Goal: Information Seeking & Learning: Learn about a topic

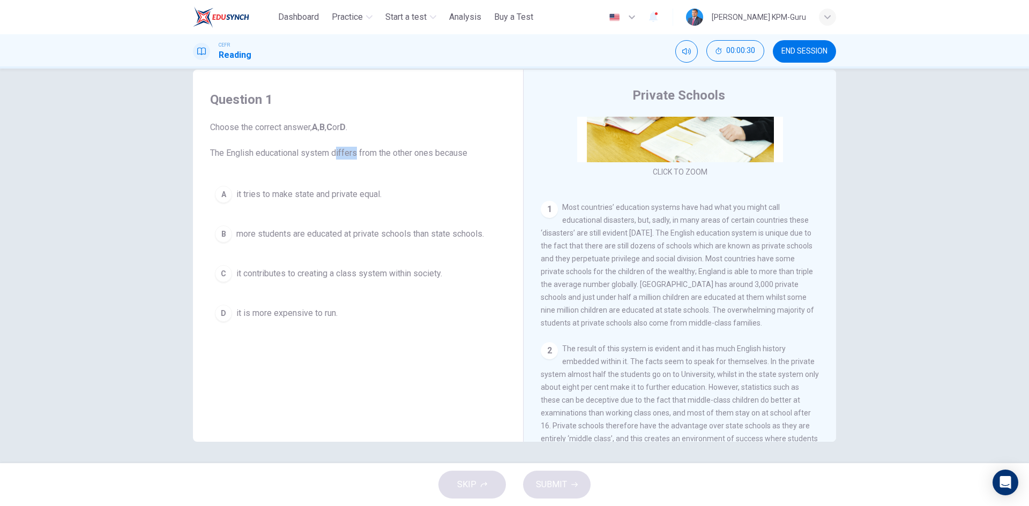
scroll to position [136, 0]
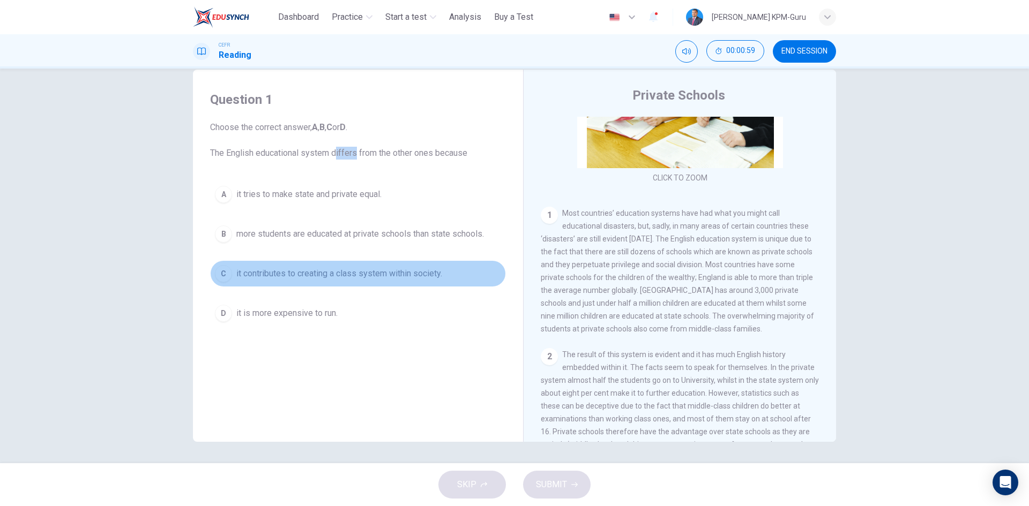
click at [222, 271] on div "C" at bounding box center [223, 273] width 17 height 17
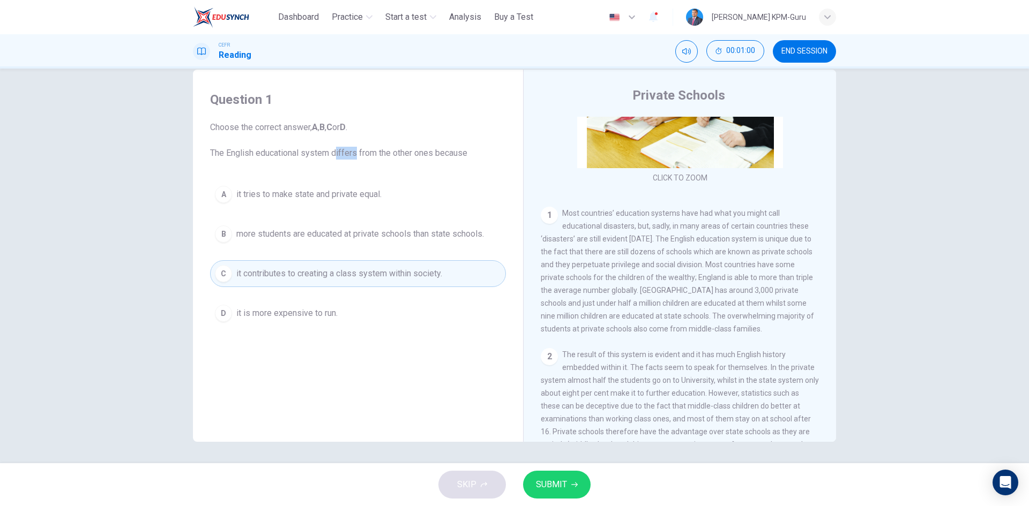
click at [593, 479] on div "SKIP SUBMIT" at bounding box center [514, 484] width 1029 height 43
click at [571, 482] on icon "button" at bounding box center [574, 485] width 6 height 6
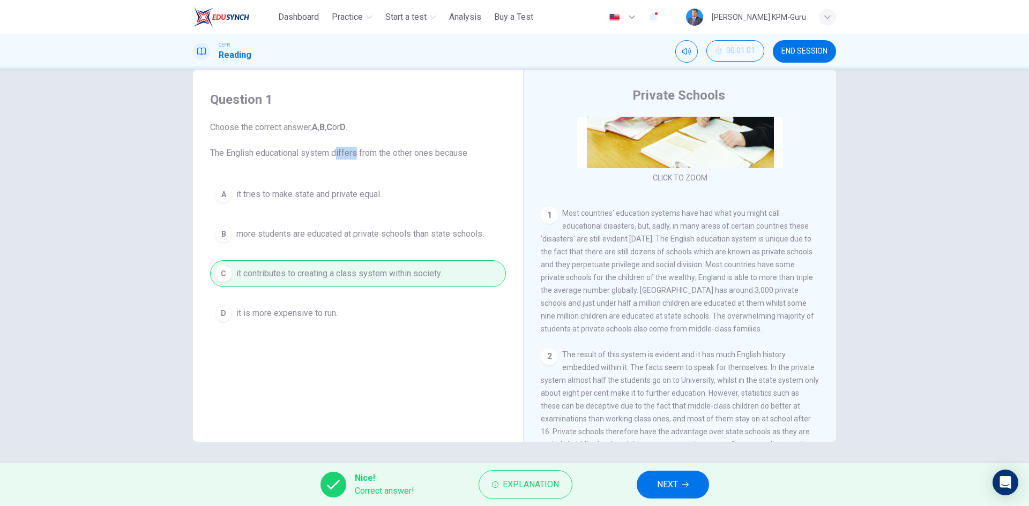
click at [673, 485] on span "NEXT" at bounding box center [667, 484] width 21 height 15
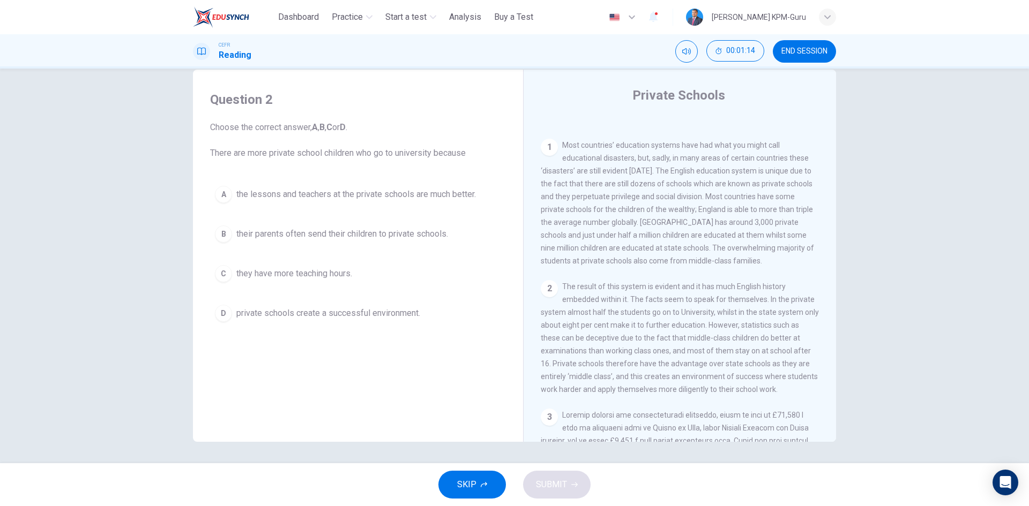
scroll to position [205, 0]
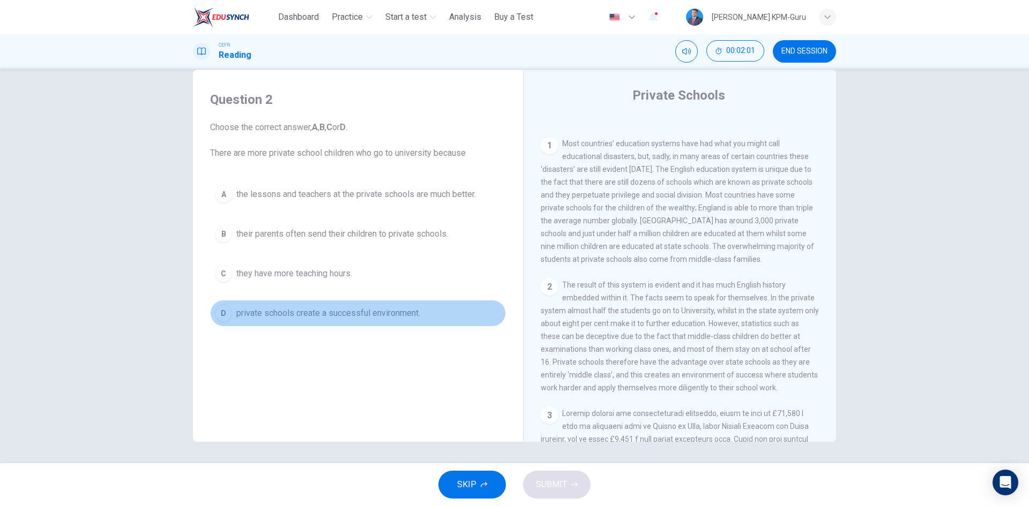
click at [220, 311] on div "D" at bounding box center [223, 313] width 17 height 17
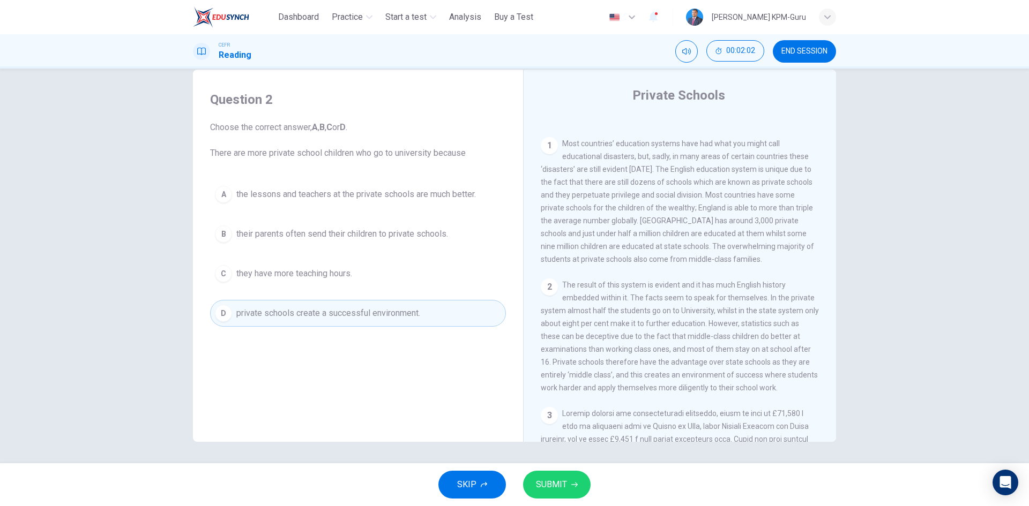
click at [550, 485] on span "SUBMIT" at bounding box center [551, 484] width 31 height 15
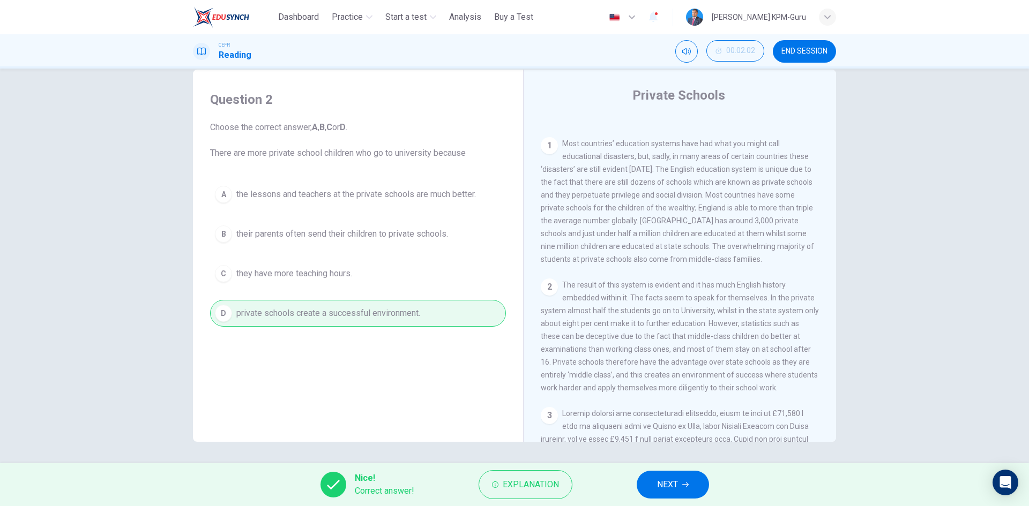
drag, startPoint x: 622, startPoint y: 489, endPoint x: 654, endPoint y: 489, distance: 31.1
click at [652, 489] on div "Nice! Correct answer! Explanation NEXT" at bounding box center [514, 484] width 1029 height 43
click at [656, 489] on button "NEXT" at bounding box center [672, 485] width 72 height 28
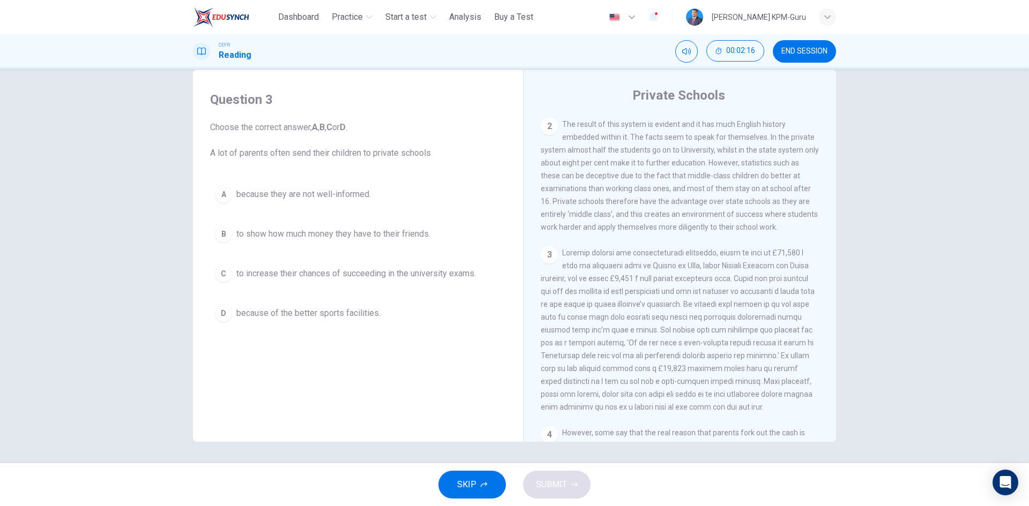
scroll to position [419, 0]
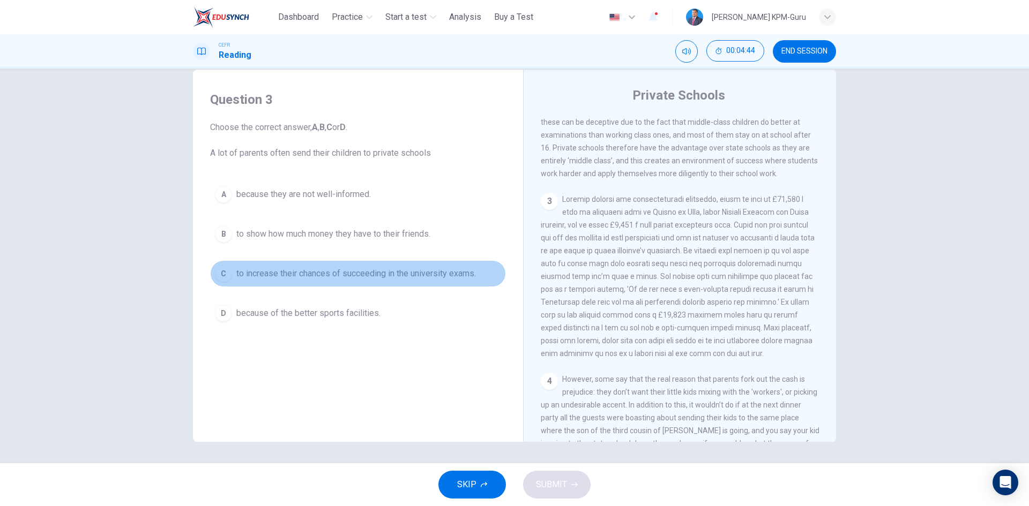
click at [221, 269] on div "C" at bounding box center [223, 273] width 17 height 17
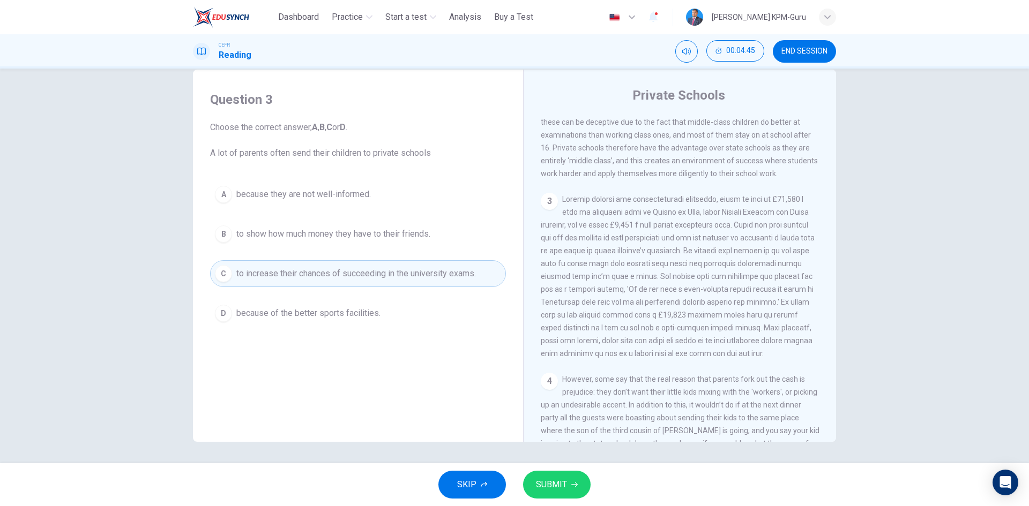
click at [538, 483] on span "SUBMIT" at bounding box center [551, 484] width 31 height 15
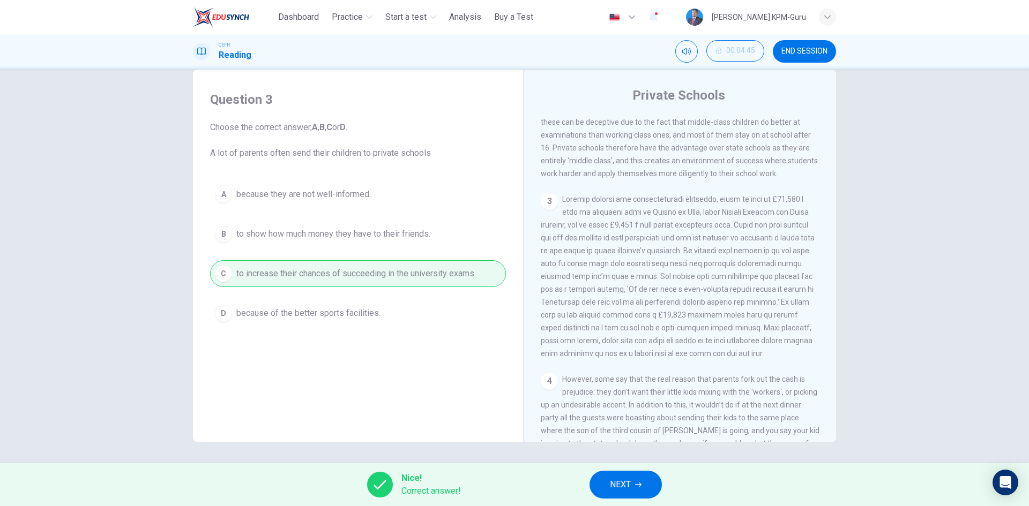
click at [635, 486] on button "NEXT" at bounding box center [625, 485] width 72 height 28
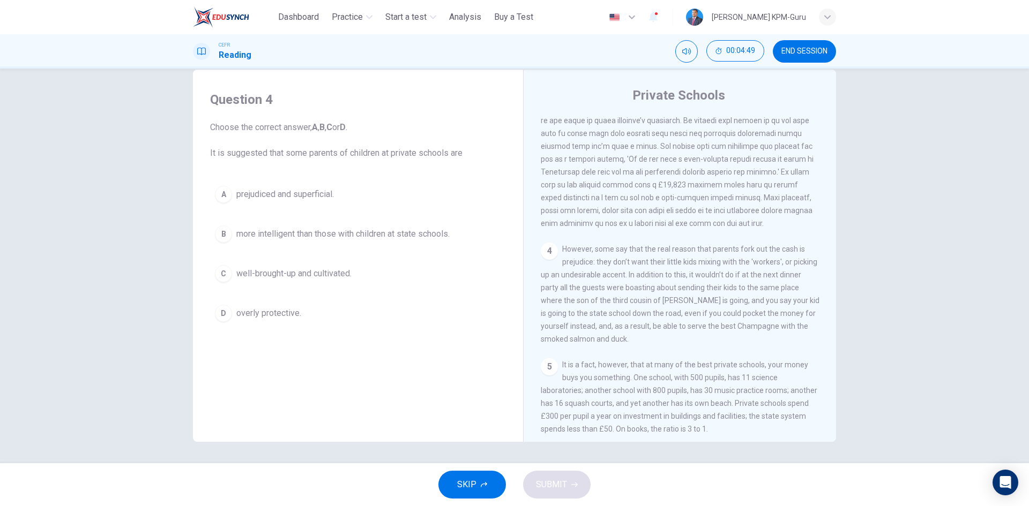
scroll to position [580, 0]
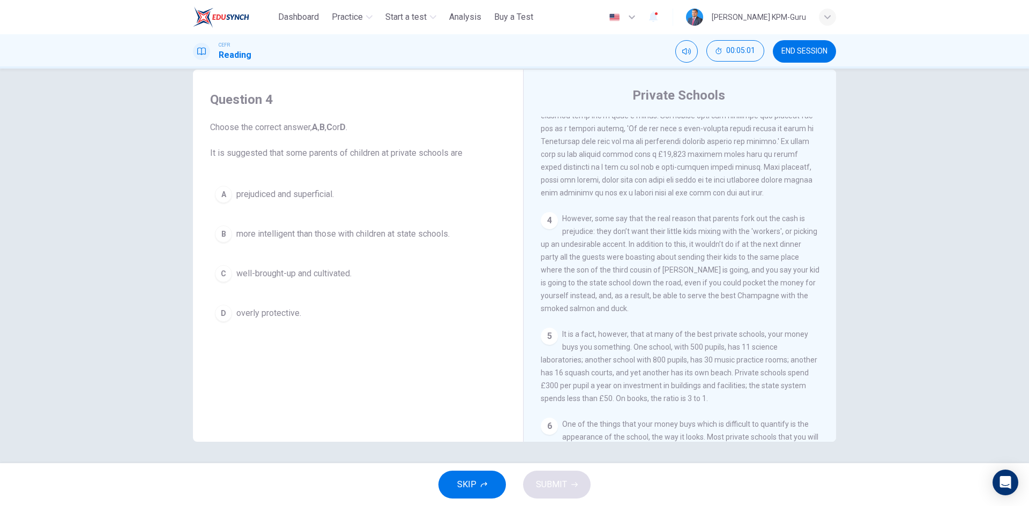
click at [210, 185] on div "A prejudiced and superficial. B more intelligent than those with children at st…" at bounding box center [358, 254] width 296 height 146
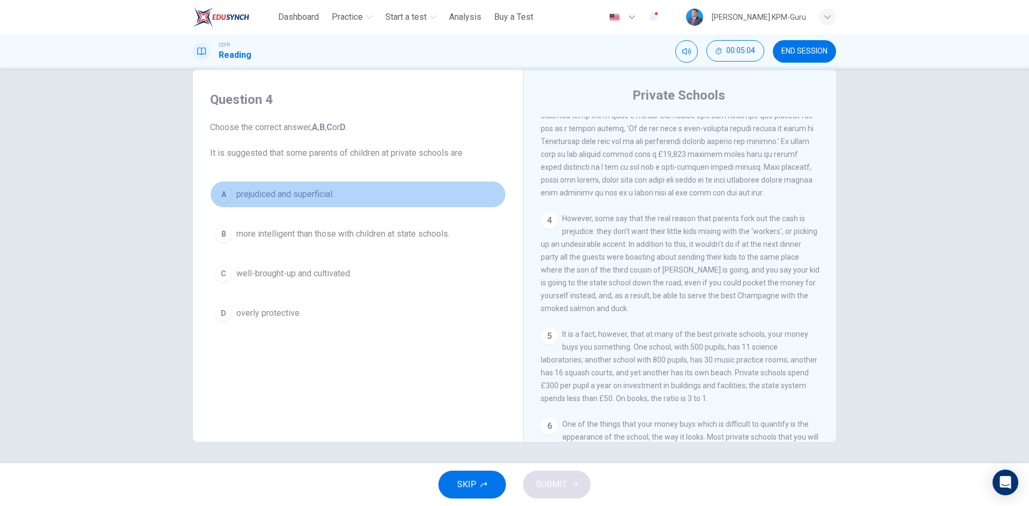
click at [215, 191] on div "A" at bounding box center [223, 194] width 17 height 17
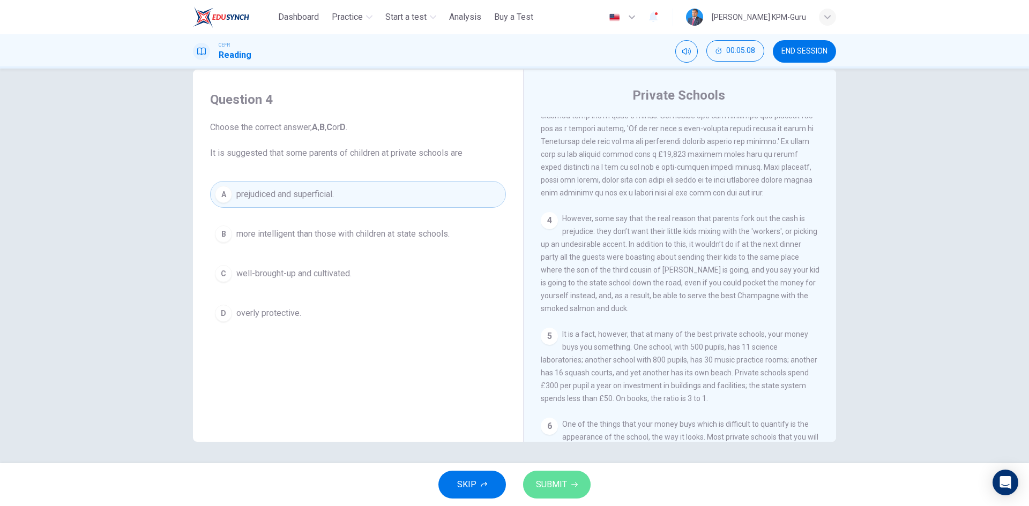
click at [557, 482] on span "SUBMIT" at bounding box center [551, 484] width 31 height 15
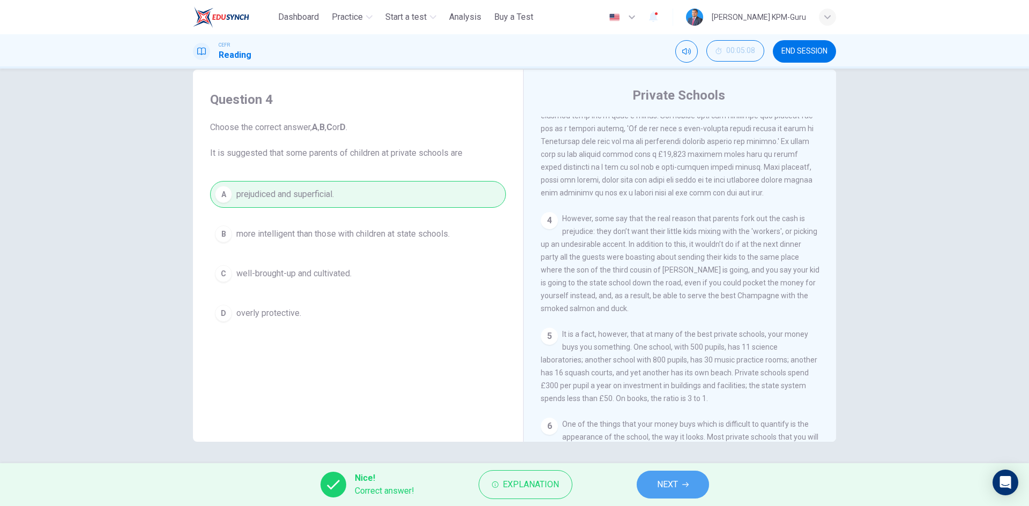
click at [667, 476] on button "NEXT" at bounding box center [672, 485] width 72 height 28
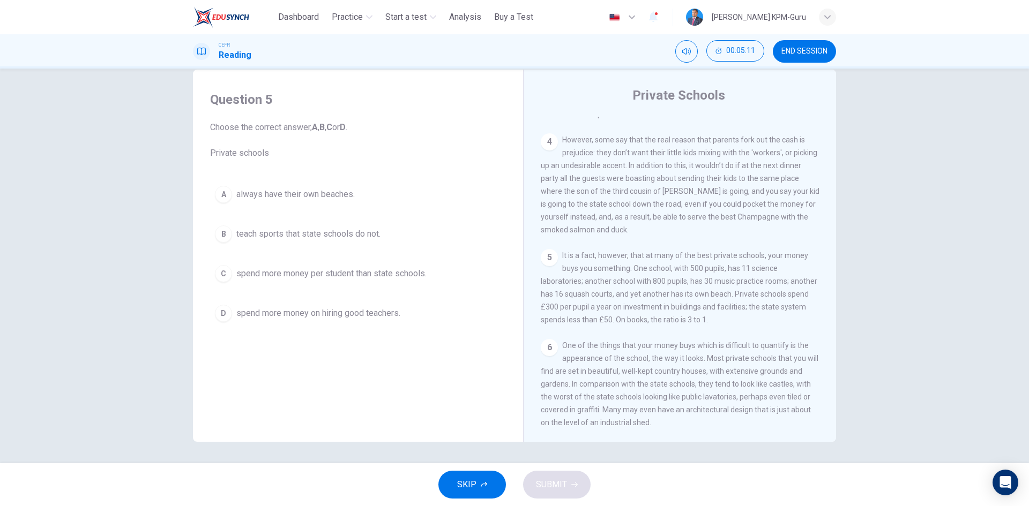
scroll to position [687, 0]
click at [273, 272] on span "spend more money per student than state schools." at bounding box center [331, 273] width 190 height 13
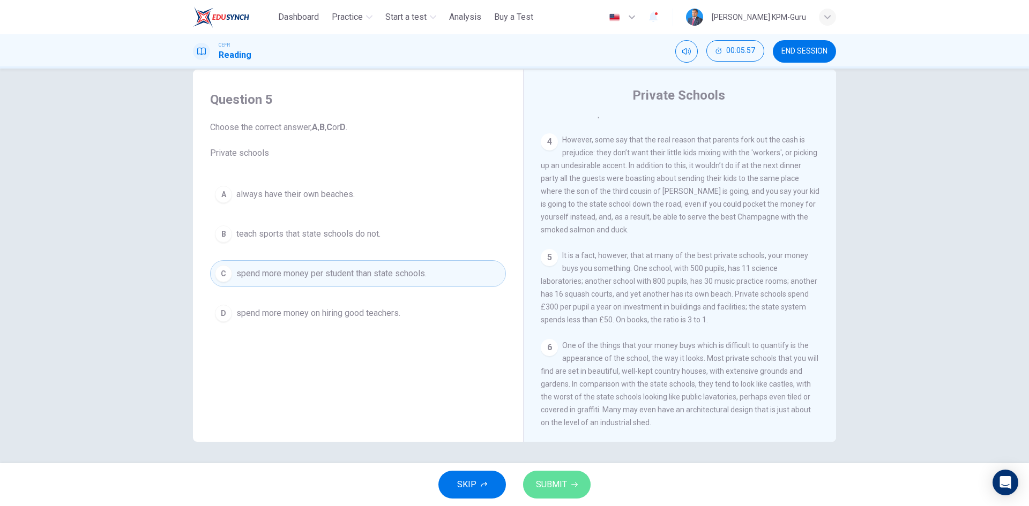
click at [564, 486] on span "SUBMIT" at bounding box center [551, 484] width 31 height 15
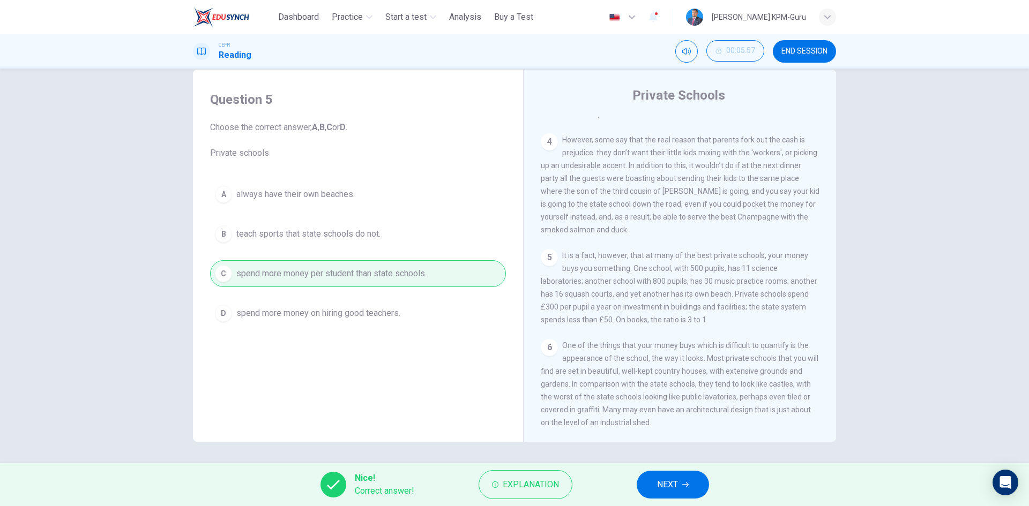
click at [702, 471] on div "Nice! Correct answer! Explanation NEXT" at bounding box center [514, 484] width 1029 height 43
click at [689, 476] on button "NEXT" at bounding box center [672, 485] width 72 height 28
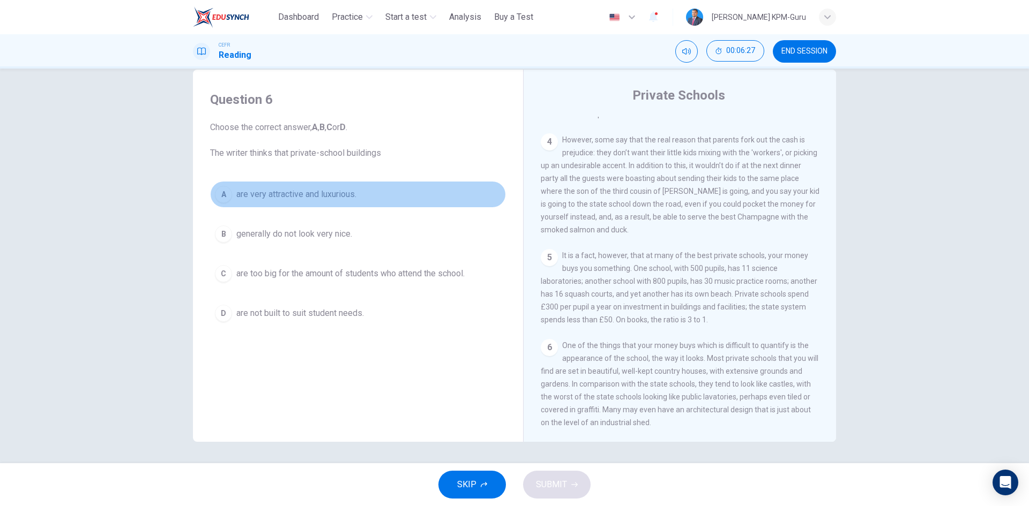
click at [223, 189] on div "A" at bounding box center [223, 194] width 17 height 17
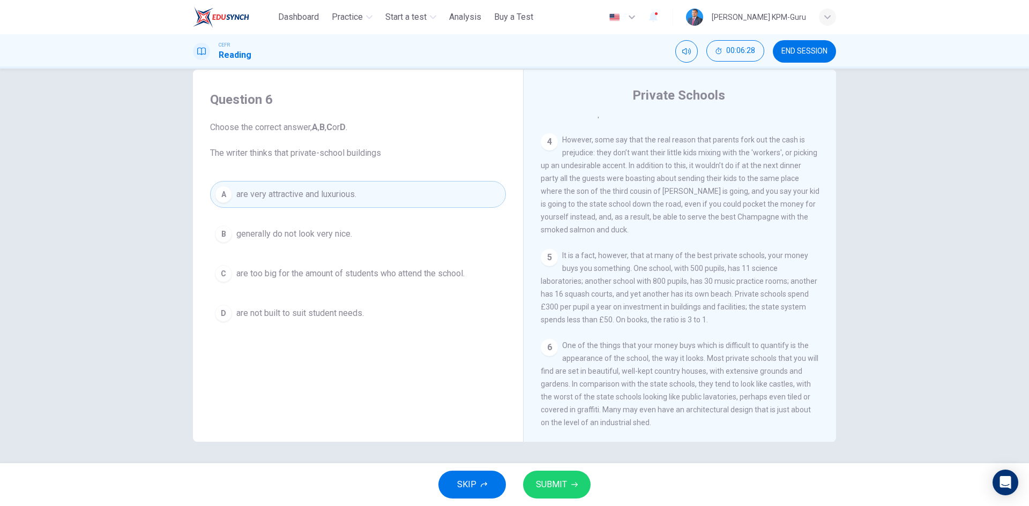
click at [575, 488] on button "SUBMIT" at bounding box center [556, 485] width 67 height 28
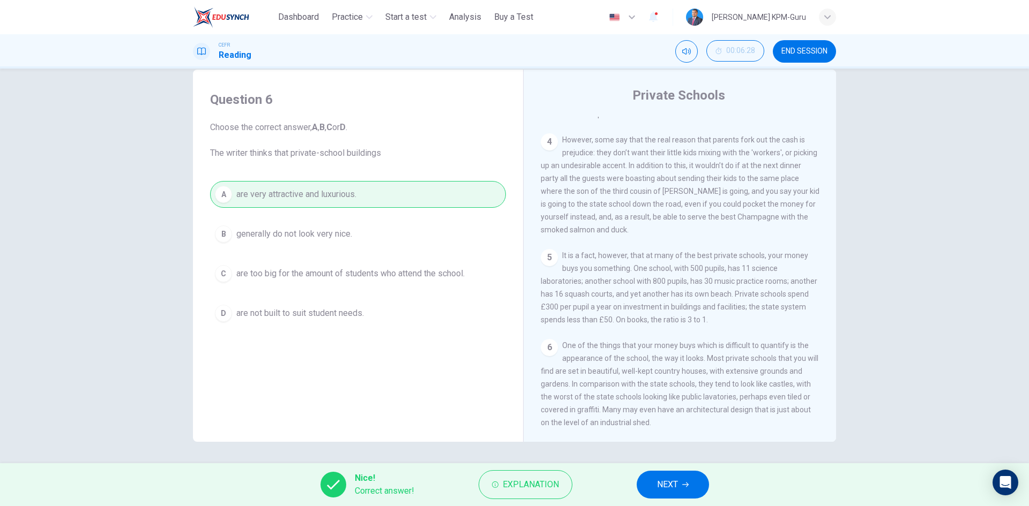
click at [665, 488] on span "NEXT" at bounding box center [667, 484] width 21 height 15
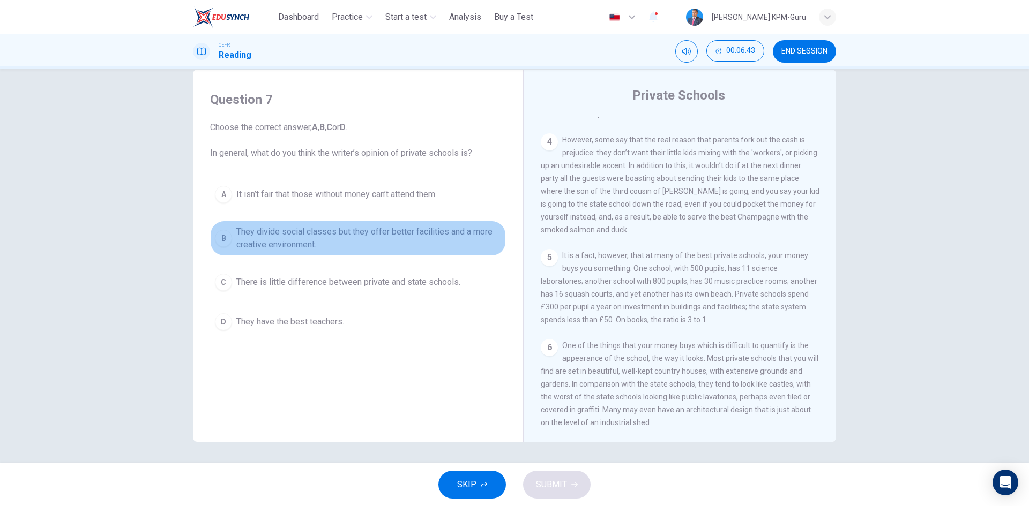
click at [221, 243] on div "B" at bounding box center [223, 238] width 17 height 17
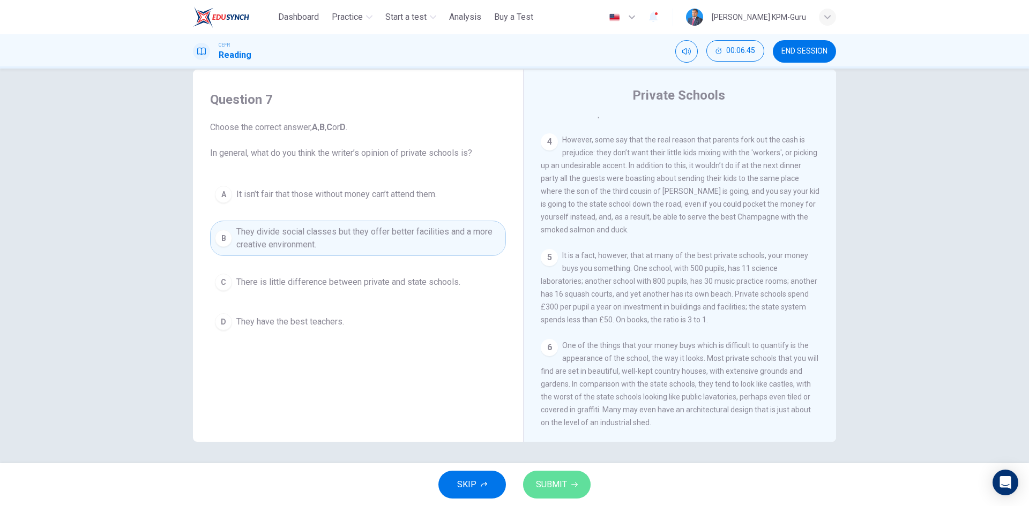
click at [558, 477] on button "SUBMIT" at bounding box center [556, 485] width 67 height 28
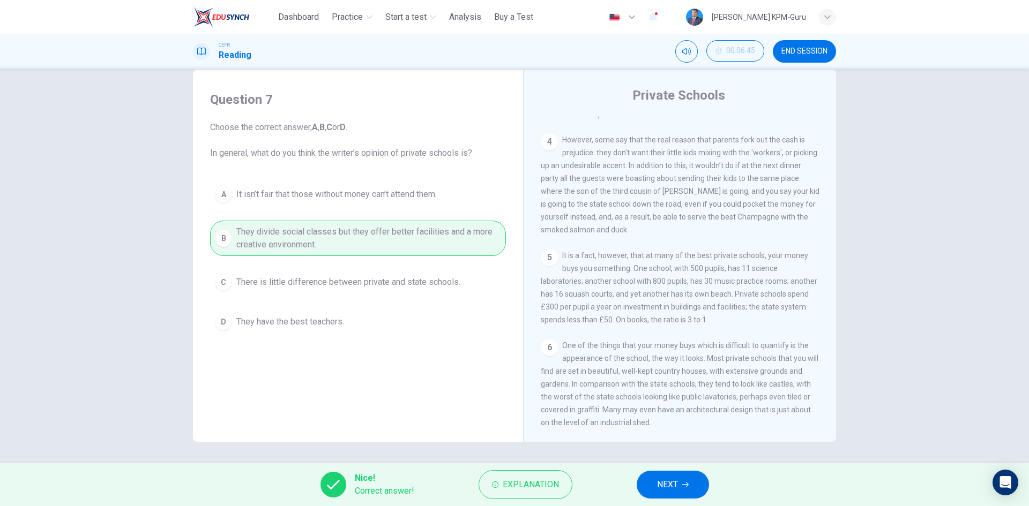
click at [666, 472] on button "NEXT" at bounding box center [672, 485] width 72 height 28
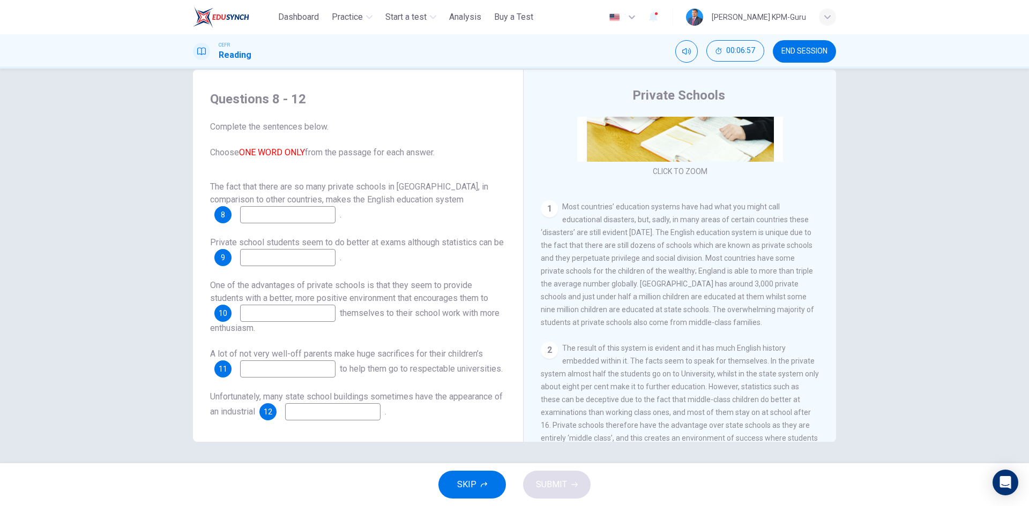
scroll to position [161, 0]
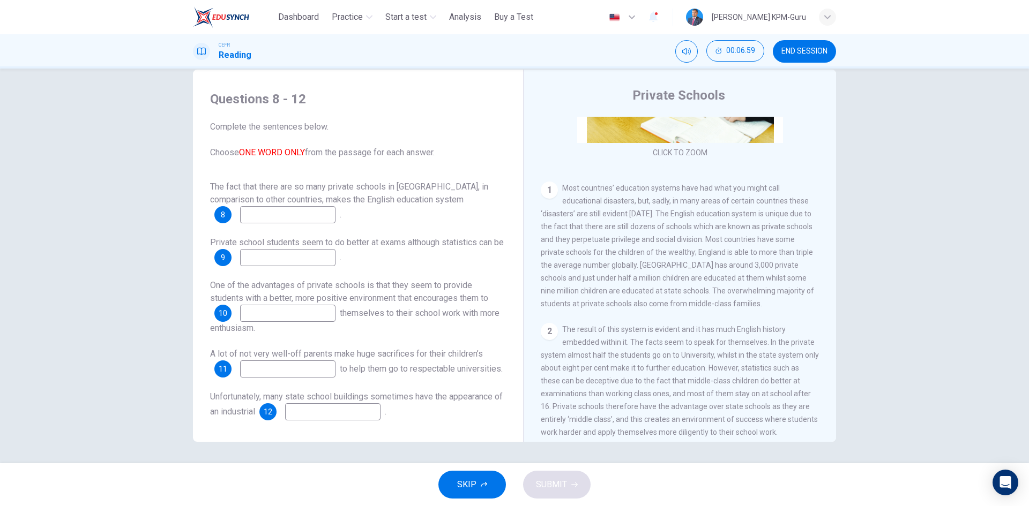
click at [221, 211] on span "8" at bounding box center [223, 214] width 4 height 7
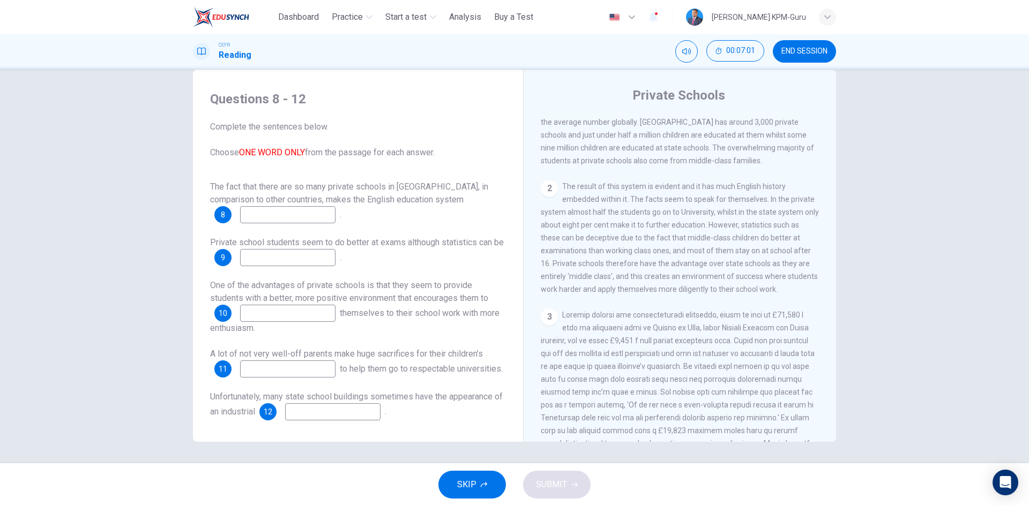
scroll to position [214, 0]
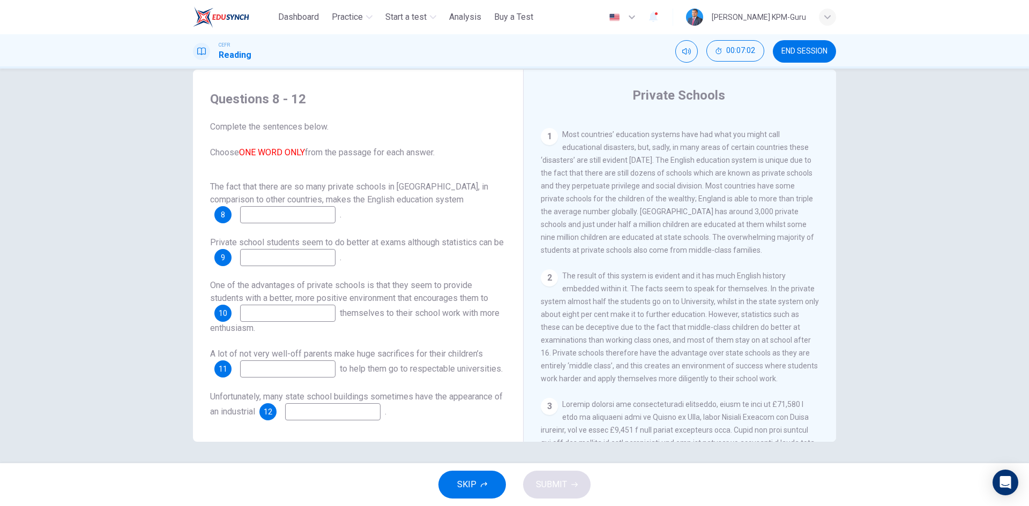
click at [551, 139] on div "1" at bounding box center [549, 136] width 17 height 17
click at [327, 206] on input at bounding box center [287, 214] width 95 height 17
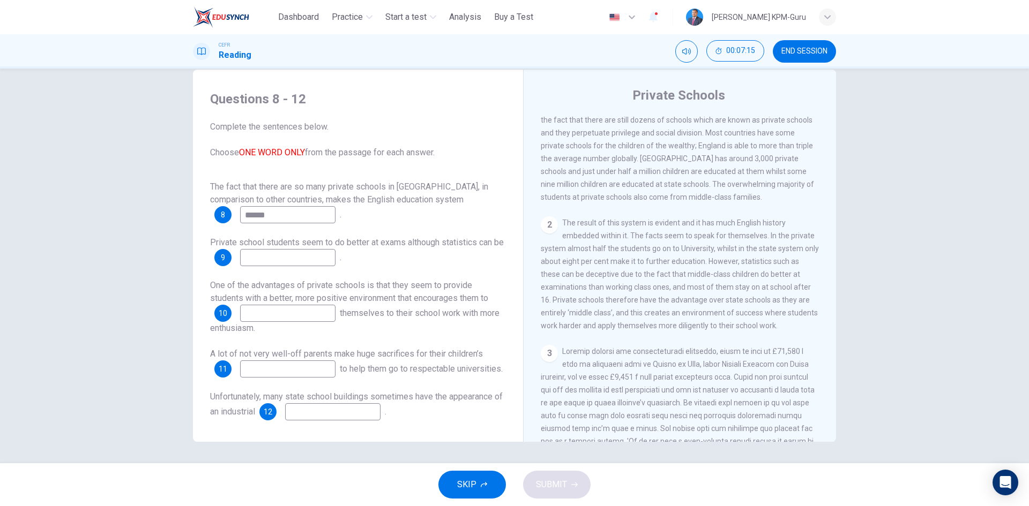
scroll to position [268, 0]
type input "******"
click at [324, 249] on input at bounding box center [287, 257] width 95 height 17
type input "*********"
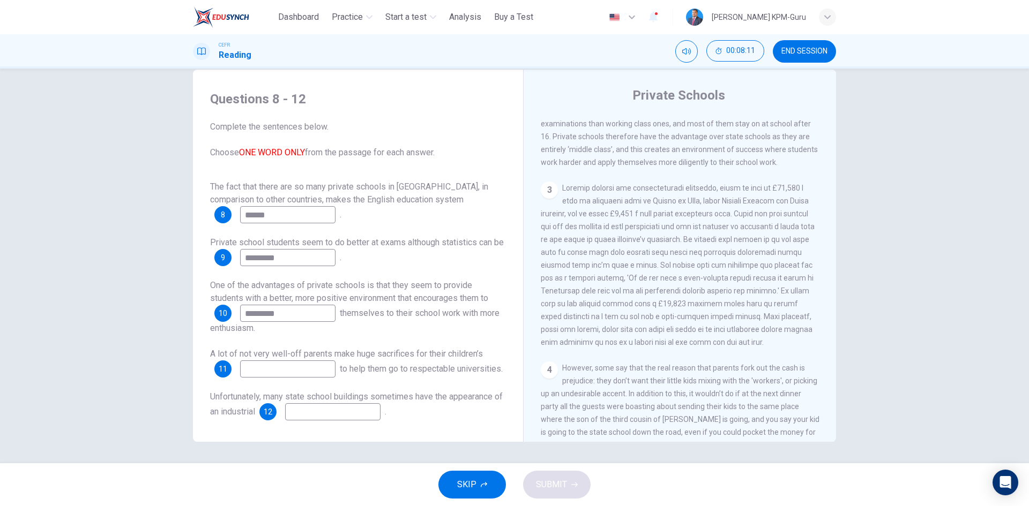
scroll to position [429, 0]
type input "*********"
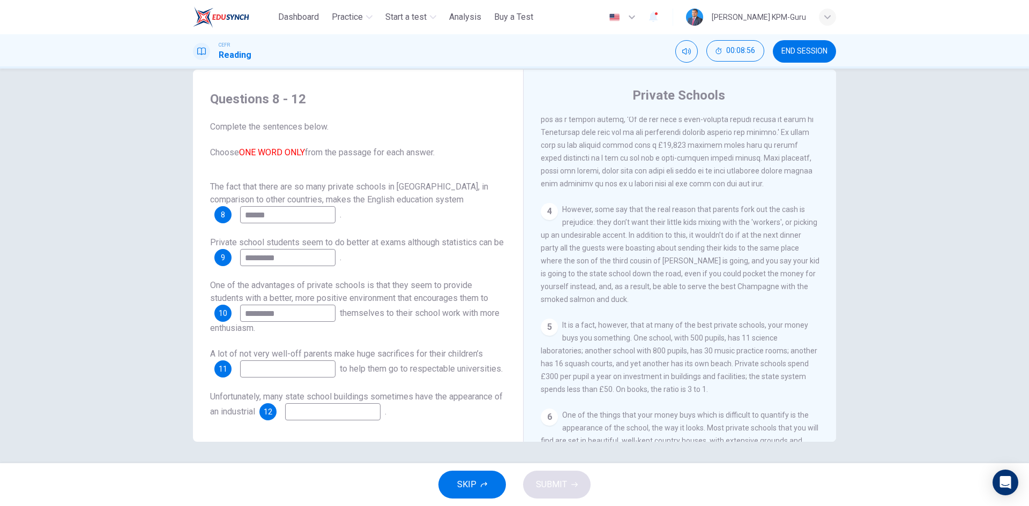
scroll to position [536, 0]
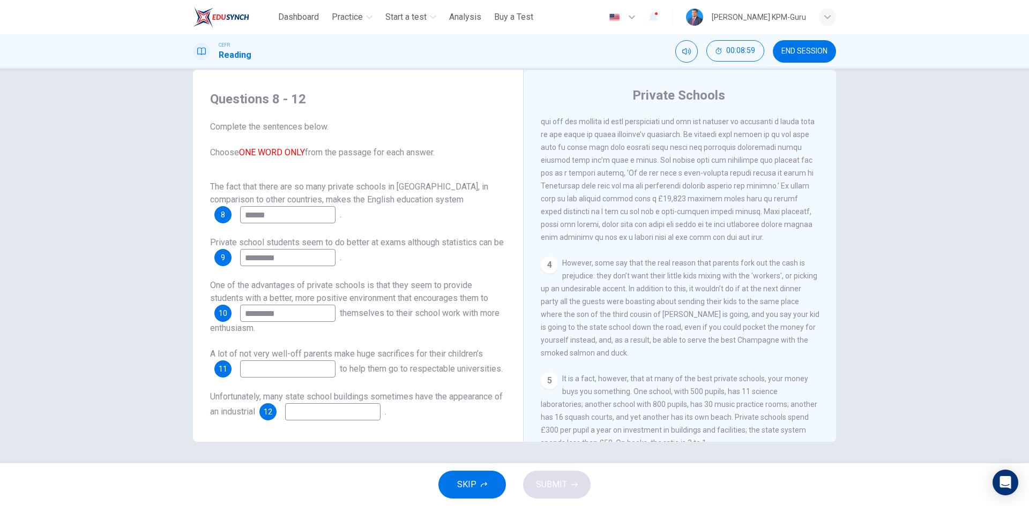
click at [320, 361] on input at bounding box center [287, 369] width 95 height 17
type input "*"
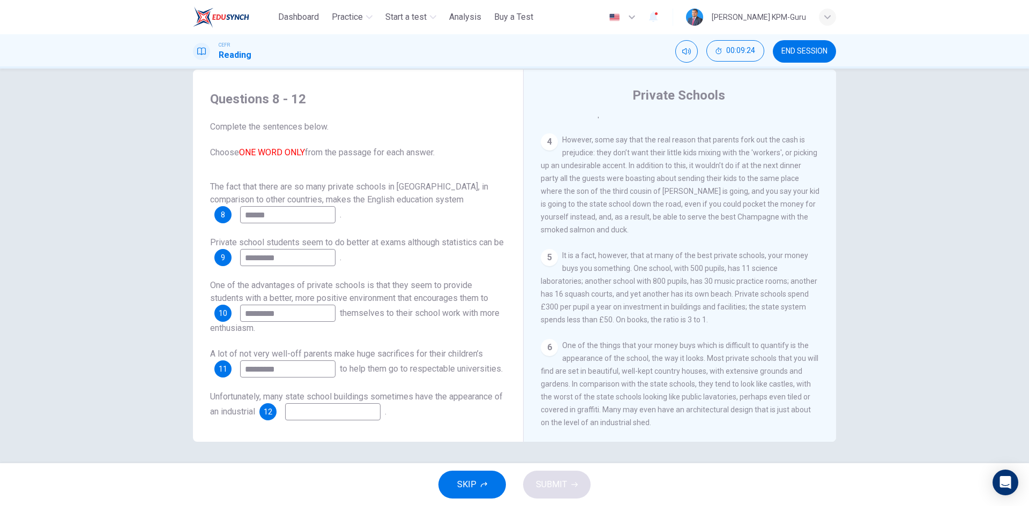
scroll to position [687, 0]
type input "*********"
click at [345, 406] on input at bounding box center [332, 411] width 95 height 17
type input "****"
click at [550, 488] on span "SUBMIT" at bounding box center [551, 484] width 31 height 15
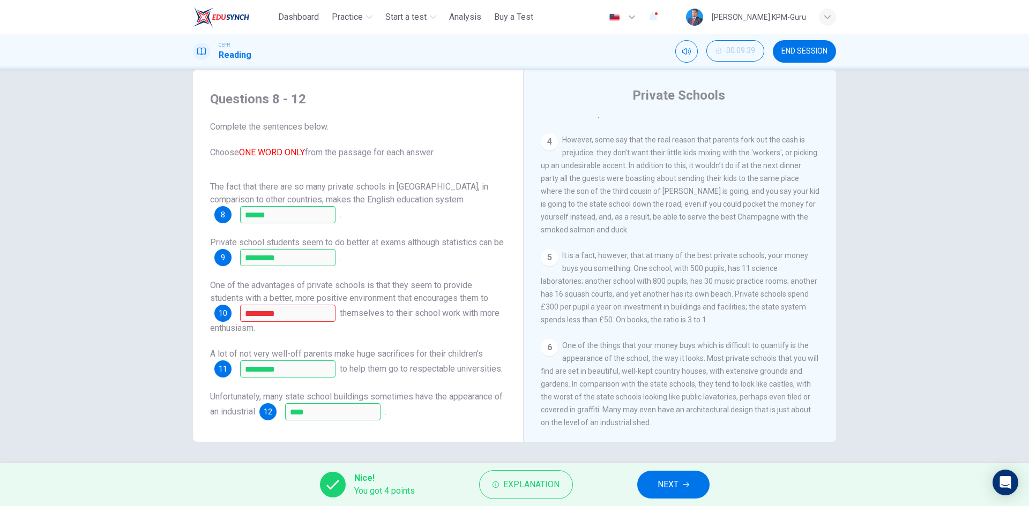
click at [258, 284] on span "One of the advantages of private schools is that they seem to provide students …" at bounding box center [349, 291] width 278 height 23
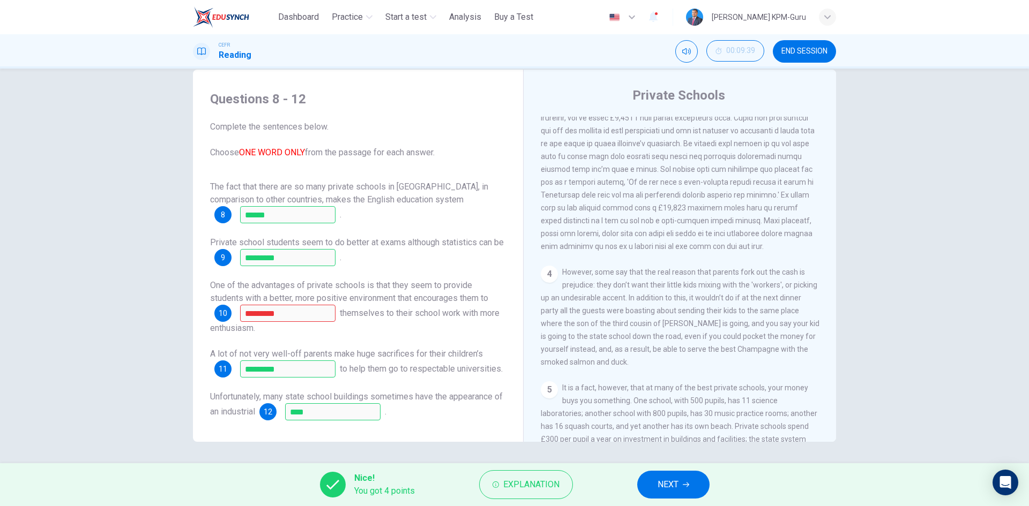
scroll to position [324, 0]
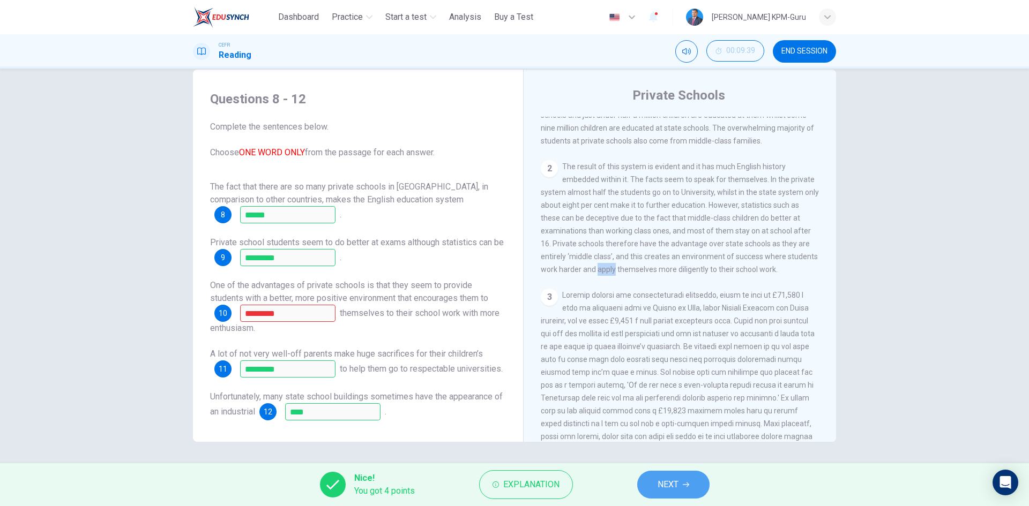
click at [655, 483] on button "NEXT" at bounding box center [673, 485] width 72 height 28
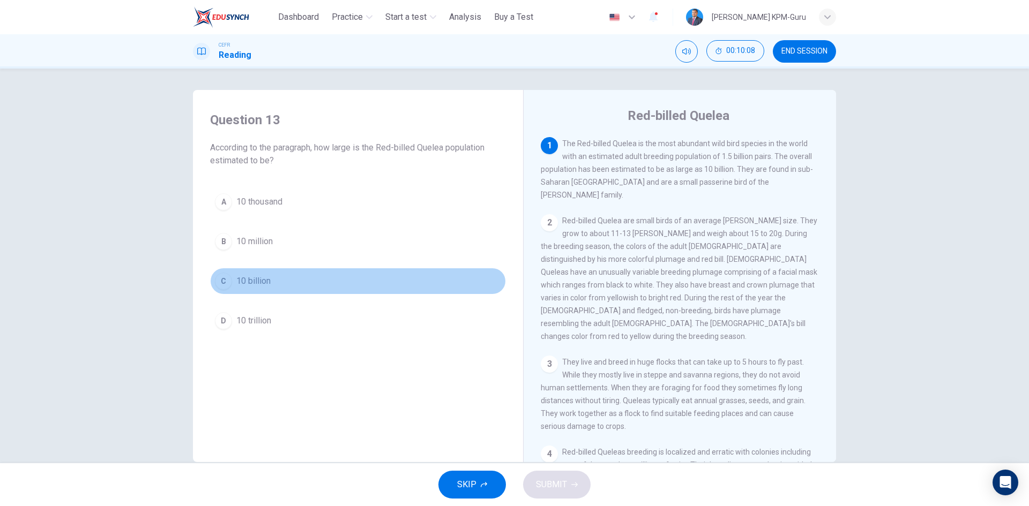
click at [220, 282] on div "C" at bounding box center [223, 281] width 17 height 17
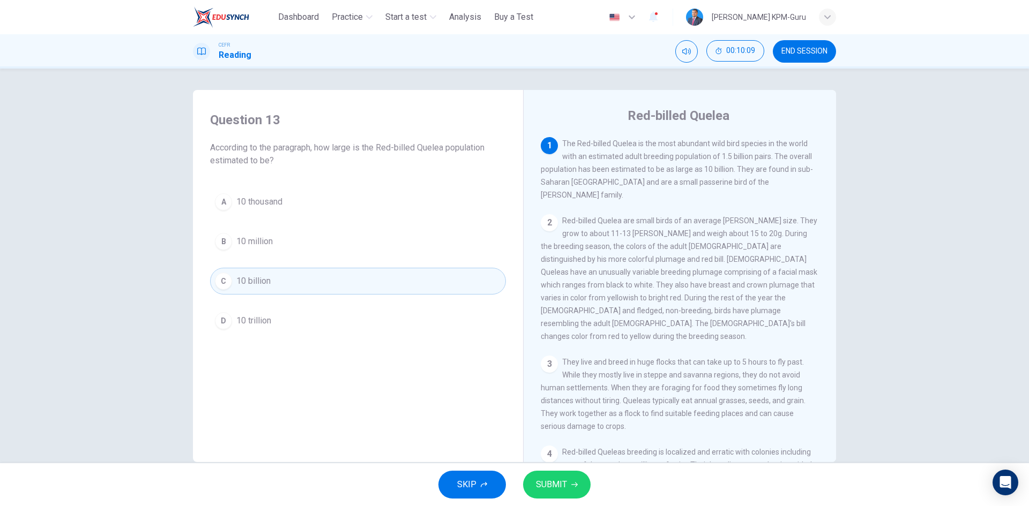
click at [565, 482] on span "SUBMIT" at bounding box center [551, 484] width 31 height 15
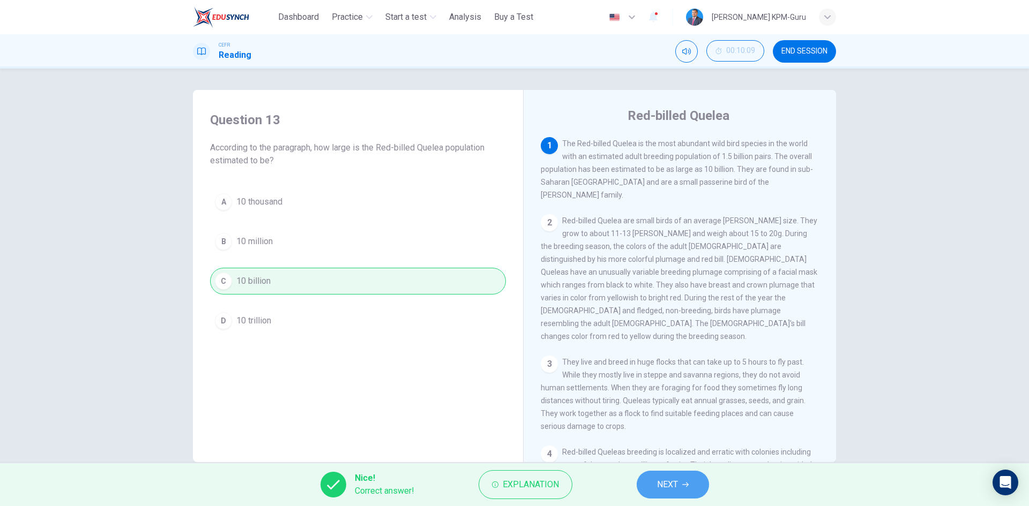
click at [682, 485] on icon "button" at bounding box center [685, 485] width 6 height 6
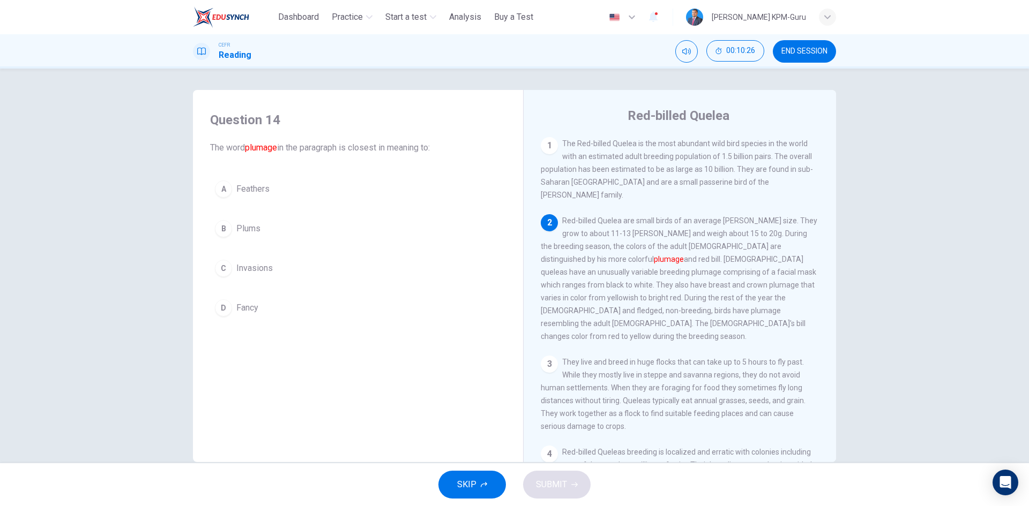
click at [220, 186] on div "A" at bounding box center [223, 189] width 17 height 17
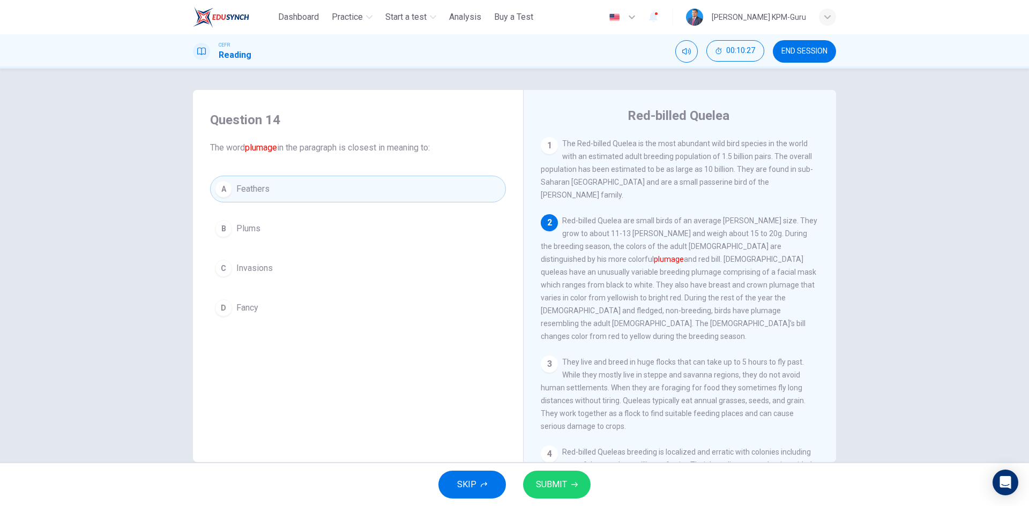
click at [559, 488] on span "SUBMIT" at bounding box center [551, 484] width 31 height 15
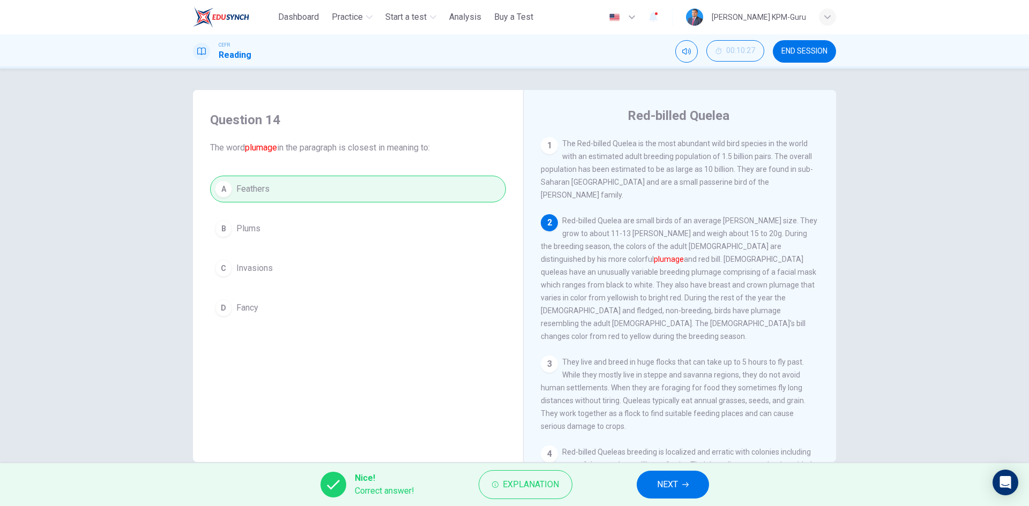
click at [720, 480] on div "Nice! Correct answer! Explanation NEXT" at bounding box center [514, 484] width 1029 height 43
click at [702, 485] on button "NEXT" at bounding box center [672, 485] width 72 height 28
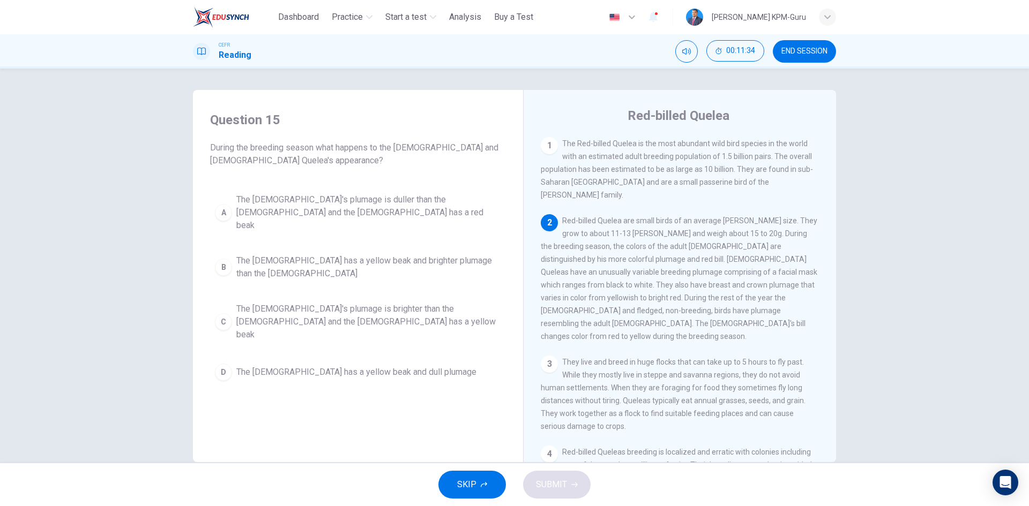
click at [217, 313] on div "C" at bounding box center [223, 321] width 17 height 17
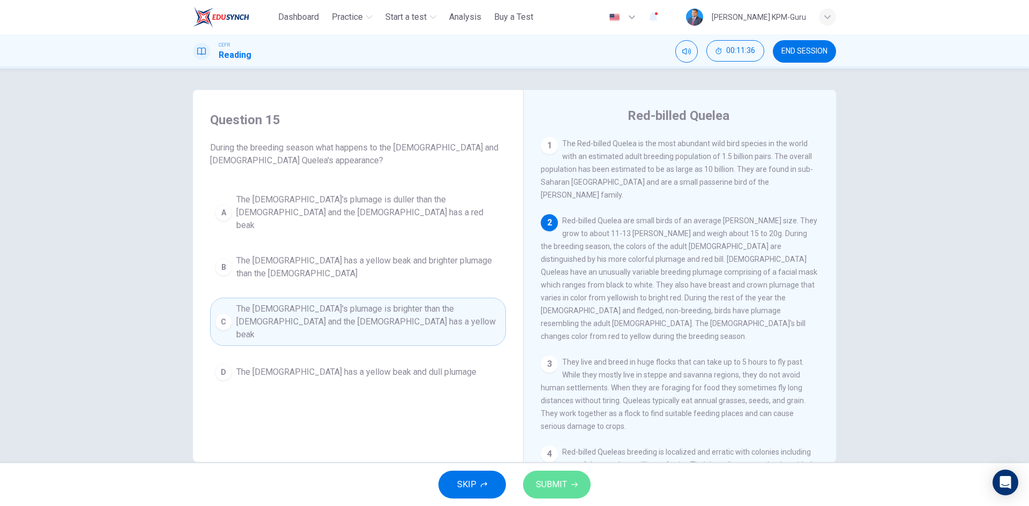
click at [568, 484] on button "SUBMIT" at bounding box center [556, 485] width 67 height 28
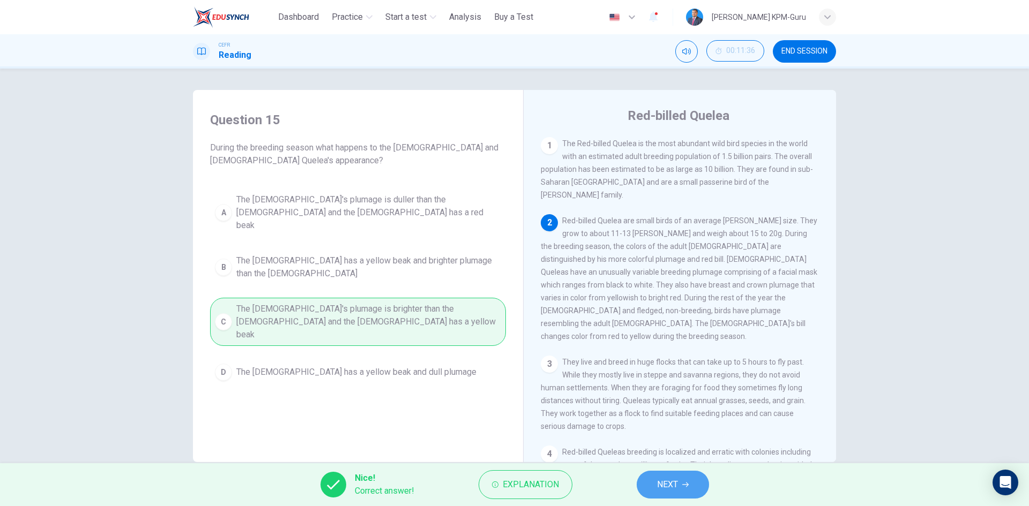
click at [640, 480] on button "NEXT" at bounding box center [672, 485] width 72 height 28
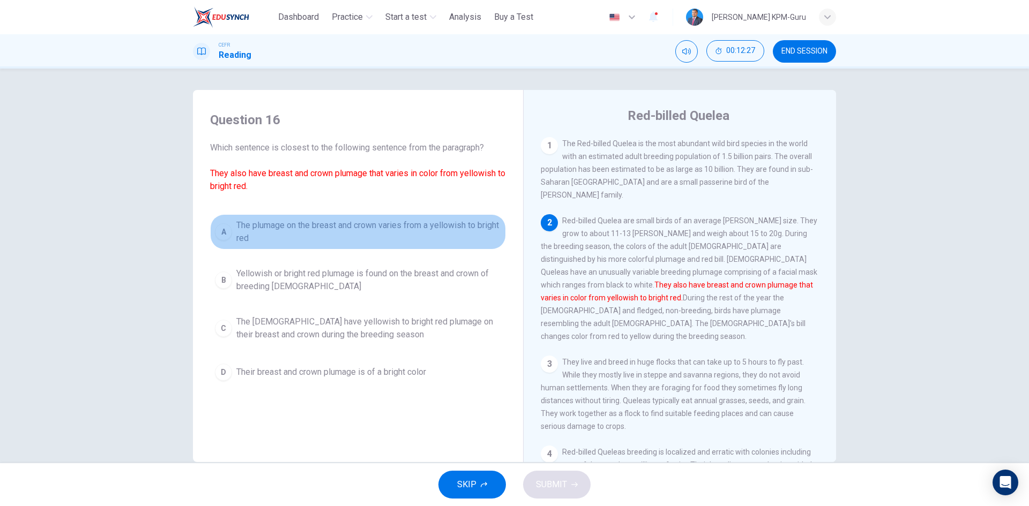
drag, startPoint x: 224, startPoint y: 230, endPoint x: 246, endPoint y: 243, distance: 25.4
click at [224, 230] on div "A" at bounding box center [223, 231] width 17 height 17
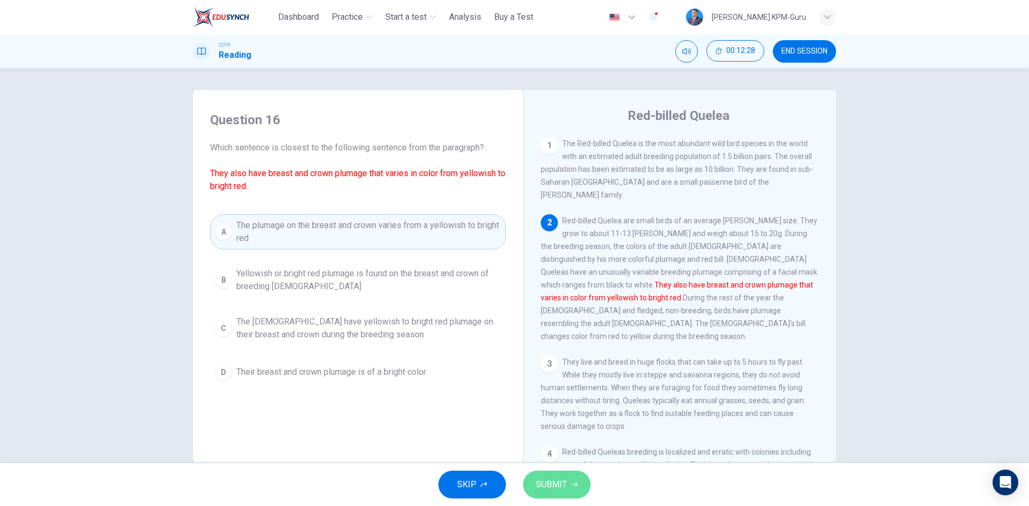
click at [557, 487] on span "SUBMIT" at bounding box center [551, 484] width 31 height 15
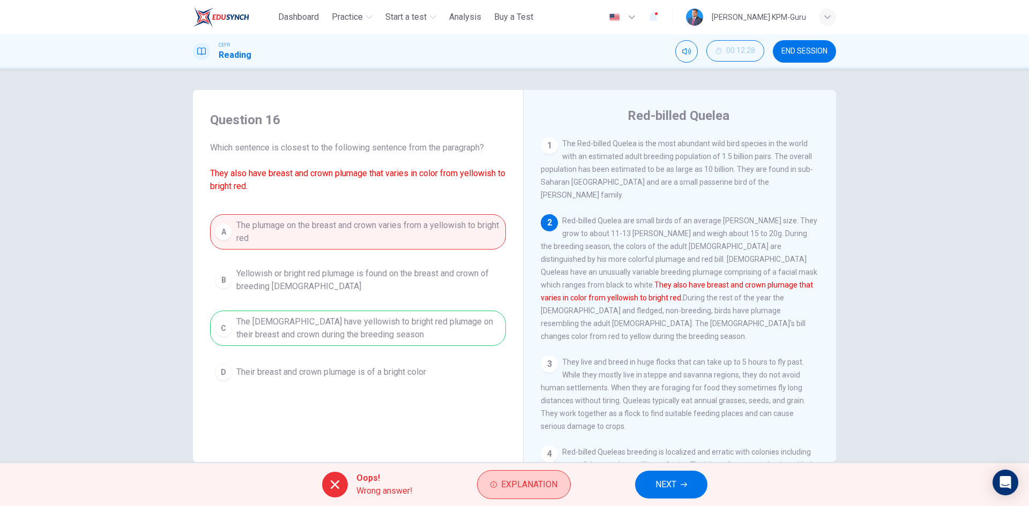
click at [546, 483] on span "Explanation" at bounding box center [529, 484] width 56 height 15
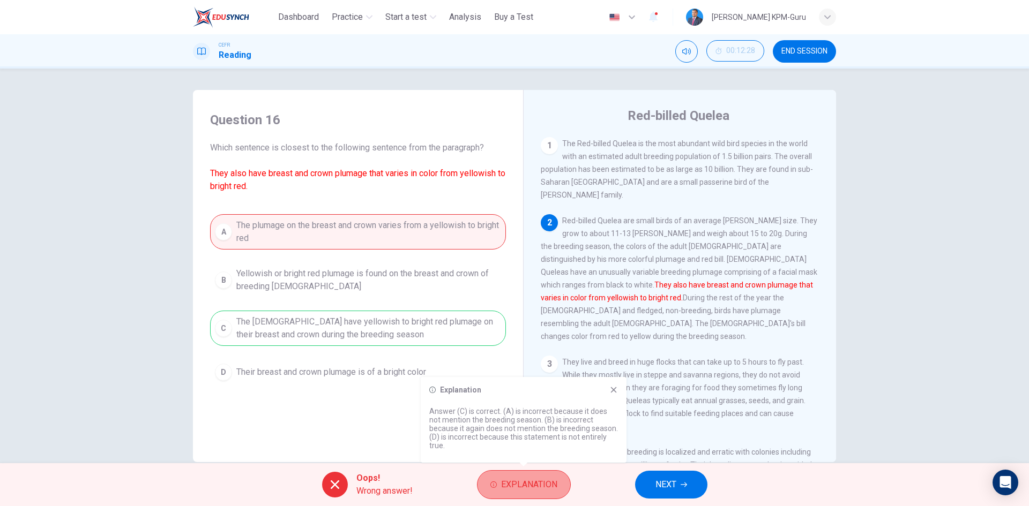
click at [542, 483] on span "Explanation" at bounding box center [529, 484] width 56 height 15
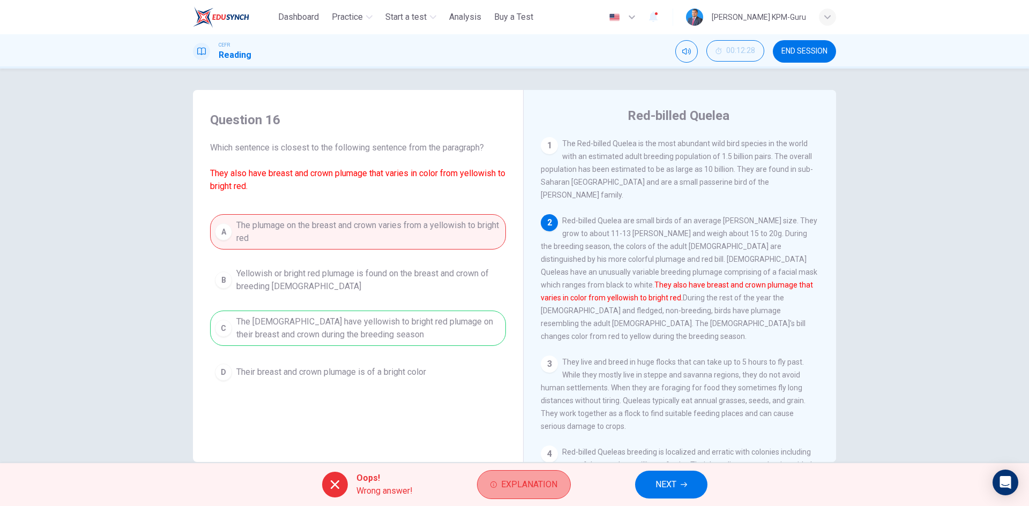
click at [542, 483] on span "Explanation" at bounding box center [529, 484] width 56 height 15
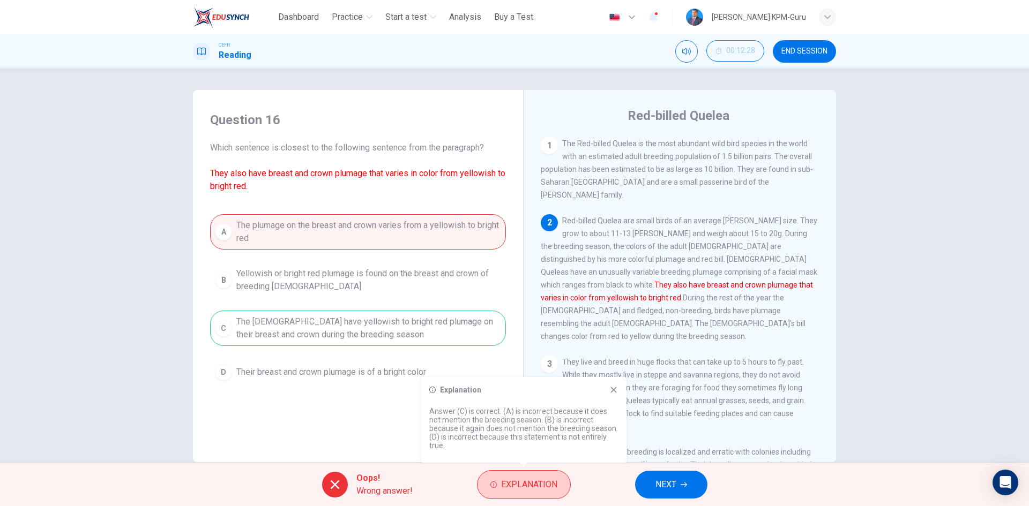
drag, startPoint x: 542, startPoint y: 483, endPoint x: 554, endPoint y: 481, distance: 12.1
click at [543, 483] on span "Explanation" at bounding box center [529, 484] width 56 height 15
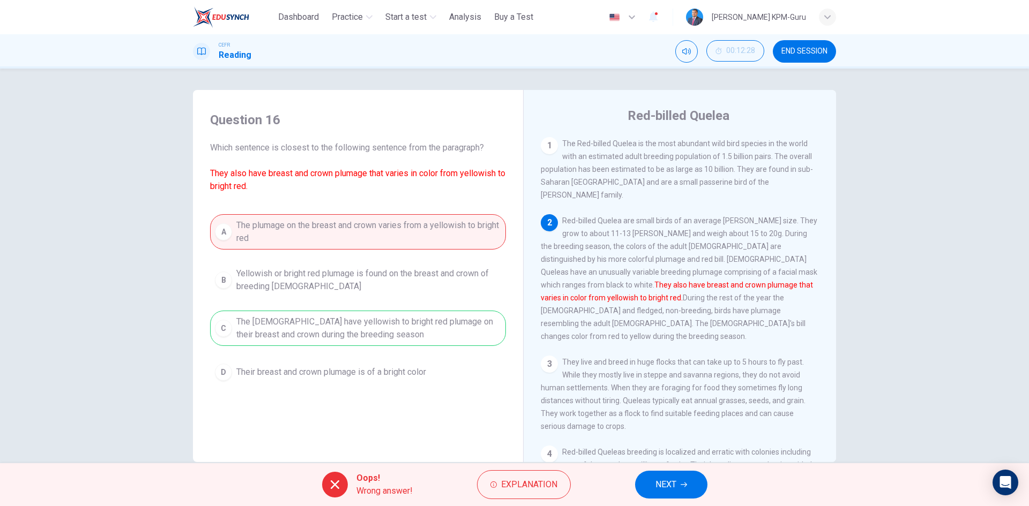
click at [704, 488] on button "NEXT" at bounding box center [671, 485] width 72 height 28
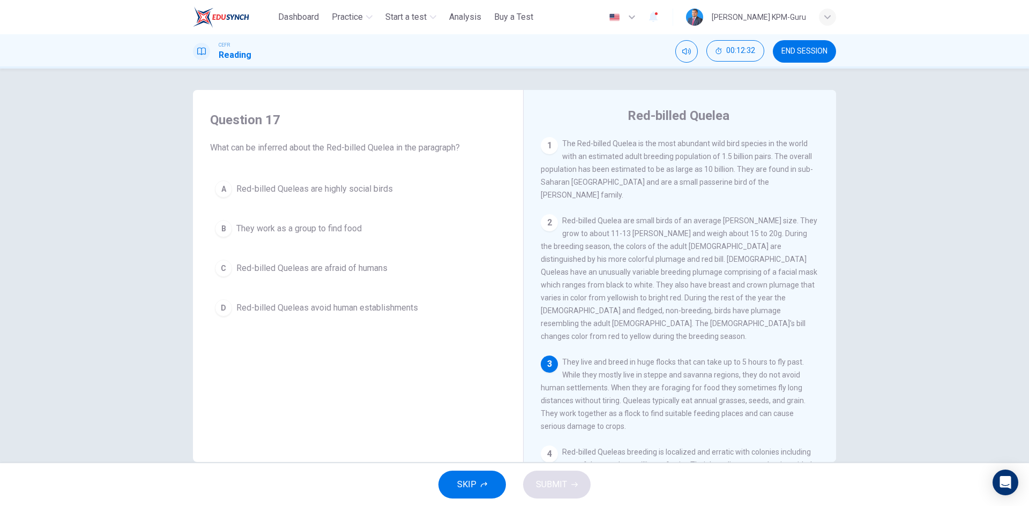
drag, startPoint x: 819, startPoint y: 256, endPoint x: 820, endPoint y: 269, distance: 13.4
click at [820, 269] on div "1 The Red-billed Quelea is the most abundant wild bird species in the world wit…" at bounding box center [687, 299] width 292 height 325
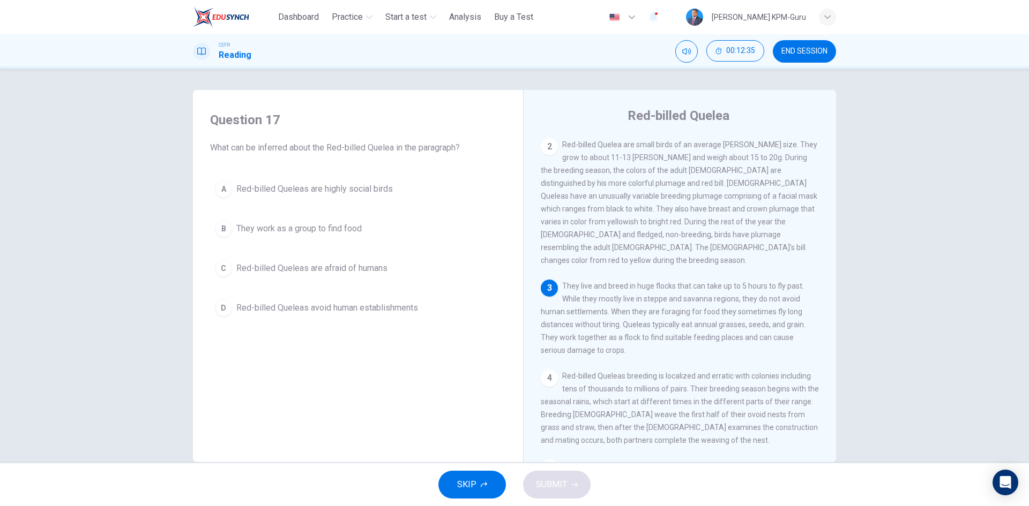
scroll to position [79, 0]
click at [232, 225] on button "B They work as a group to find food" at bounding box center [358, 228] width 296 height 27
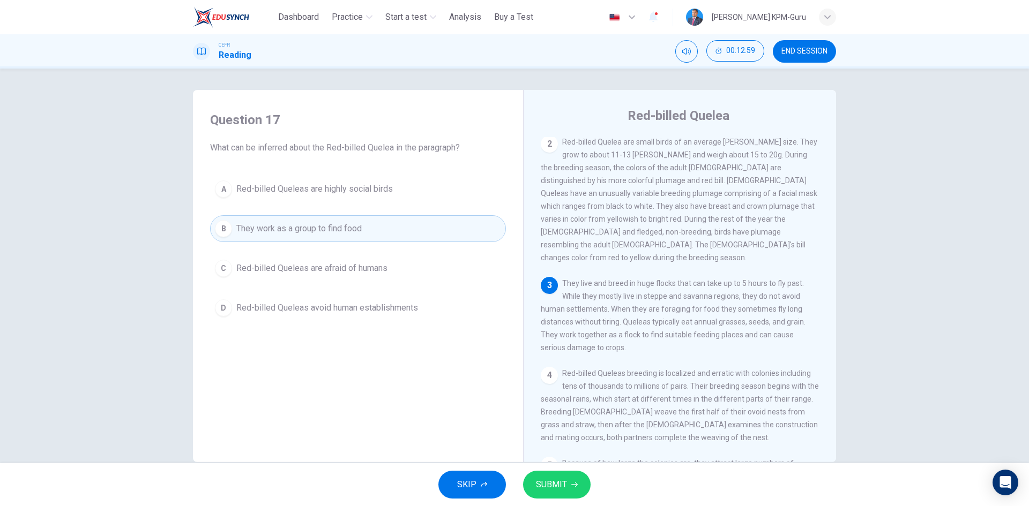
click at [565, 483] on span "SUBMIT" at bounding box center [551, 484] width 31 height 15
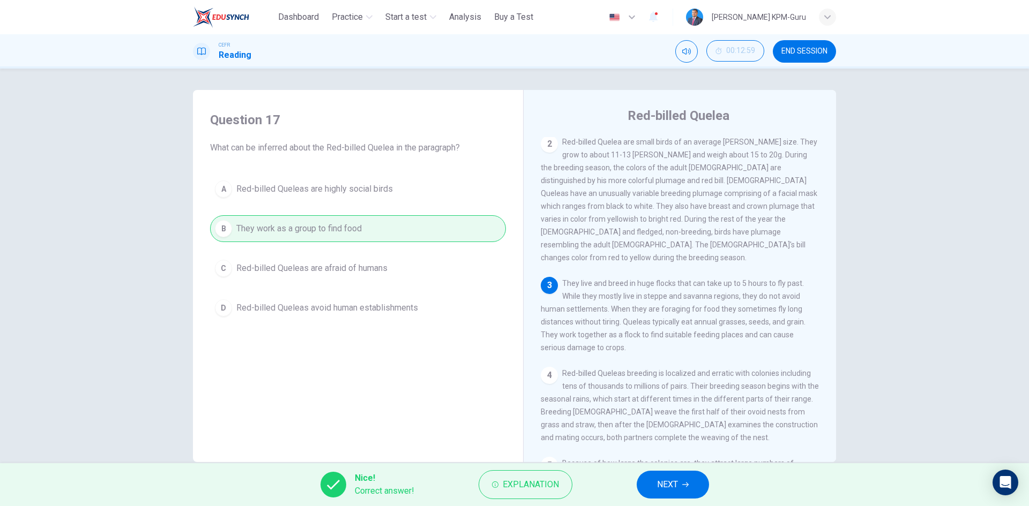
click at [682, 477] on button "NEXT" at bounding box center [672, 485] width 72 height 28
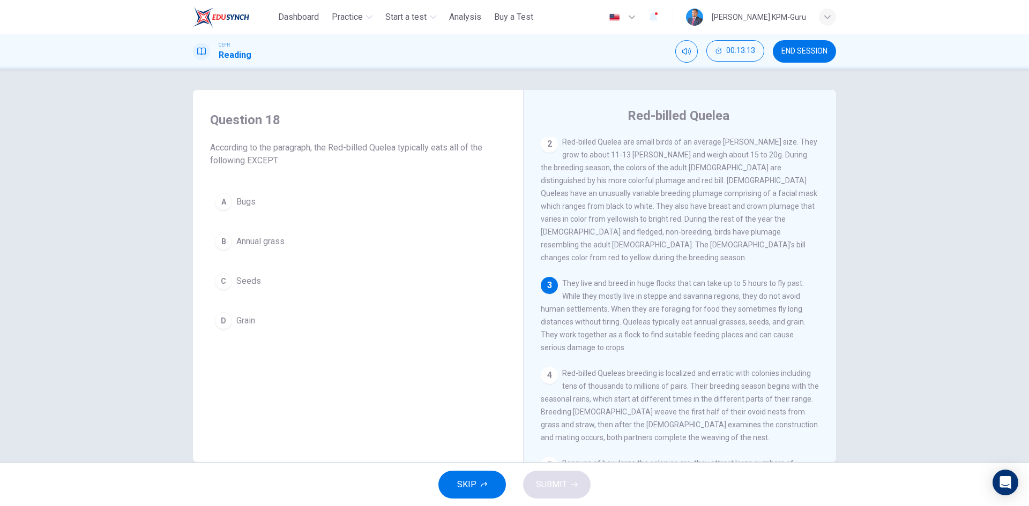
click at [217, 189] on button "A Bugs" at bounding box center [358, 202] width 296 height 27
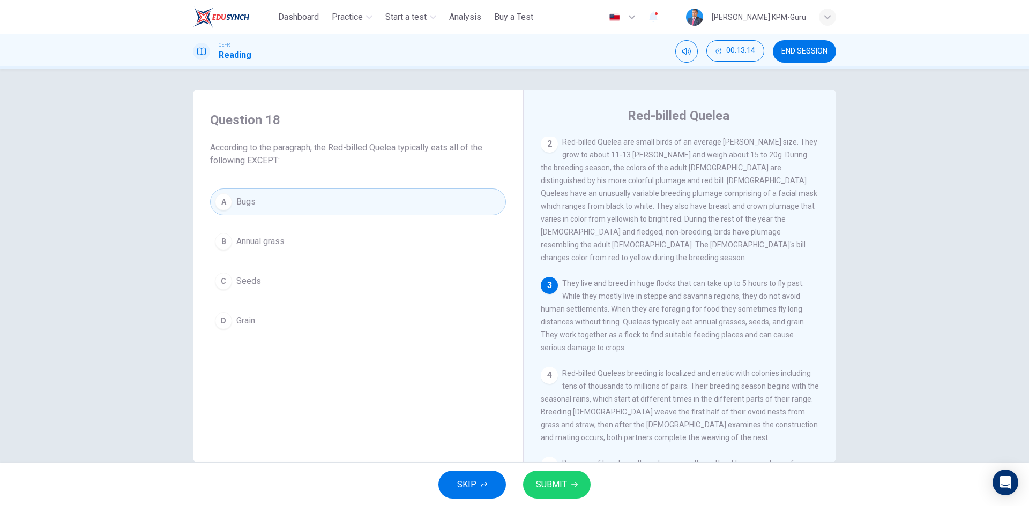
click at [558, 481] on span "SUBMIT" at bounding box center [551, 484] width 31 height 15
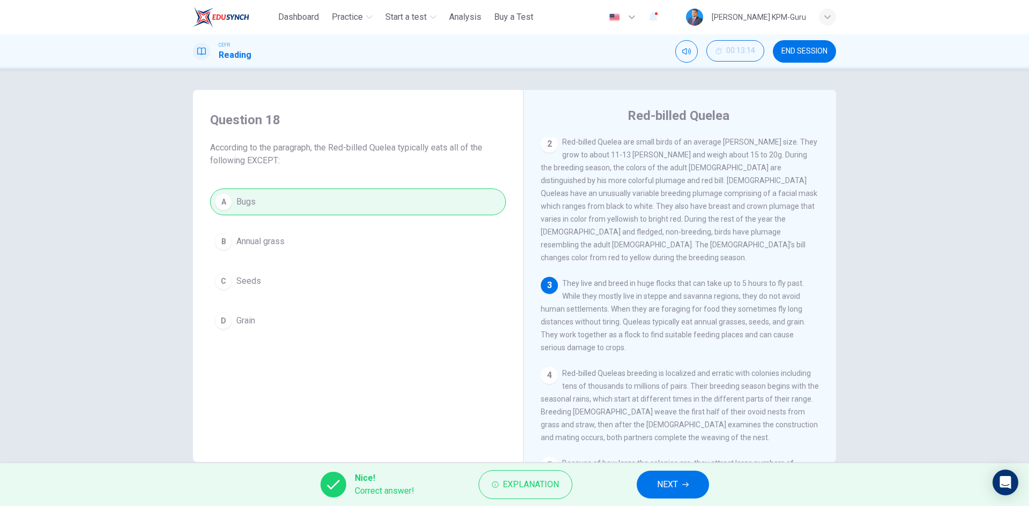
click at [697, 487] on button "NEXT" at bounding box center [672, 485] width 72 height 28
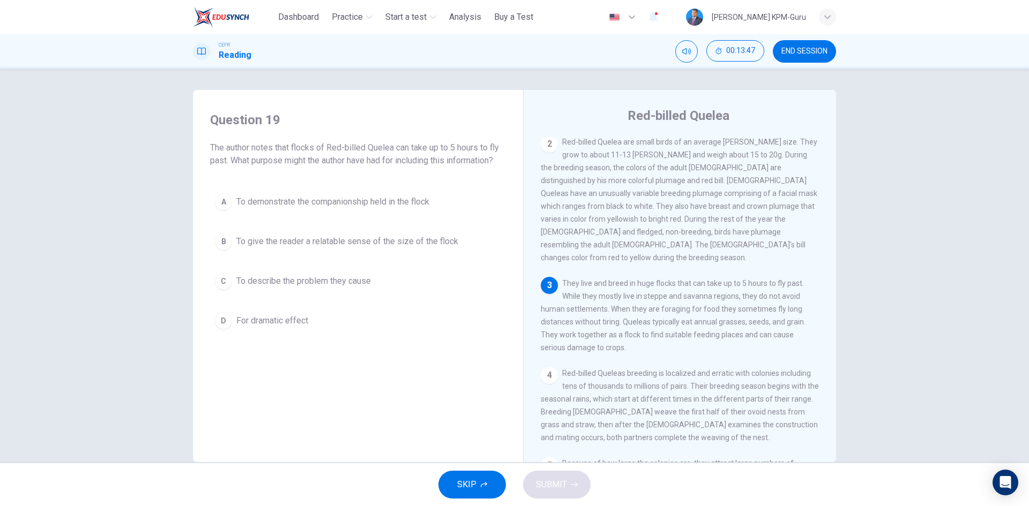
click at [245, 186] on div "Question 19 The author notes that flocks of Red-billed Quelea can take up to 5 …" at bounding box center [357, 223] width 313 height 244
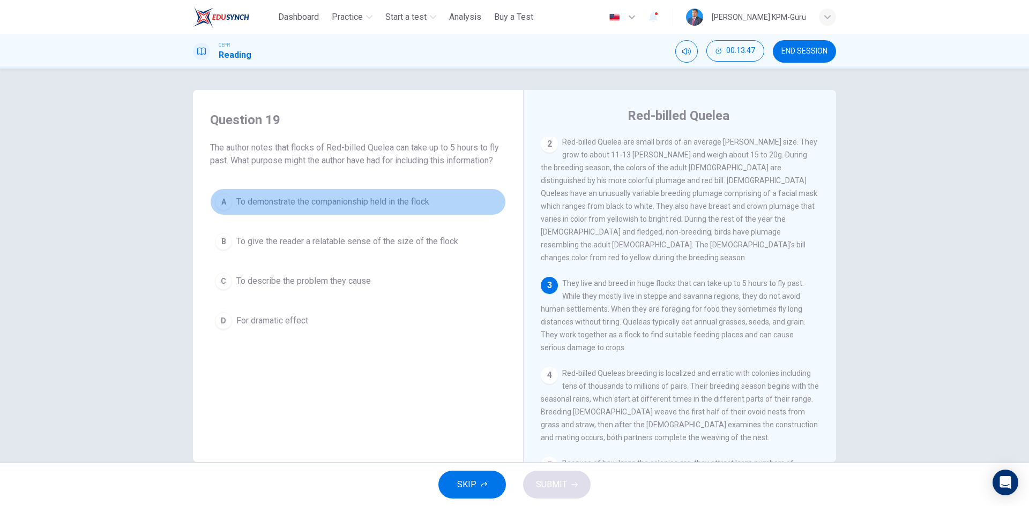
click at [245, 194] on button "A To demonstrate the companionship held in the flock" at bounding box center [358, 202] width 296 height 27
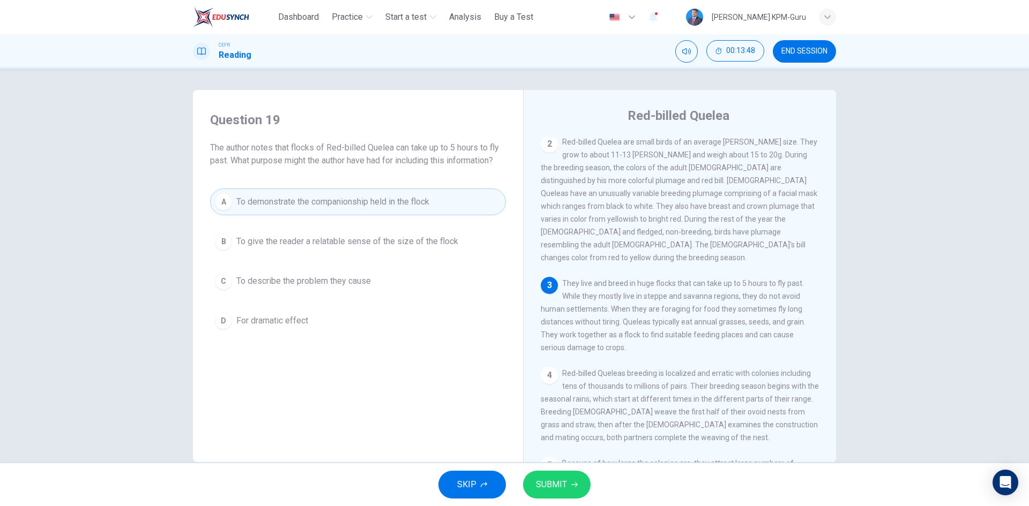
click at [555, 479] on span "SUBMIT" at bounding box center [551, 484] width 31 height 15
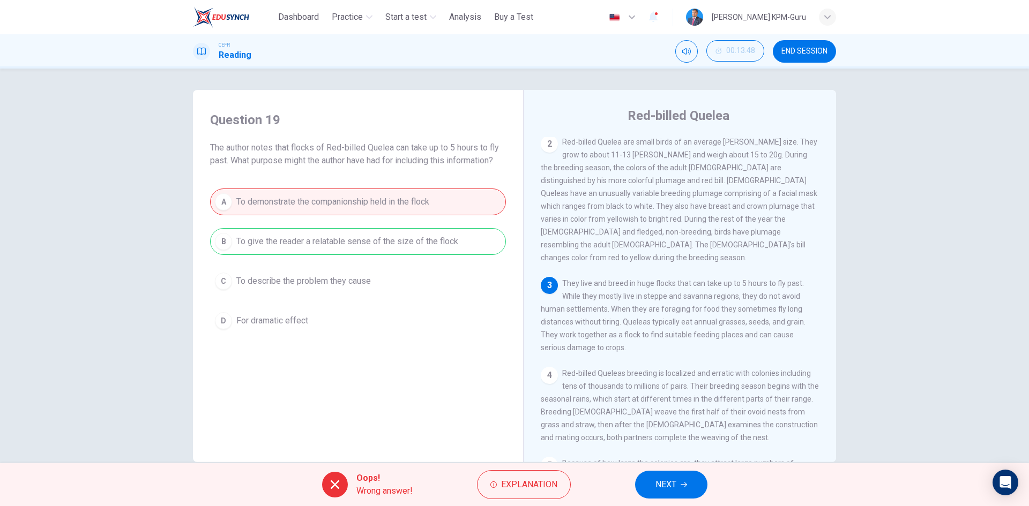
click at [408, 242] on div "A To demonstrate the companionship held in the flock B To give the reader a rel…" at bounding box center [358, 262] width 296 height 146
click at [670, 489] on span "NEXT" at bounding box center [665, 484] width 21 height 15
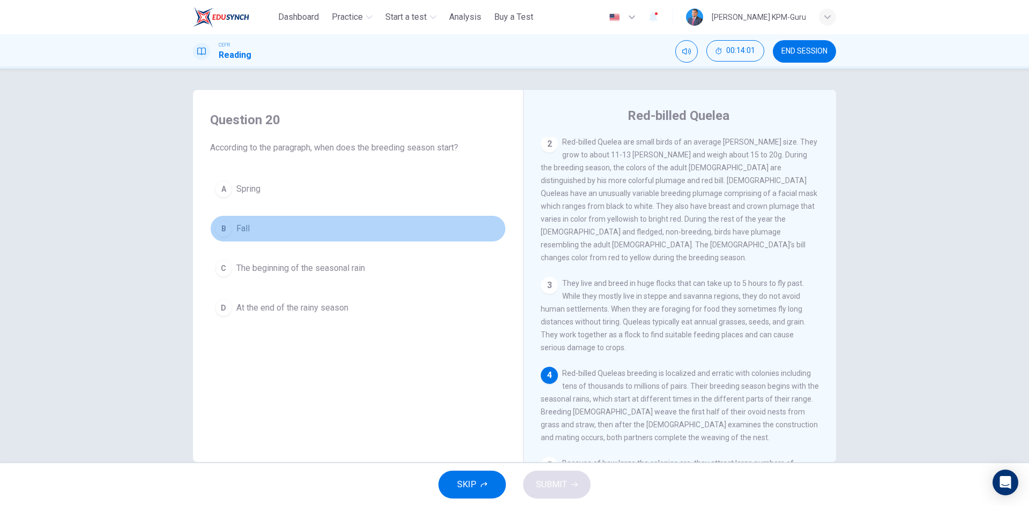
click at [220, 229] on div "B" at bounding box center [223, 228] width 17 height 17
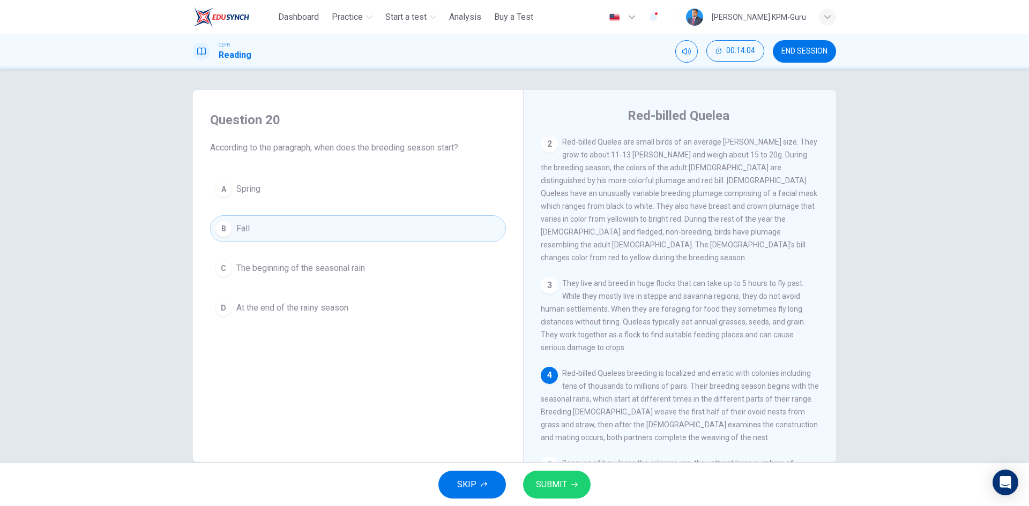
click at [314, 276] on button "C The beginning of the seasonal rain" at bounding box center [358, 268] width 296 height 27
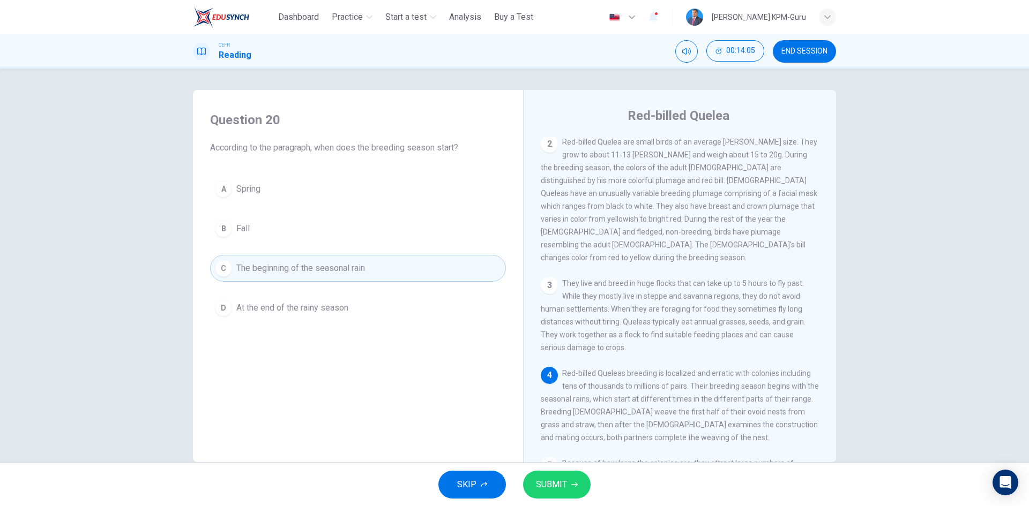
click at [571, 482] on icon "button" at bounding box center [574, 485] width 6 height 6
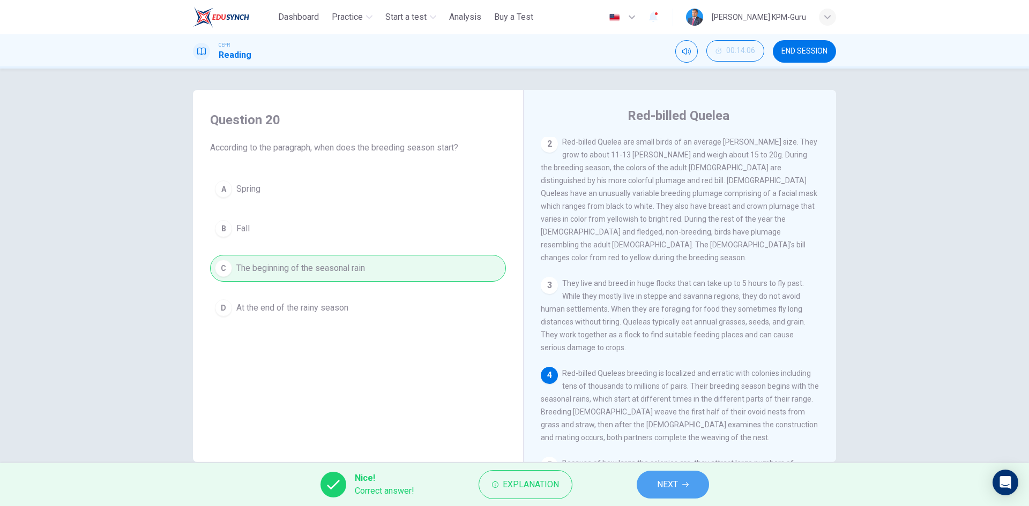
click at [656, 487] on button "NEXT" at bounding box center [672, 485] width 72 height 28
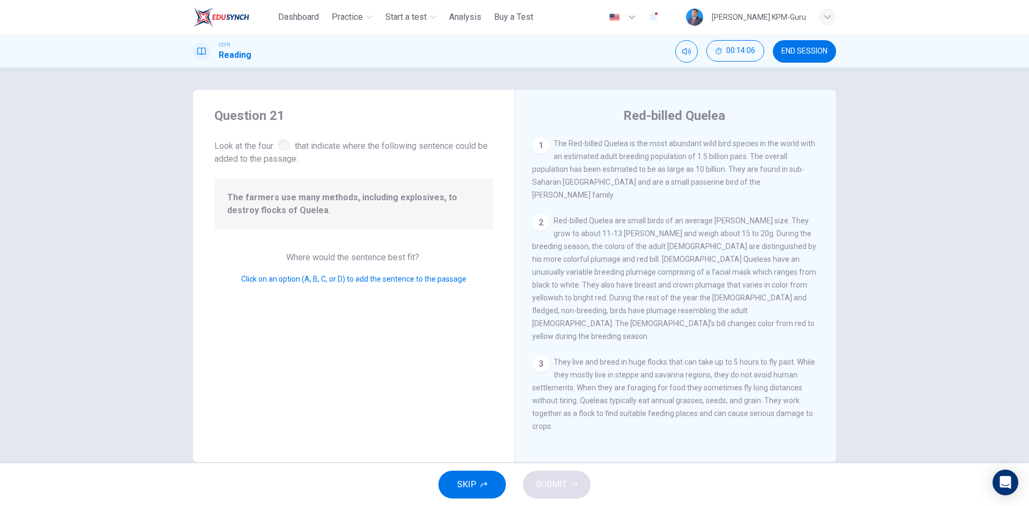
scroll to position [198, 0]
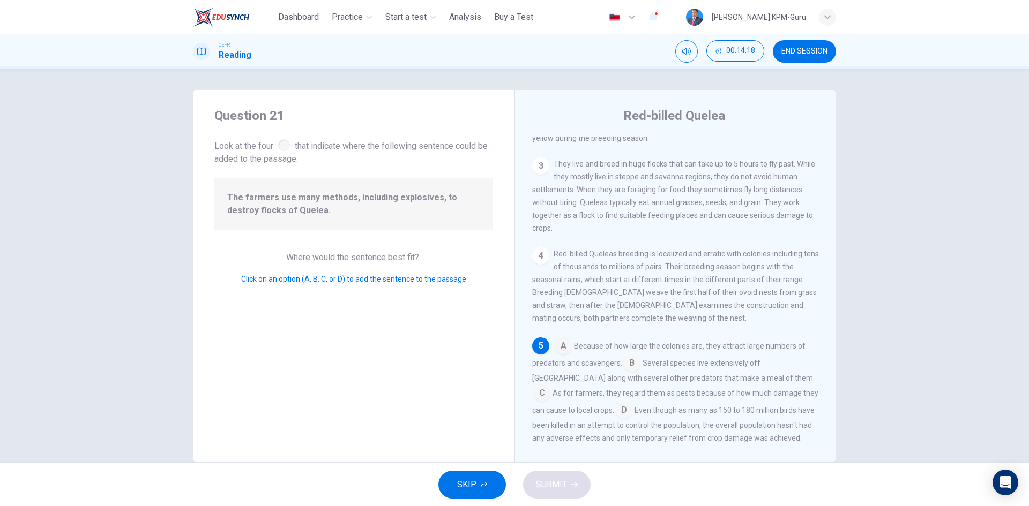
click at [562, 339] on input at bounding box center [562, 347] width 17 height 17
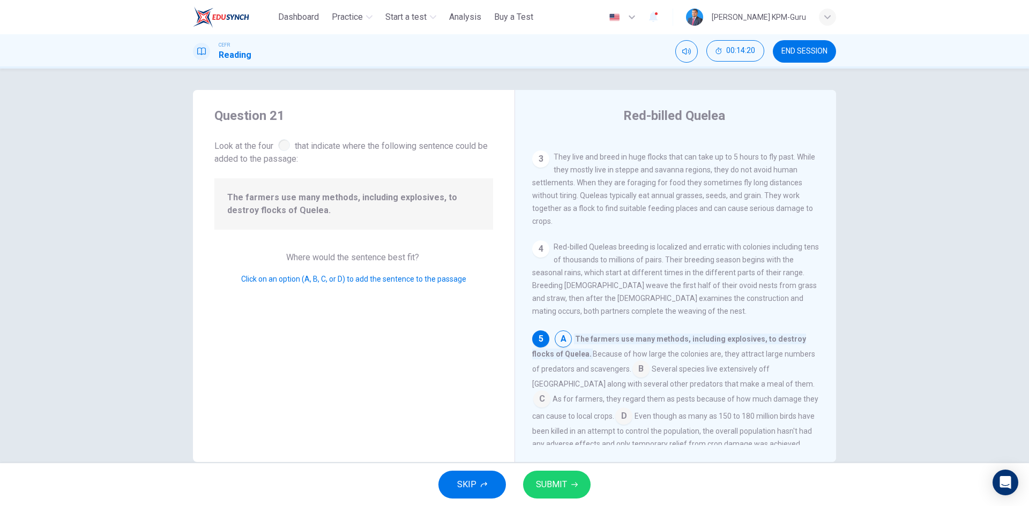
scroll to position [211, 0]
click at [636, 356] on input at bounding box center [640, 364] width 17 height 17
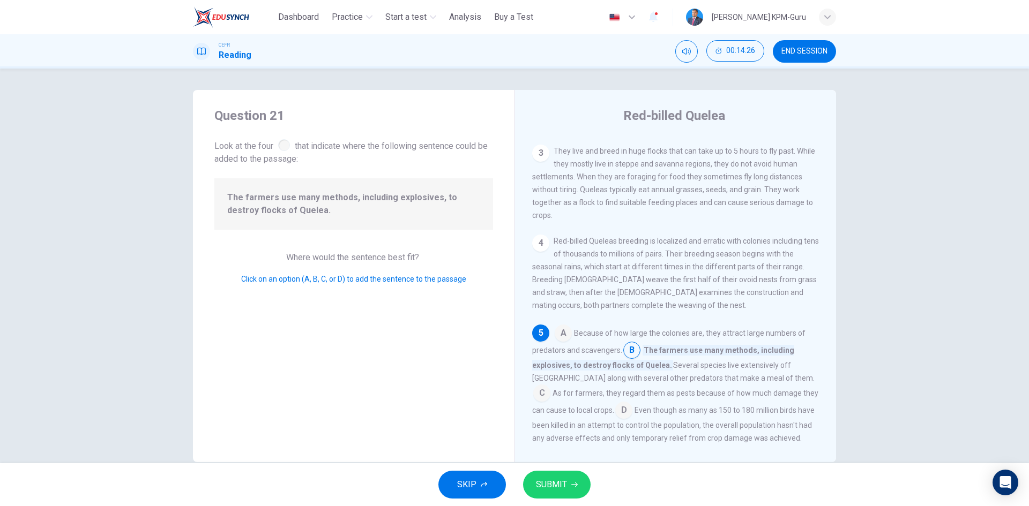
click at [550, 386] on input at bounding box center [541, 394] width 17 height 17
click at [632, 403] on input at bounding box center [640, 411] width 17 height 17
click at [559, 326] on input at bounding box center [562, 334] width 17 height 17
click at [566, 484] on button "SUBMIT" at bounding box center [556, 485] width 67 height 28
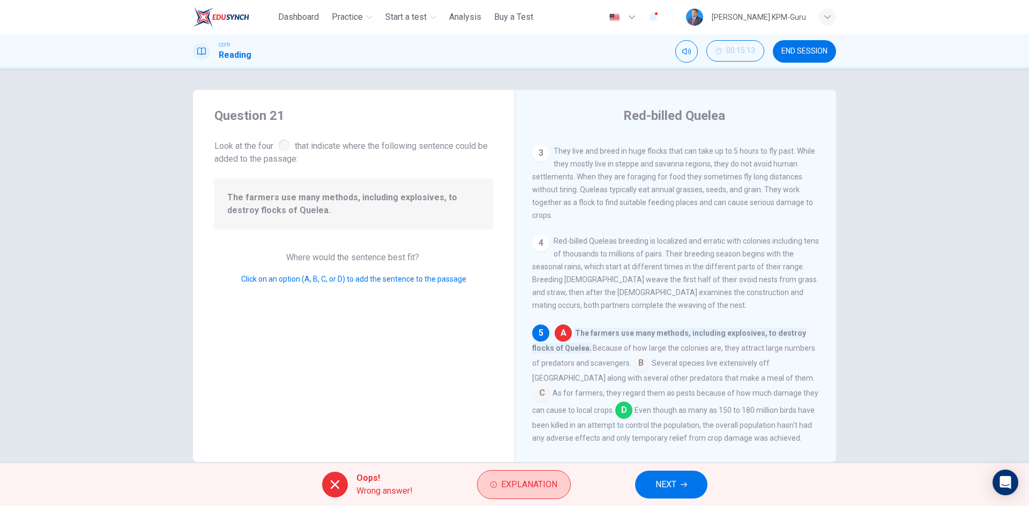
click at [537, 472] on button "Explanation" at bounding box center [524, 484] width 94 height 29
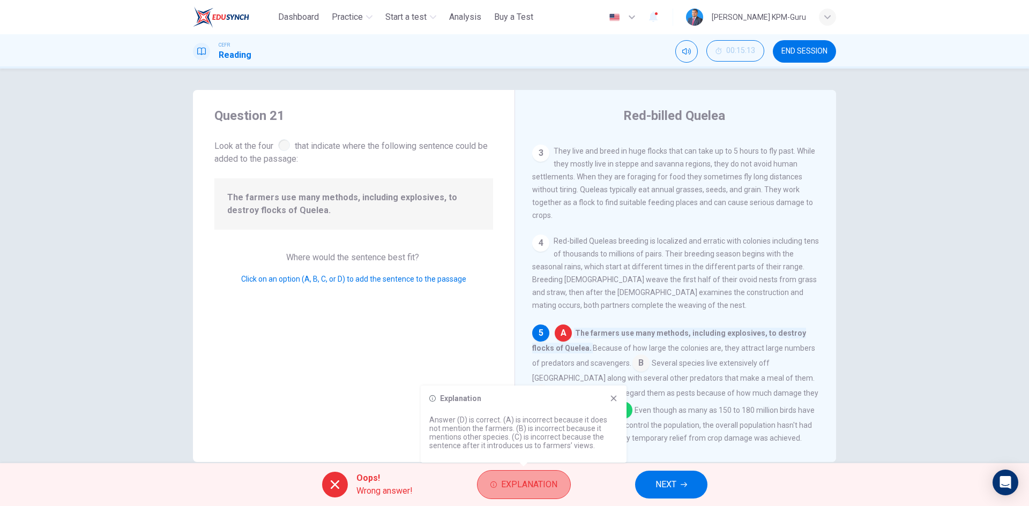
click at [537, 472] on button "Explanation" at bounding box center [524, 484] width 94 height 29
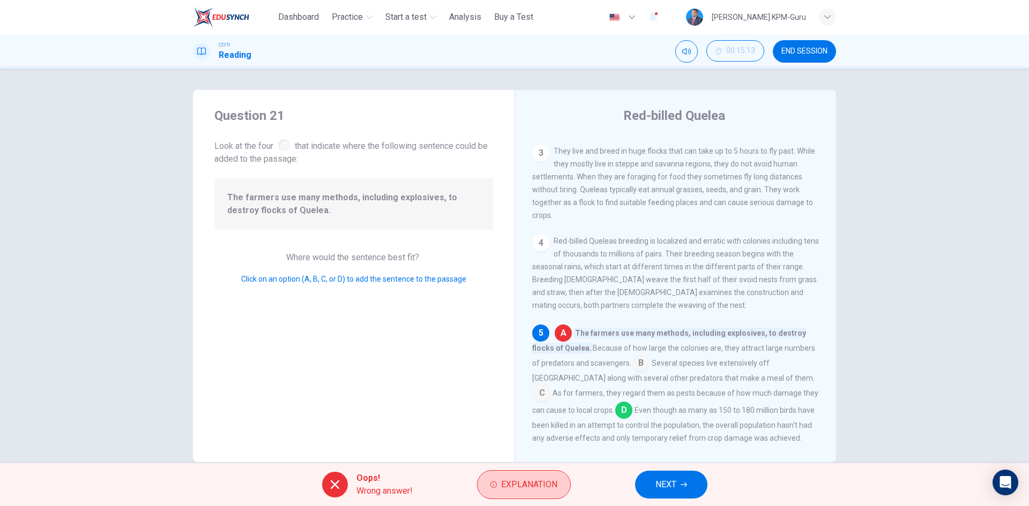
click at [537, 472] on button "Explanation" at bounding box center [524, 484] width 94 height 29
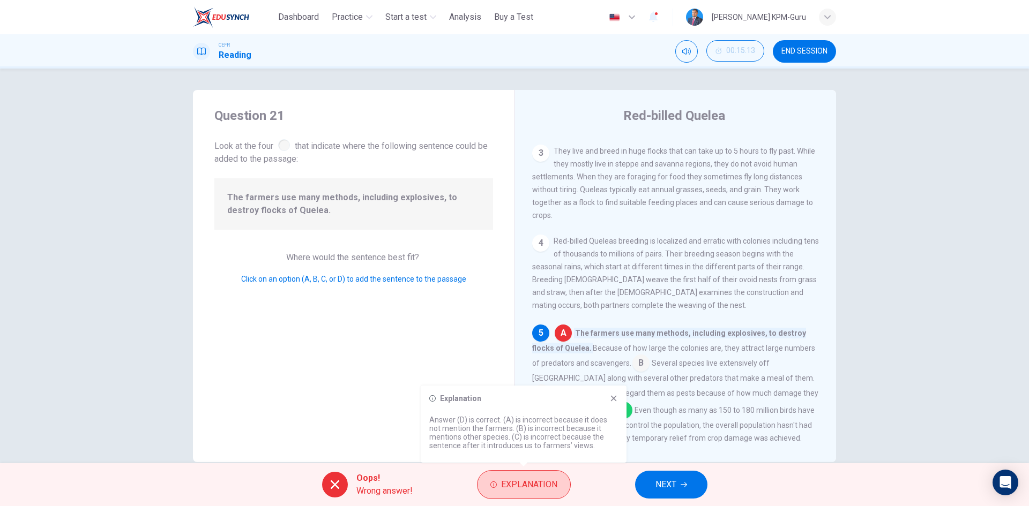
click at [537, 472] on button "Explanation" at bounding box center [524, 484] width 94 height 29
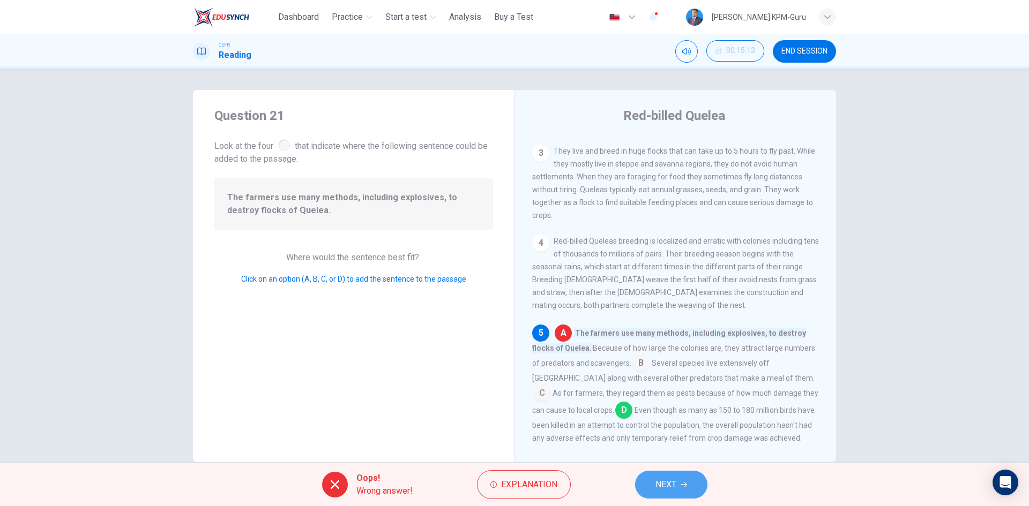
click at [671, 486] on span "NEXT" at bounding box center [665, 484] width 21 height 15
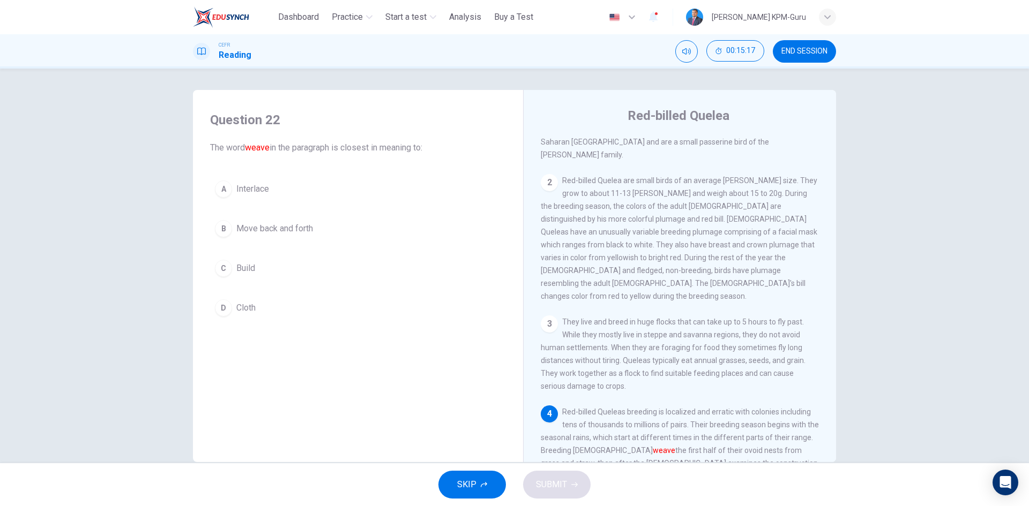
scroll to position [107, 0]
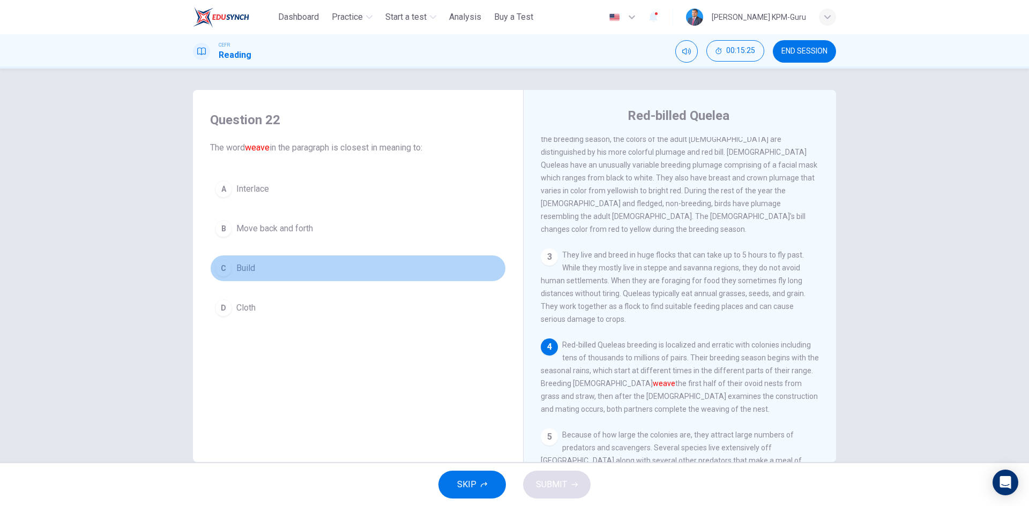
click at [215, 265] on div "C" at bounding box center [223, 268] width 17 height 17
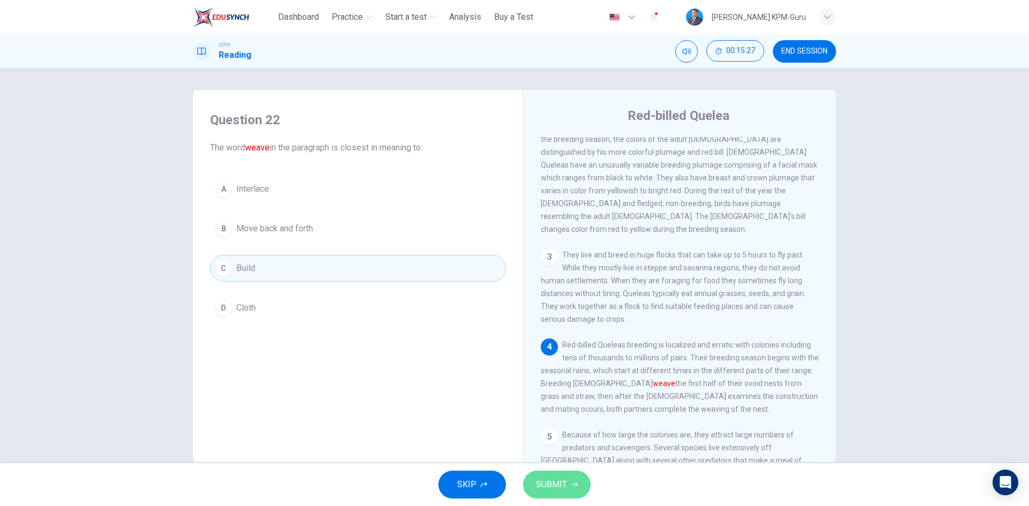
click at [577, 478] on button "SUBMIT" at bounding box center [556, 485] width 67 height 28
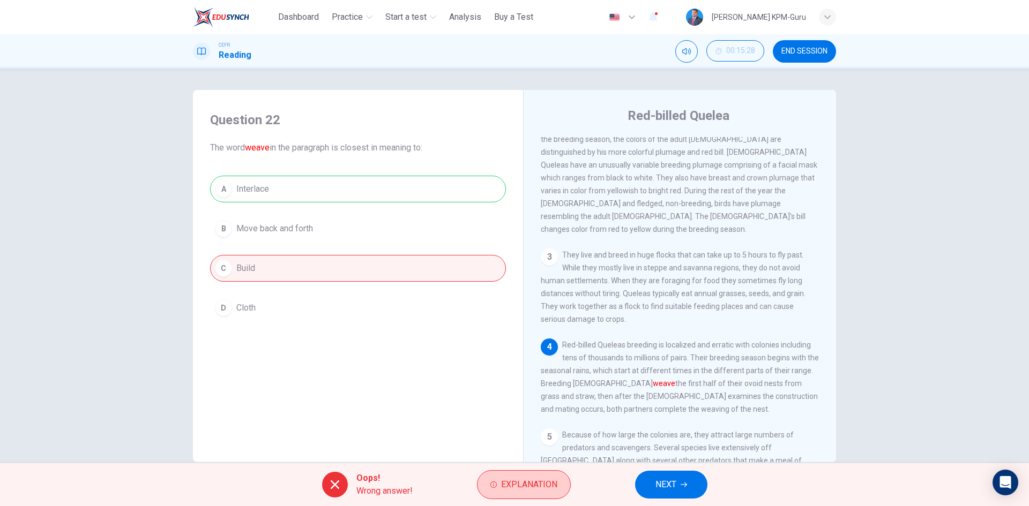
click at [545, 479] on span "Explanation" at bounding box center [529, 484] width 56 height 15
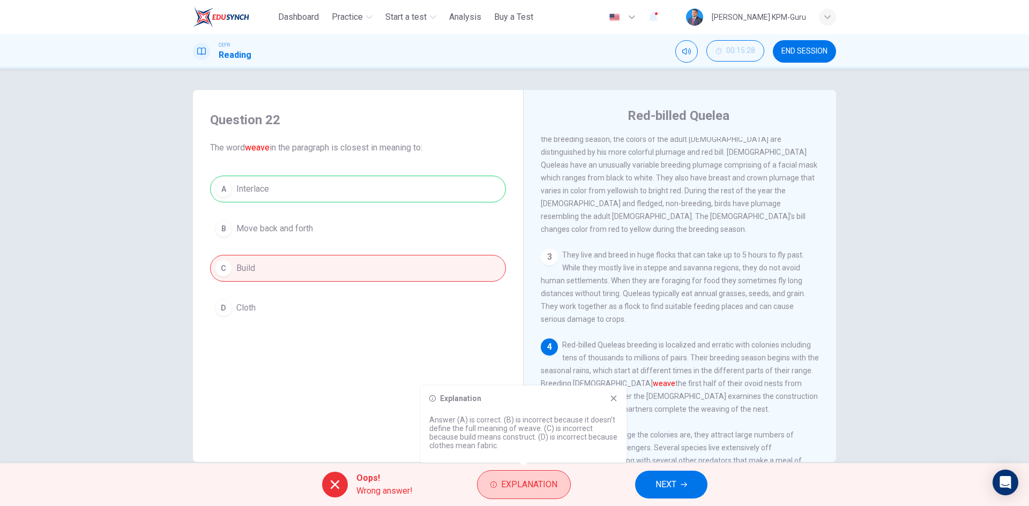
click at [545, 479] on span "Explanation" at bounding box center [529, 484] width 56 height 15
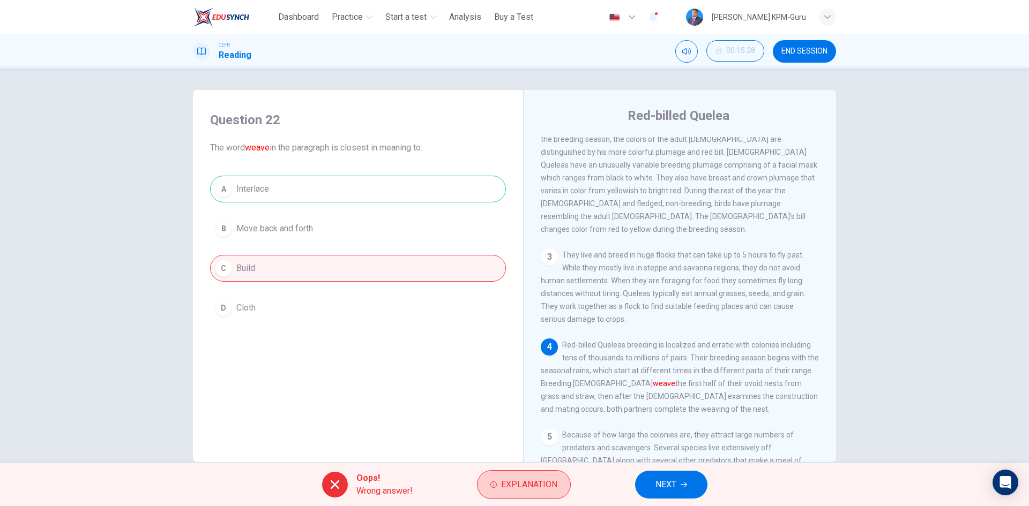
click at [535, 478] on span "Explanation" at bounding box center [529, 484] width 56 height 15
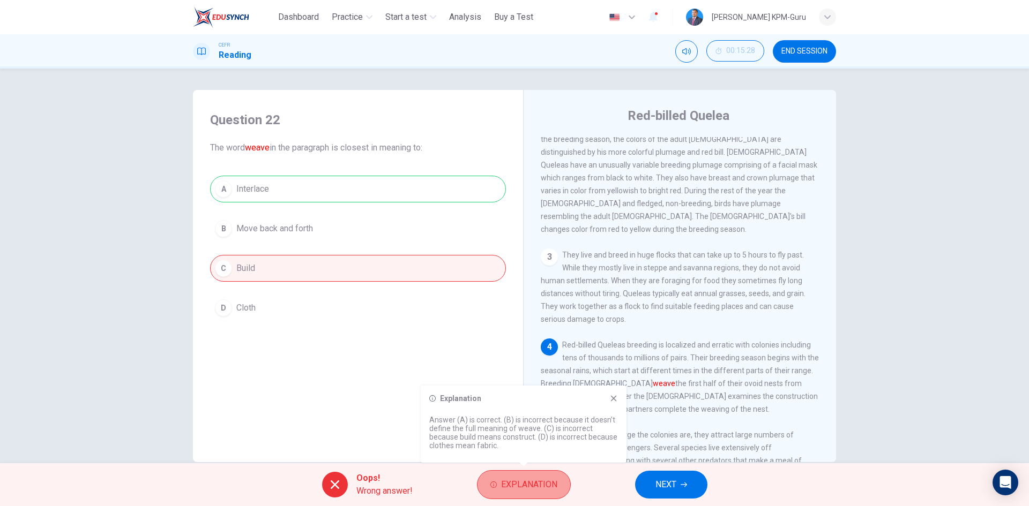
drag, startPoint x: 534, startPoint y: 478, endPoint x: 602, endPoint y: 489, distance: 68.4
click at [534, 478] on span "Explanation" at bounding box center [529, 484] width 56 height 15
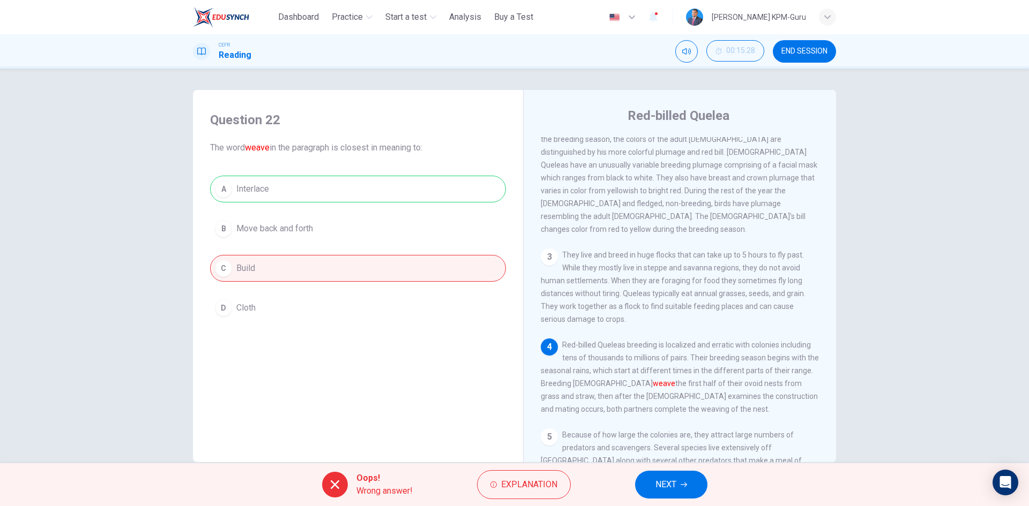
click at [632, 489] on div "Oops! Wrong answer! Explanation NEXT" at bounding box center [514, 484] width 1029 height 43
click at [654, 480] on button "NEXT" at bounding box center [671, 485] width 72 height 28
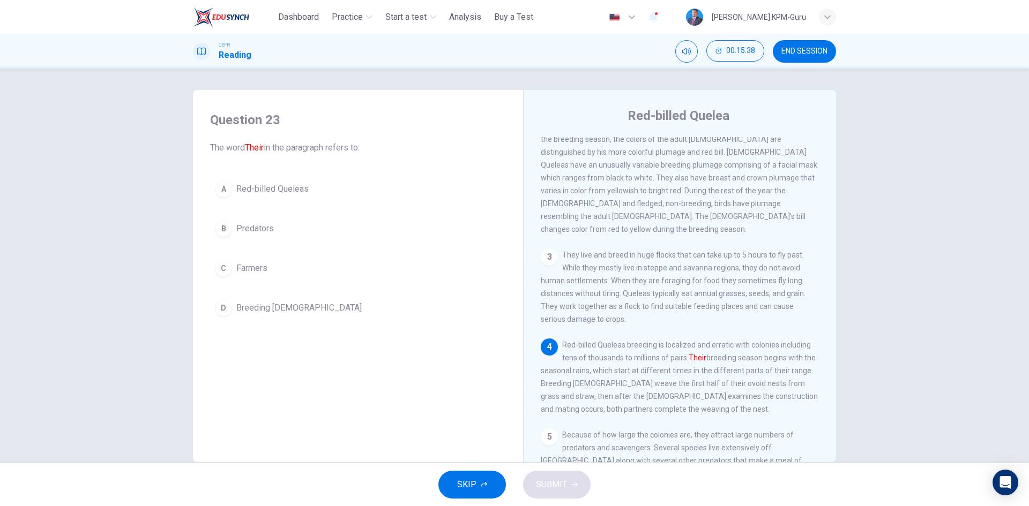
click at [266, 201] on button "A Red-billed Queleas" at bounding box center [358, 189] width 296 height 27
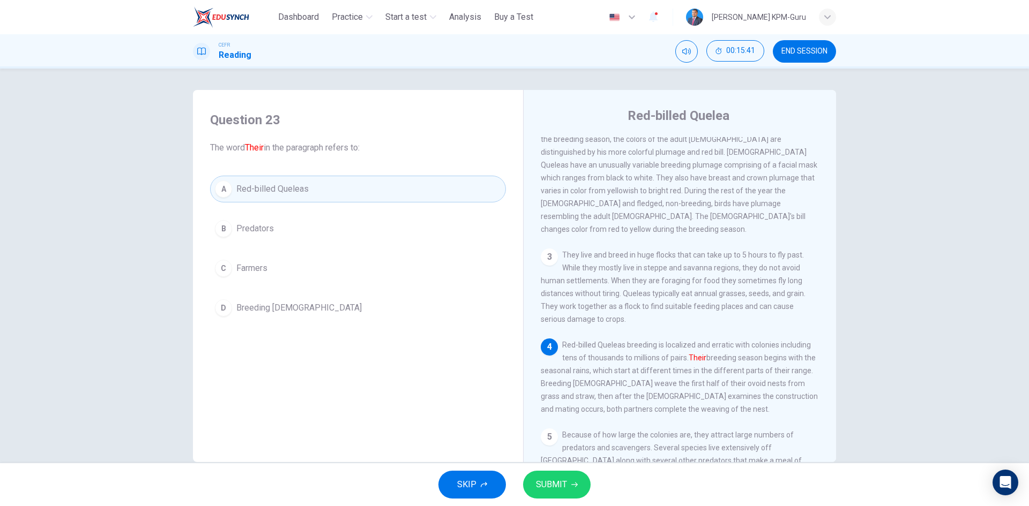
click at [576, 497] on button "SUBMIT" at bounding box center [556, 485] width 67 height 28
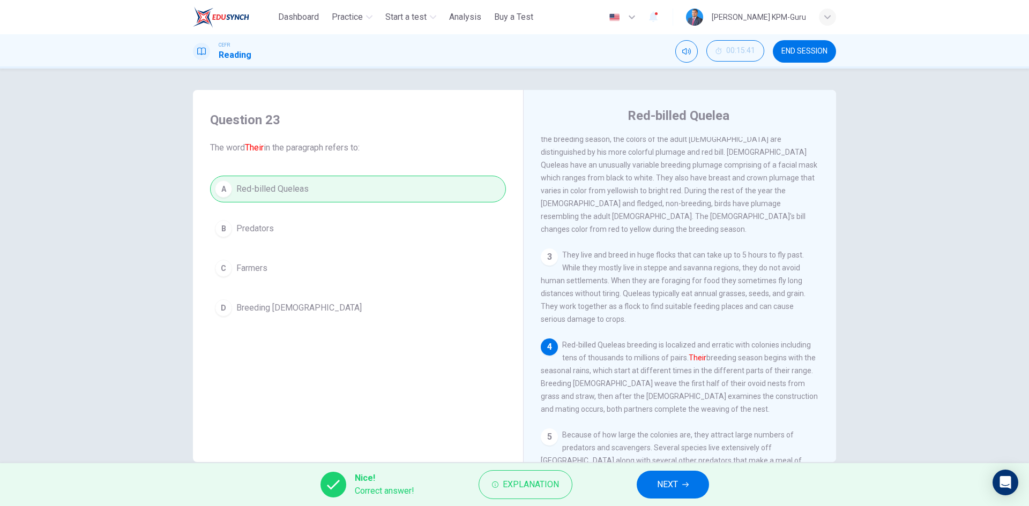
click at [666, 487] on span "NEXT" at bounding box center [667, 484] width 21 height 15
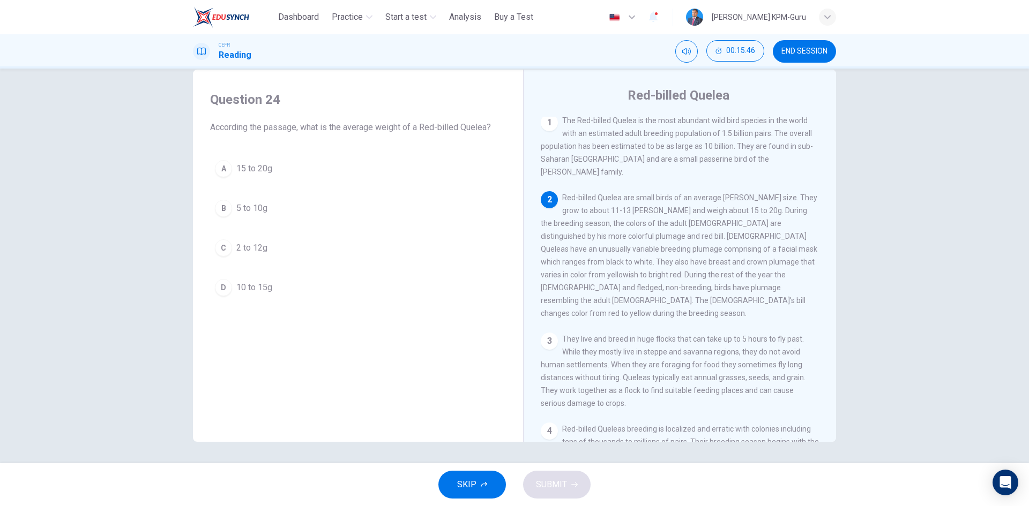
scroll to position [0, 0]
click at [239, 170] on span "15 to 20g" at bounding box center [254, 168] width 36 height 13
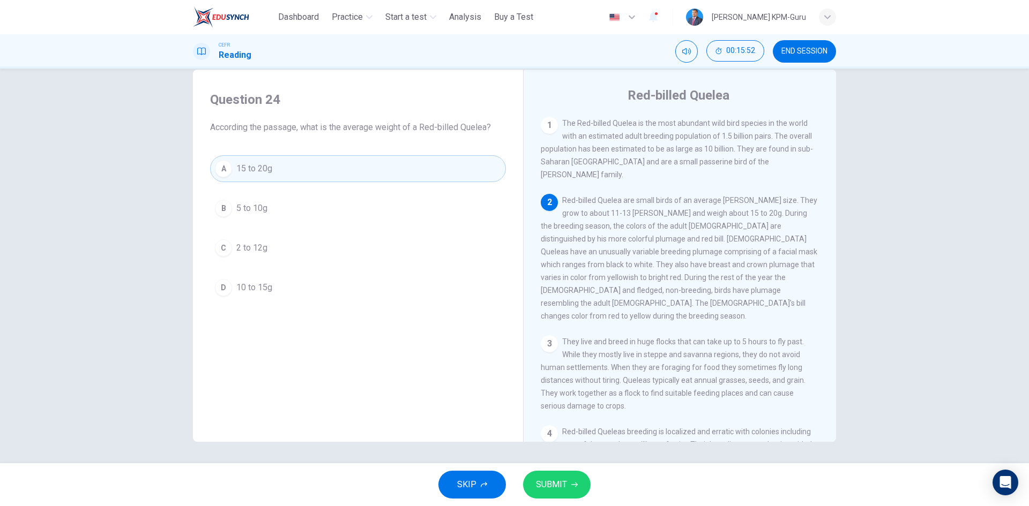
click at [565, 493] on button "SUBMIT" at bounding box center [556, 485] width 67 height 28
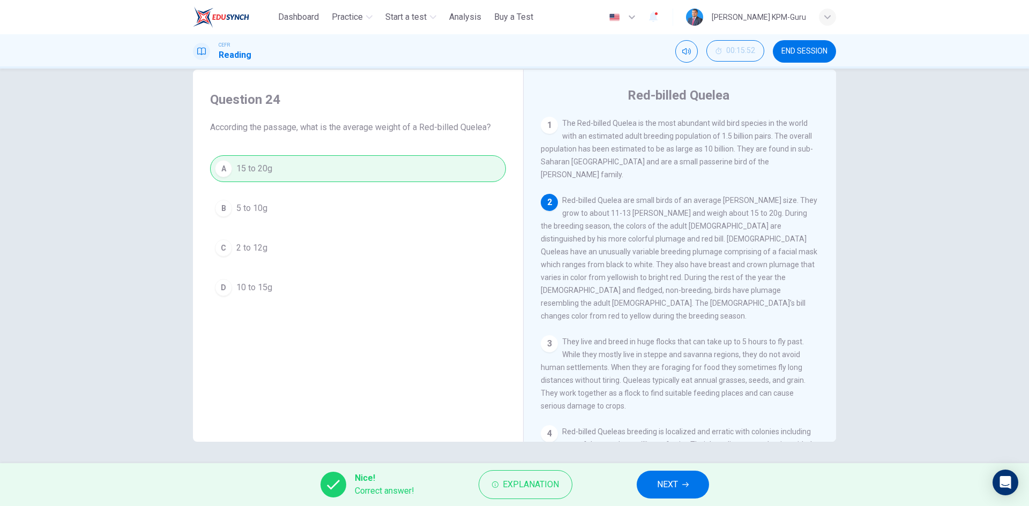
click at [678, 477] on button "NEXT" at bounding box center [672, 485] width 72 height 28
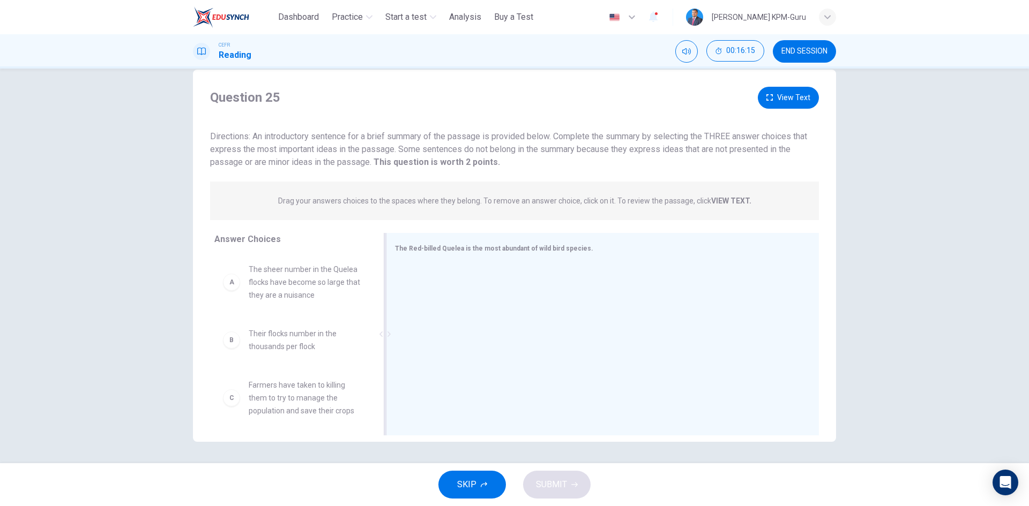
click at [468, 252] on div "The Red-billed Quelea is the most abundant of wild bird species." at bounding box center [596, 248] width 402 height 13
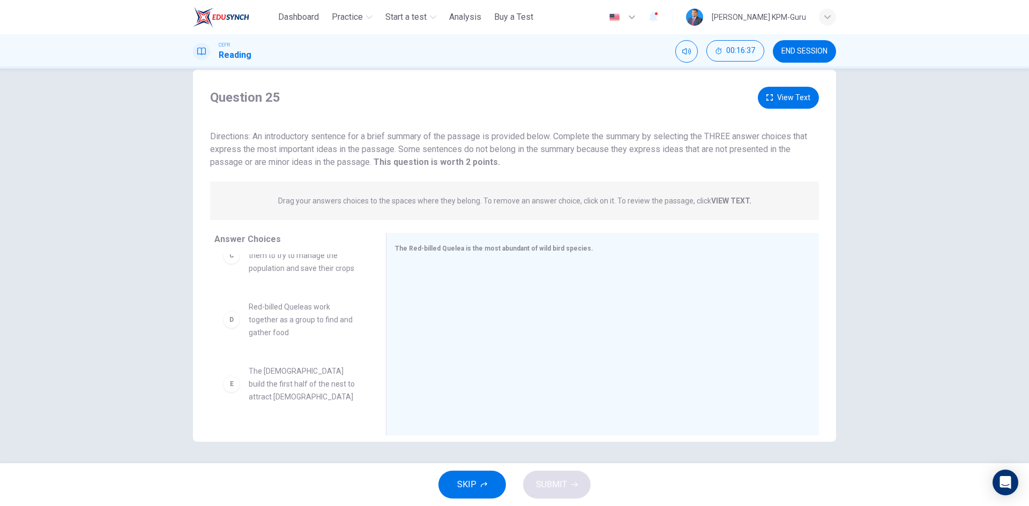
scroll to position [138, 0]
drag, startPoint x: 309, startPoint y: 328, endPoint x: 333, endPoint y: 327, distance: 24.1
drag, startPoint x: 313, startPoint y: 325, endPoint x: 763, endPoint y: 294, distance: 451.1
drag, startPoint x: 368, startPoint y: 376, endPoint x: 368, endPoint y: 348, distance: 27.9
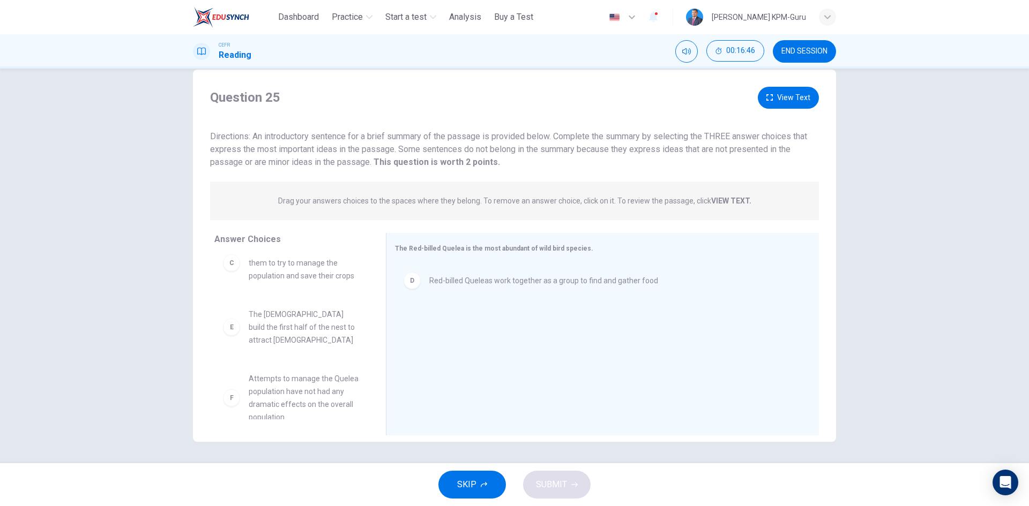
click at [368, 348] on div "A The sheer number in the [GEOGRAPHIC_DATA] flocks have become so large that th…" at bounding box center [295, 336] width 163 height 165
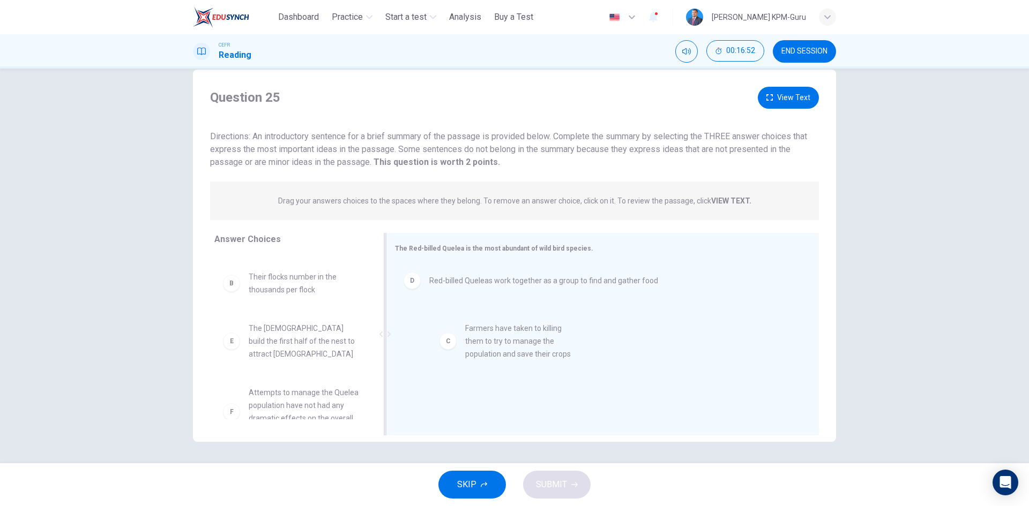
drag, startPoint x: 310, startPoint y: 342, endPoint x: 532, endPoint y: 342, distance: 221.8
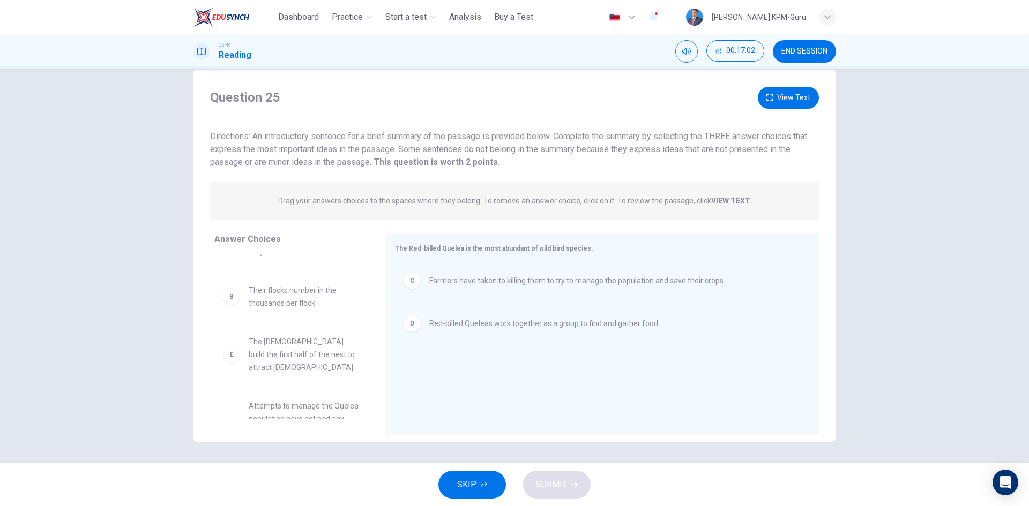
scroll to position [0, 0]
click at [774, 103] on button "View Text" at bounding box center [787, 98] width 61 height 22
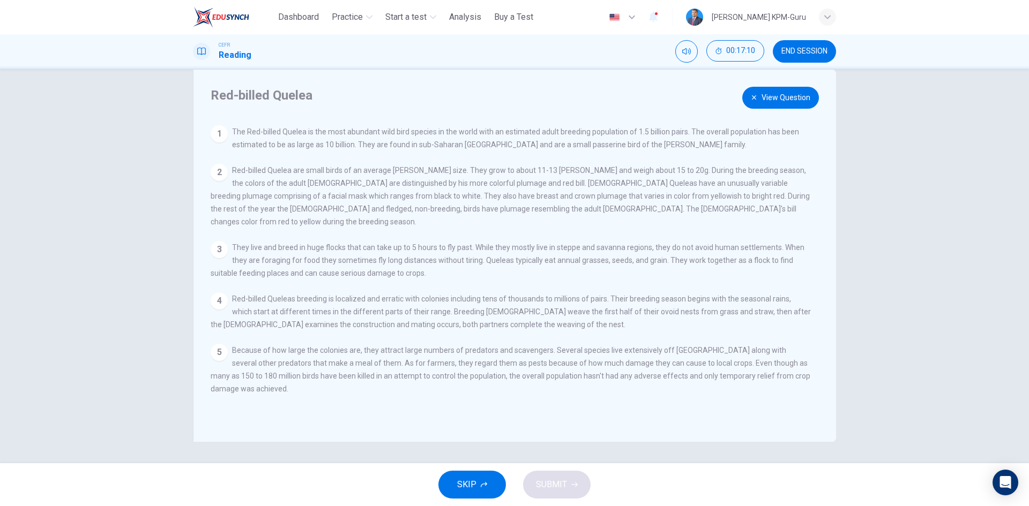
click at [786, 102] on button "View Question" at bounding box center [780, 98] width 77 height 22
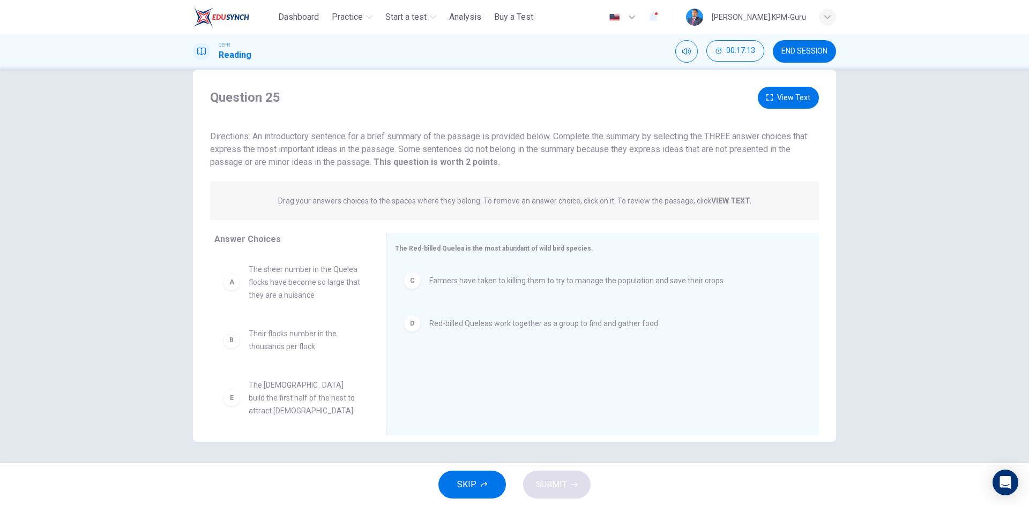
click at [786, 102] on button "View Text" at bounding box center [787, 98] width 61 height 22
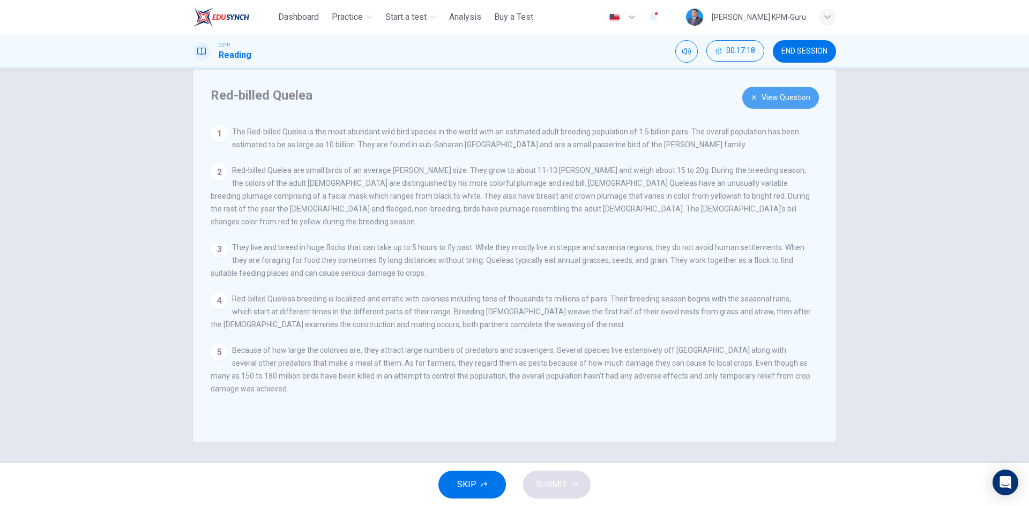
click at [758, 105] on button "View Question" at bounding box center [780, 98] width 77 height 22
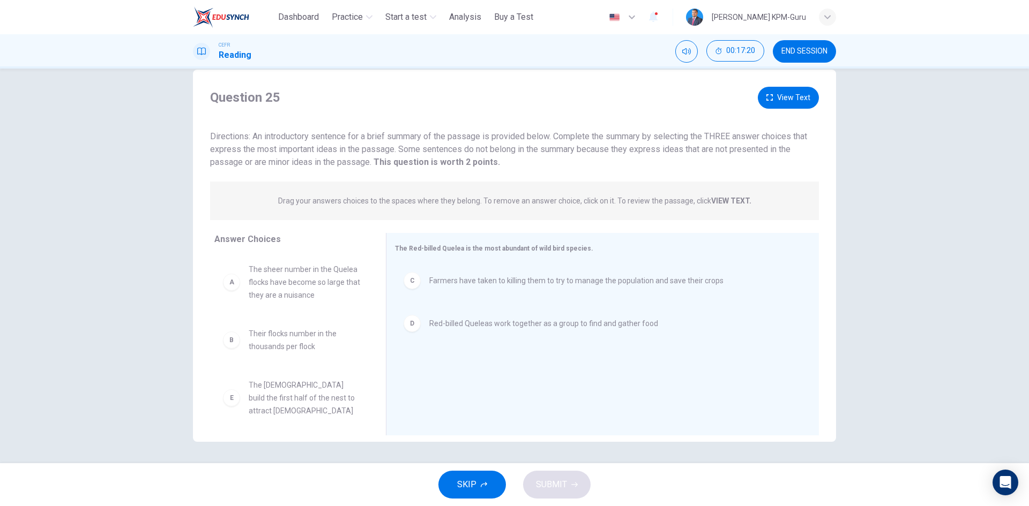
click at [760, 103] on button "View Text" at bounding box center [787, 98] width 61 height 22
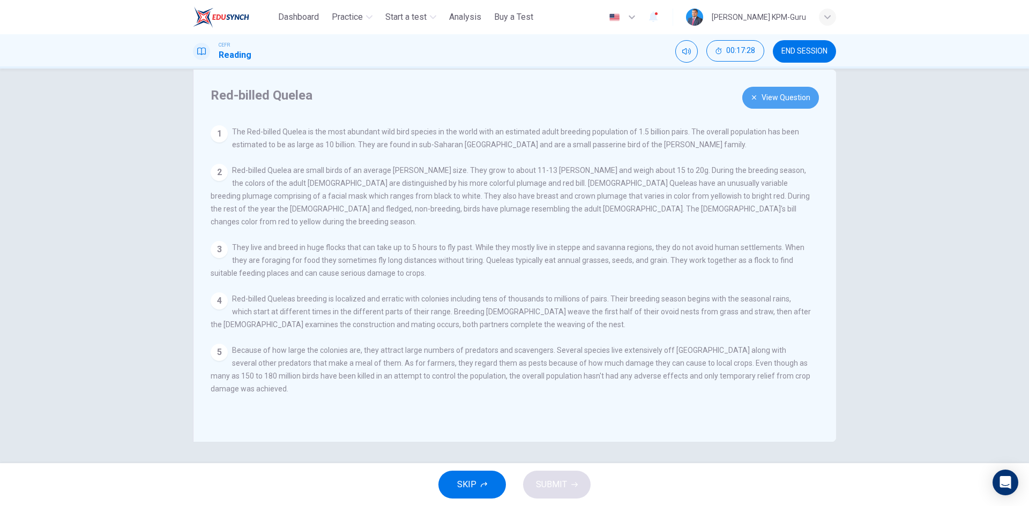
click at [760, 96] on button "View Question" at bounding box center [780, 98] width 77 height 22
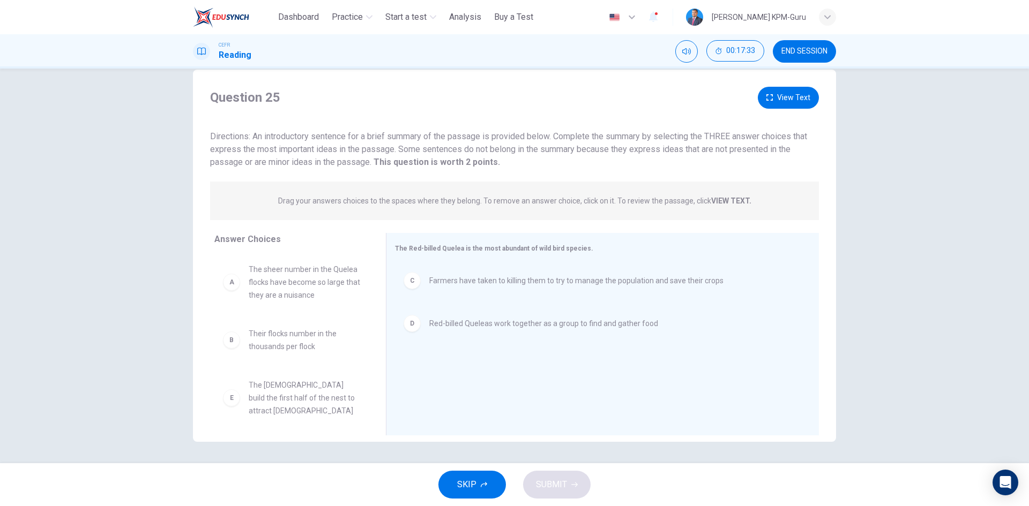
click at [785, 81] on div "Question 25 View Text Directions: An introductory sentence for a brief summary …" at bounding box center [514, 256] width 643 height 372
click at [783, 89] on button "View Text" at bounding box center [787, 98] width 61 height 22
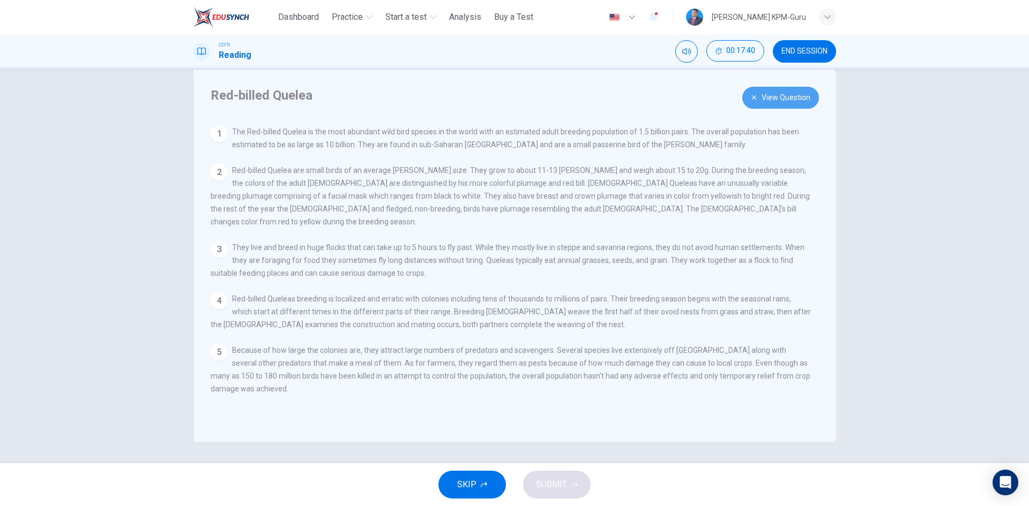
click at [783, 89] on button "View Question" at bounding box center [780, 98] width 77 height 22
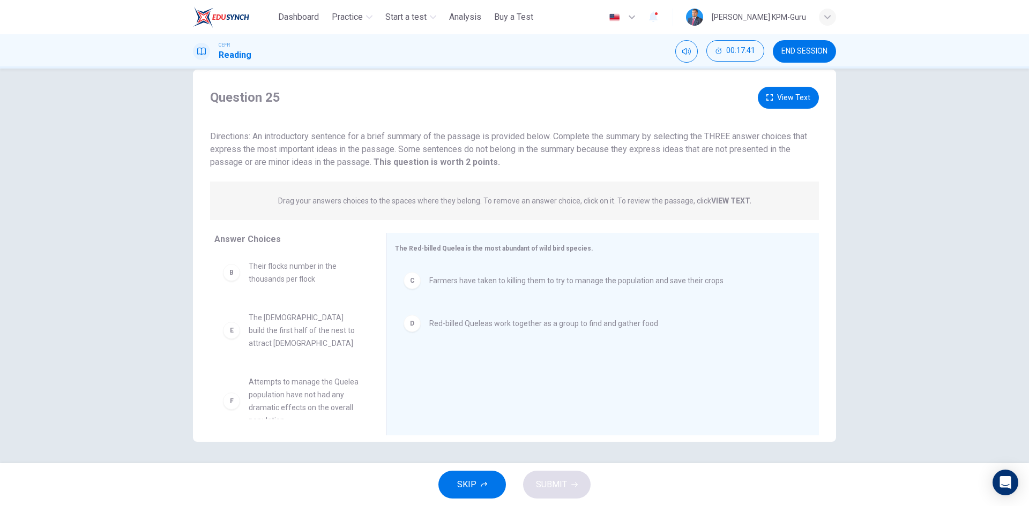
scroll to position [71, 0]
drag, startPoint x: 272, startPoint y: 399, endPoint x: 465, endPoint y: 373, distance: 195.0
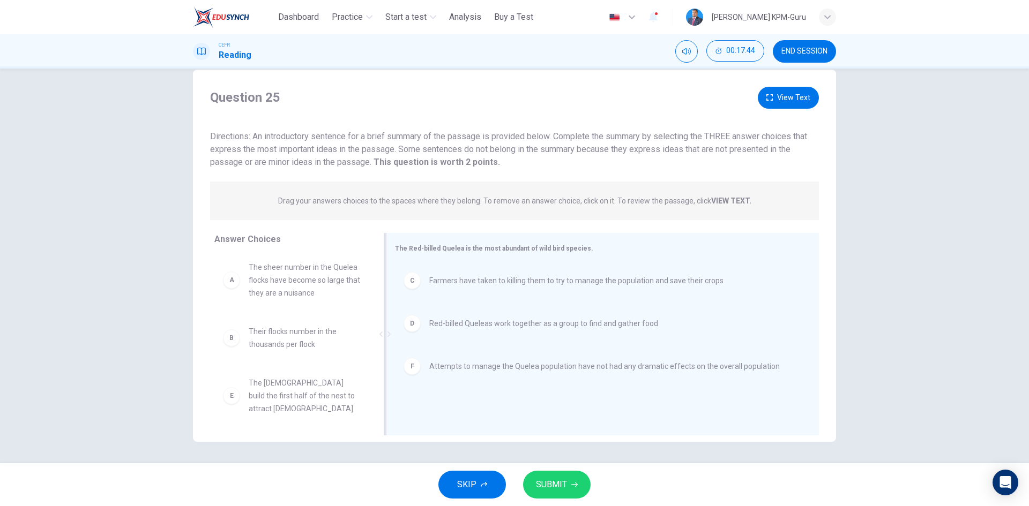
scroll to position [0, 0]
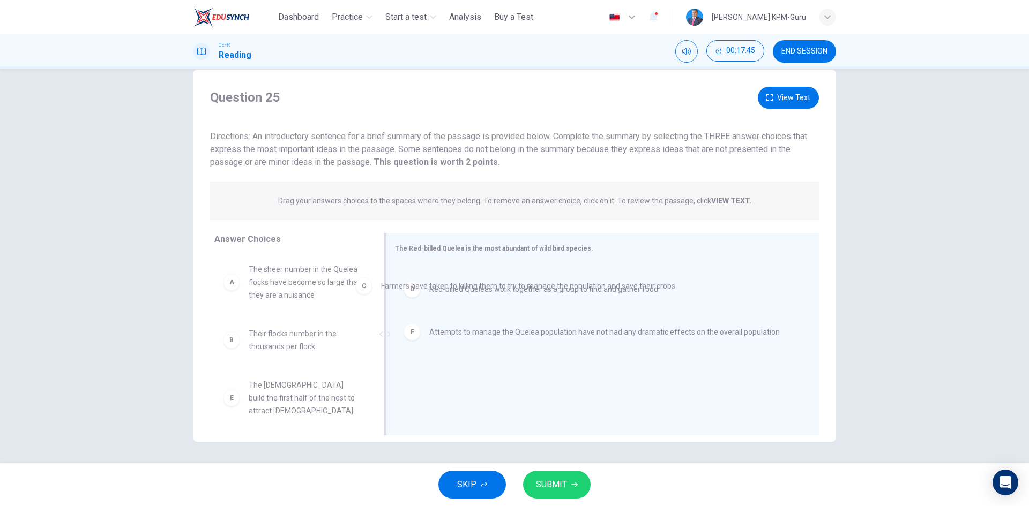
drag, startPoint x: 469, startPoint y: 289, endPoint x: 256, endPoint y: 298, distance: 213.4
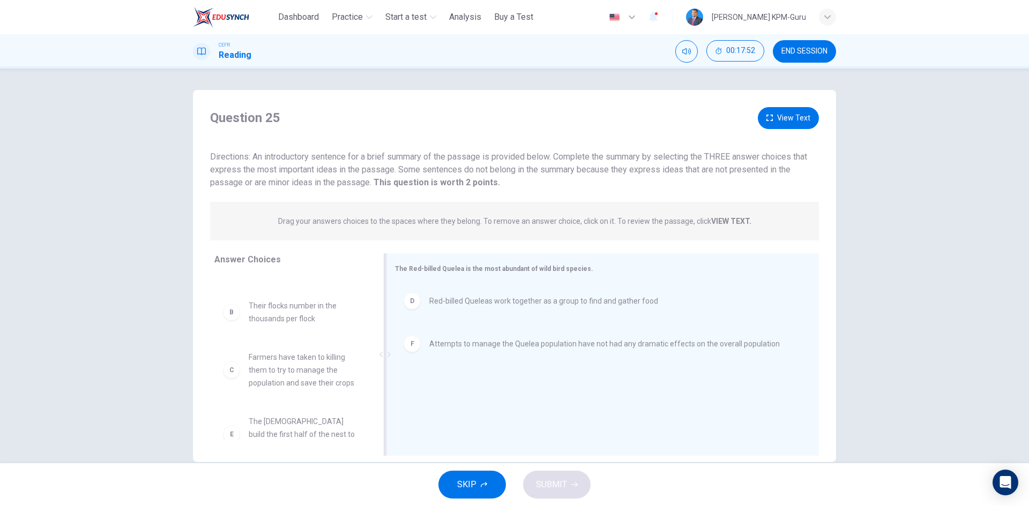
scroll to position [58, 0]
click at [782, 120] on button "View Text" at bounding box center [787, 118] width 61 height 22
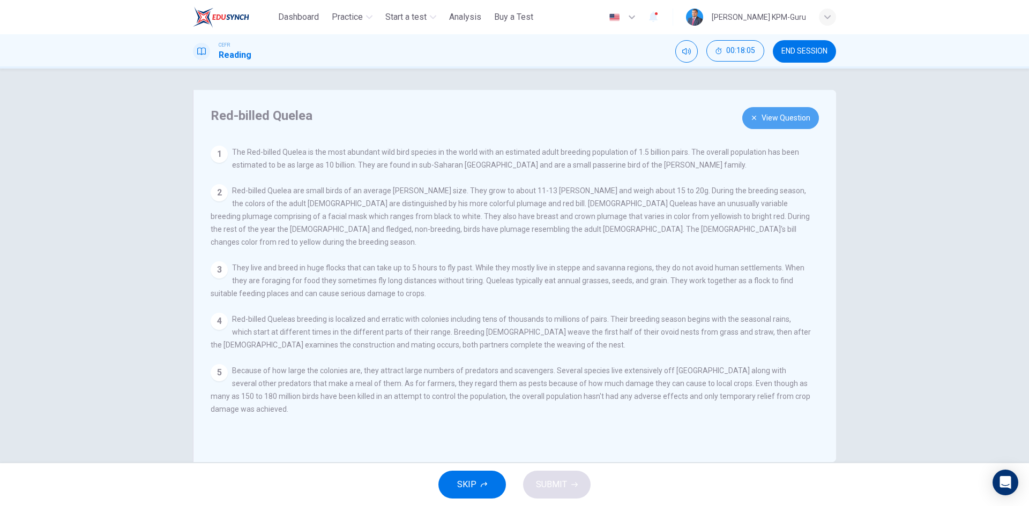
click at [782, 119] on button "View Question" at bounding box center [780, 118] width 77 height 22
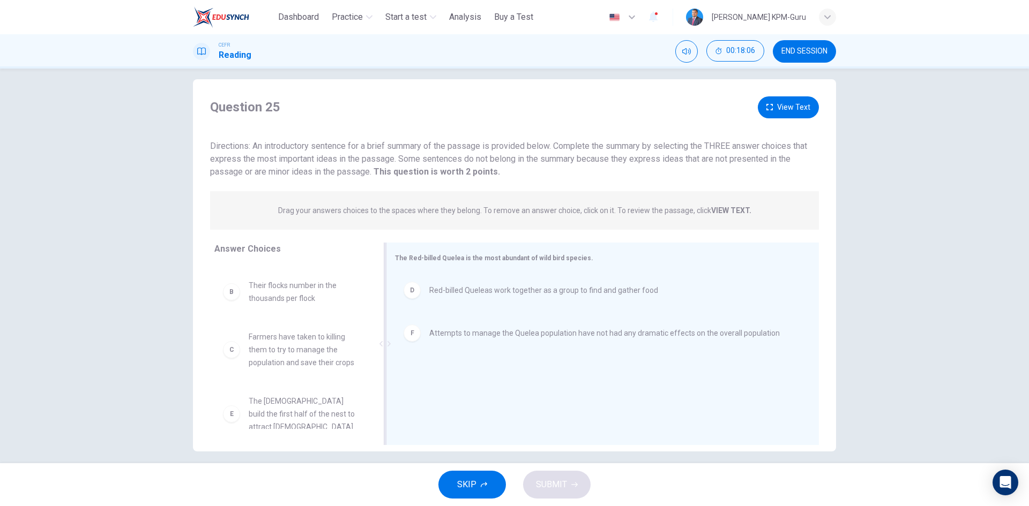
scroll to position [20, 0]
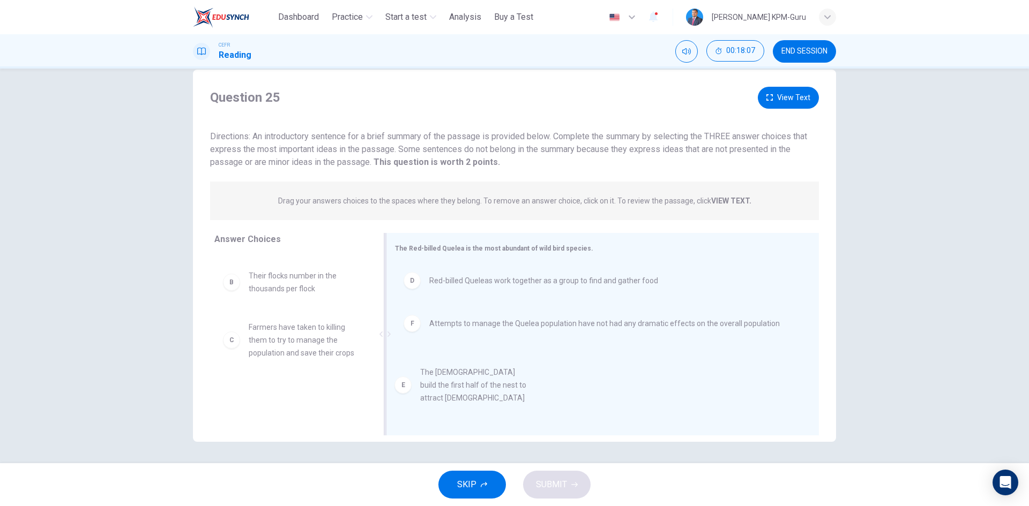
drag, startPoint x: 332, startPoint y: 399, endPoint x: 509, endPoint y: 379, distance: 178.4
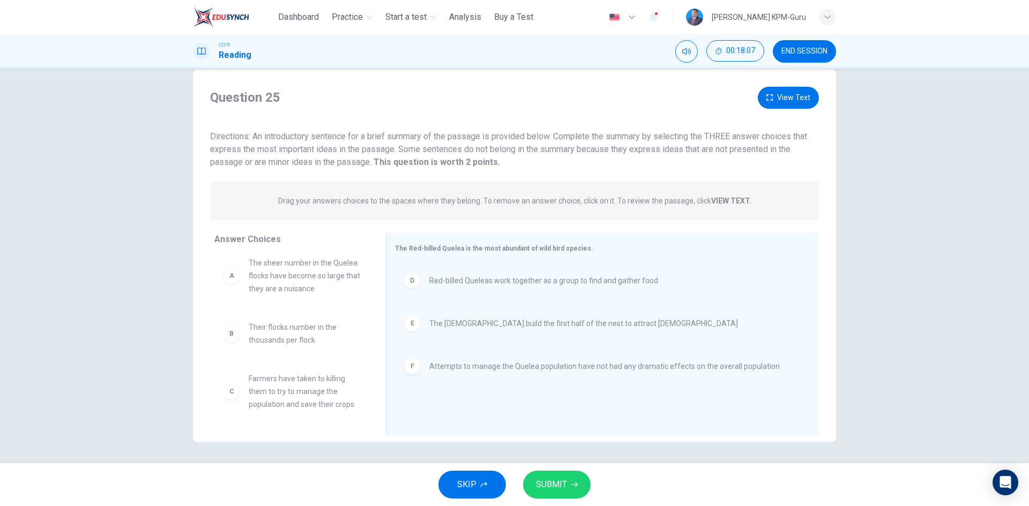
scroll to position [6, 0]
click at [558, 469] on div "SKIP SUBMIT" at bounding box center [514, 484] width 1029 height 43
drag, startPoint x: 560, startPoint y: 478, endPoint x: 577, endPoint y: 464, distance: 22.1
click at [560, 479] on span "SUBMIT" at bounding box center [551, 484] width 31 height 15
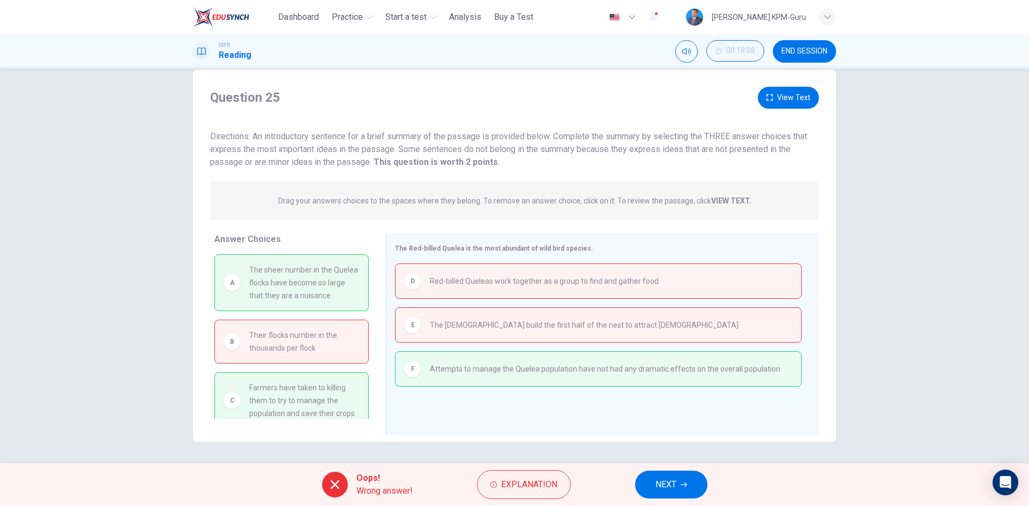
scroll to position [10, 0]
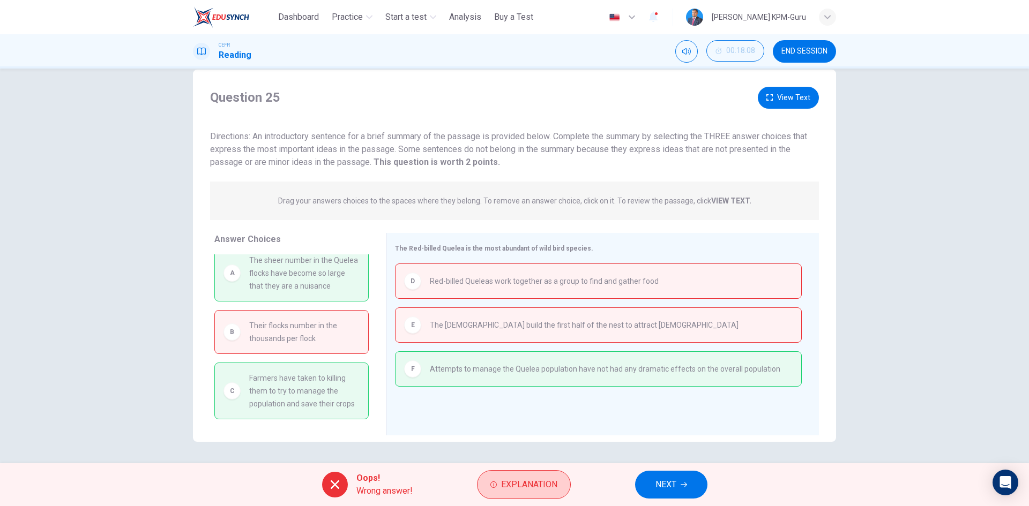
click at [520, 479] on span "Explanation" at bounding box center [529, 484] width 56 height 15
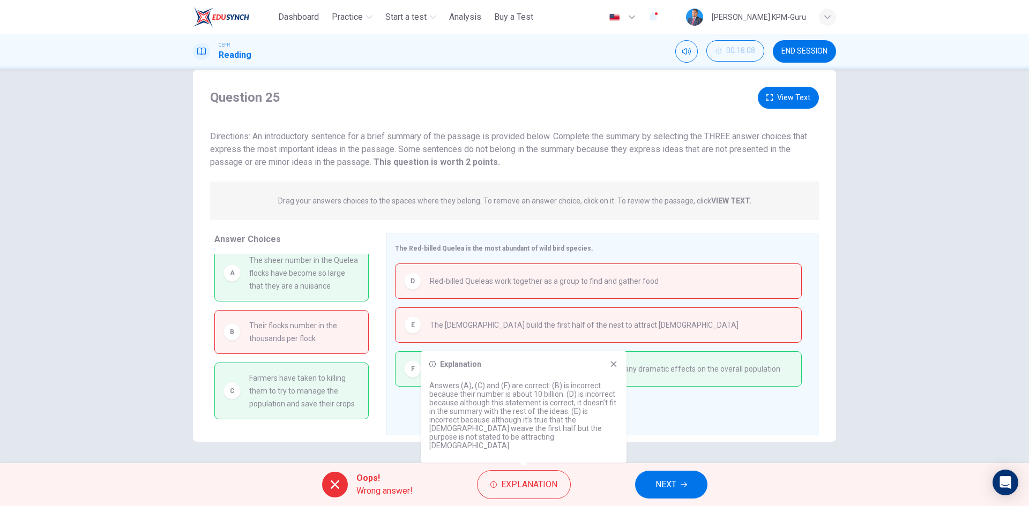
drag, startPoint x: 721, startPoint y: 472, endPoint x: 681, endPoint y: 483, distance: 41.7
click at [719, 472] on div "Oops! Wrong answer! Explanation NEXT" at bounding box center [514, 484] width 1029 height 43
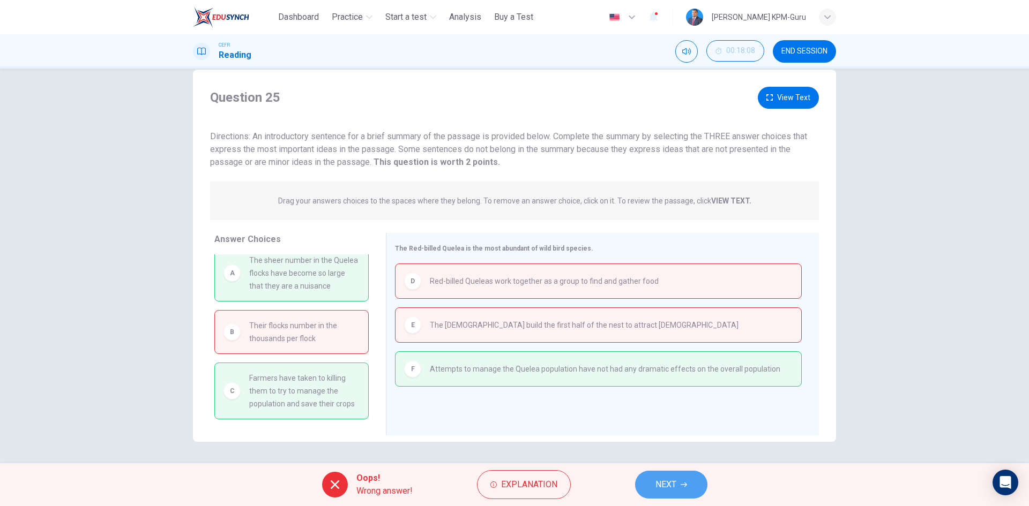
click at [681, 483] on icon "button" at bounding box center [683, 485] width 6 height 6
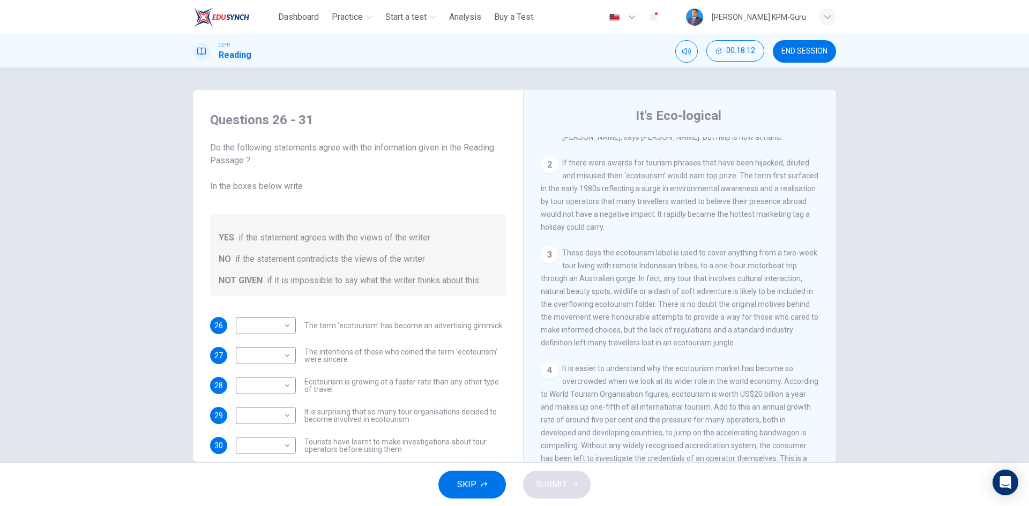
scroll to position [244, 0]
click at [290, 326] on div "​ ​" at bounding box center [266, 325] width 60 height 17
click at [287, 327] on body "This site uses cookies, as explained in our Privacy Policy . If you agree to th…" at bounding box center [514, 253] width 1029 height 506
click at [287, 327] on div at bounding box center [514, 253] width 1029 height 506
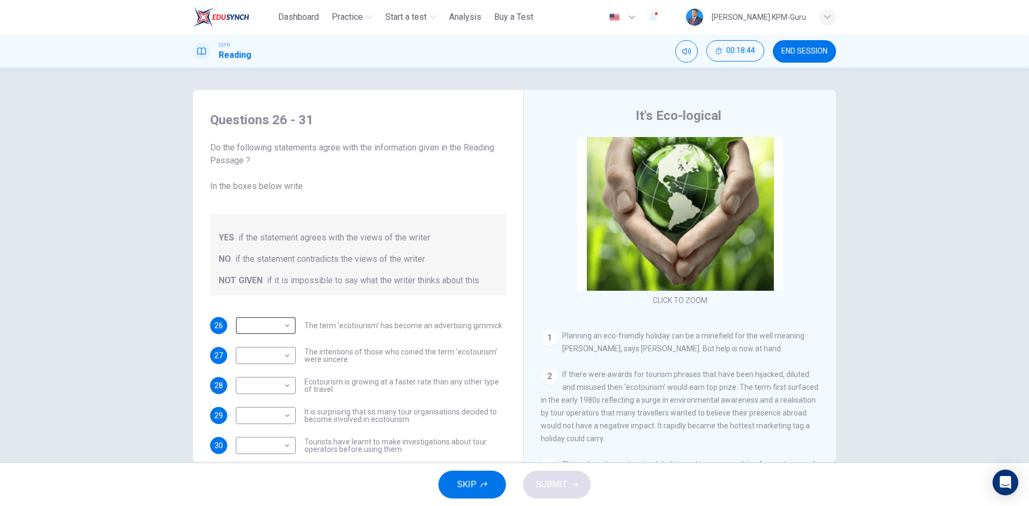
scroll to position [30, 0]
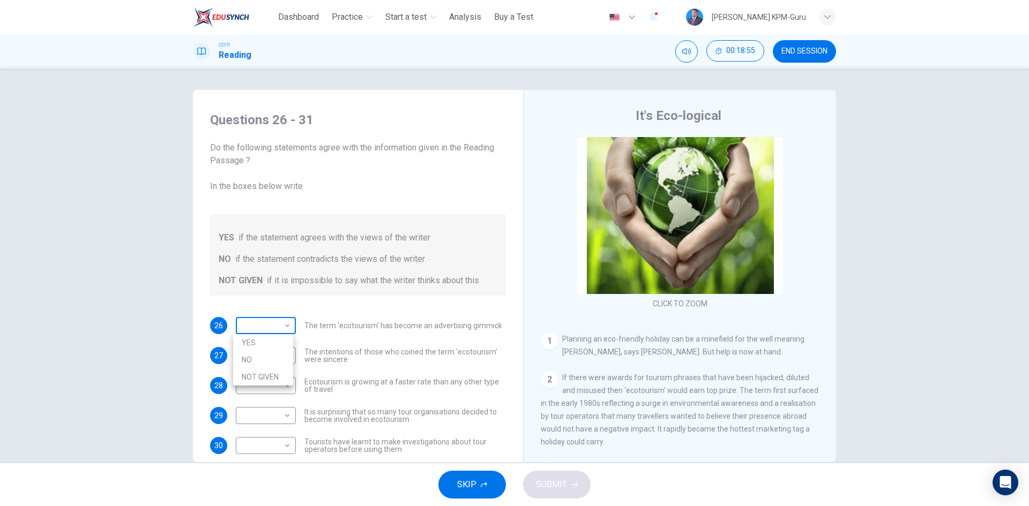
click at [280, 331] on body "This site uses cookies, as explained in our Privacy Policy . If you agree to th…" at bounding box center [514, 253] width 1029 height 506
click at [272, 342] on li "YES" at bounding box center [263, 342] width 60 height 17
type input "***"
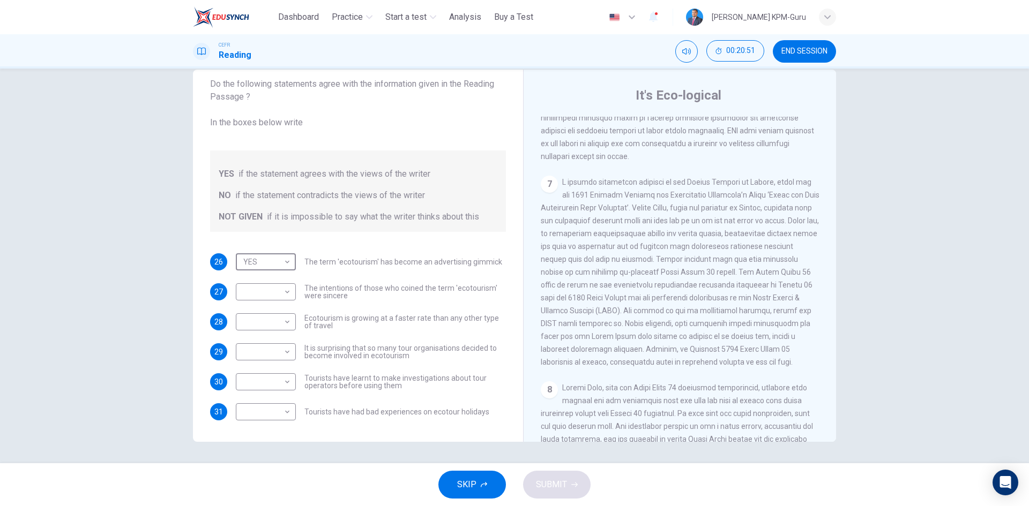
scroll to position [887, 0]
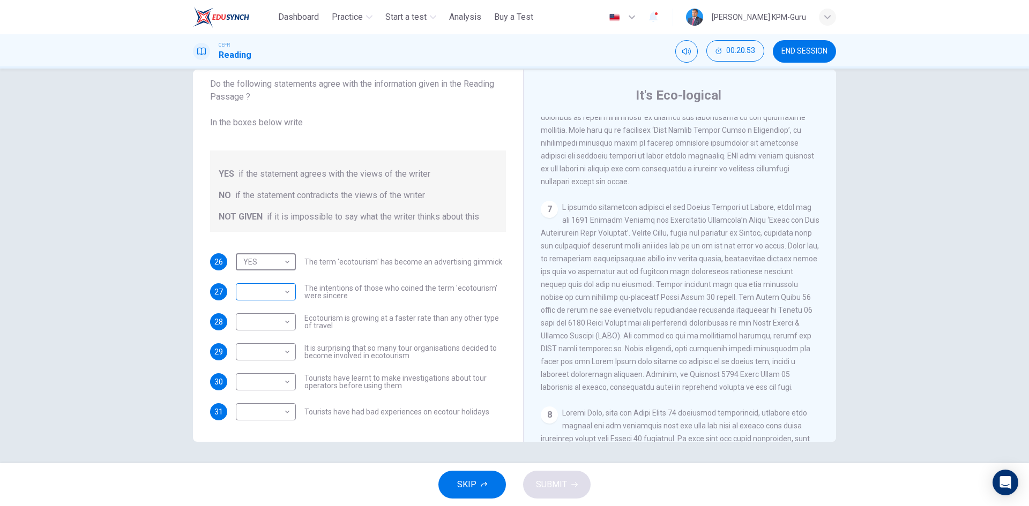
click at [268, 303] on body "This site uses cookies, as explained in our Privacy Policy . If you agree to th…" at bounding box center [514, 253] width 1029 height 506
click at [267, 348] on li "NOT GIVEN" at bounding box center [263, 343] width 60 height 17
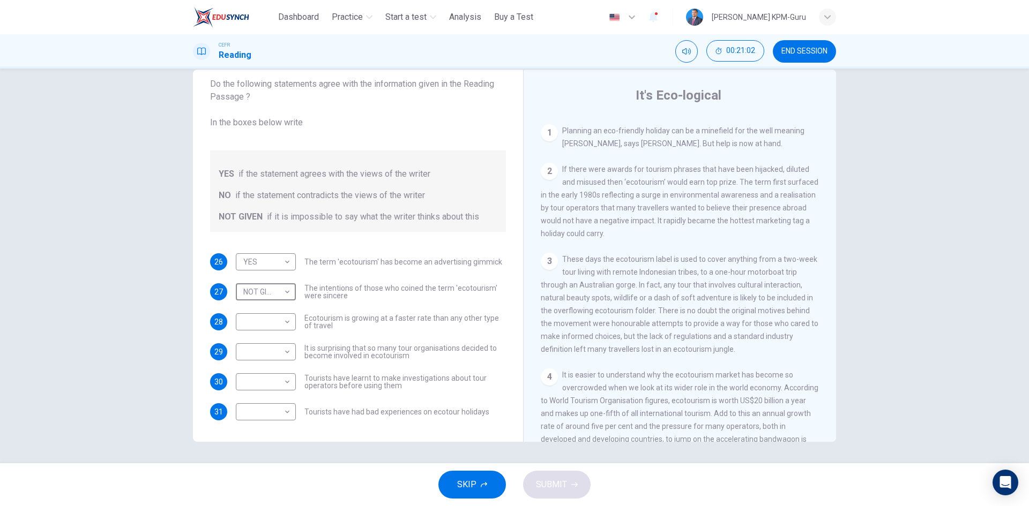
scroll to position [244, 0]
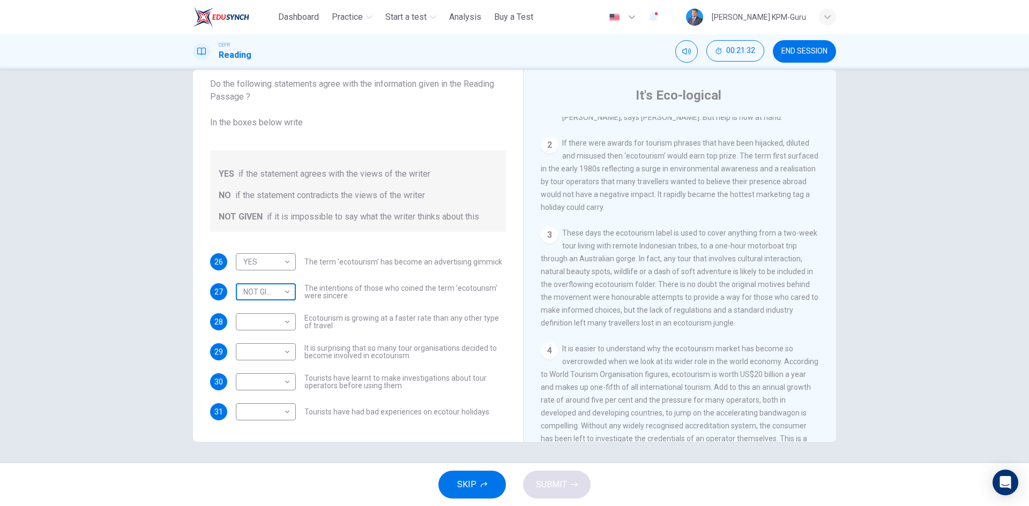
click at [265, 295] on body "This site uses cookies, as explained in our Privacy Policy . If you agree to th…" at bounding box center [514, 253] width 1029 height 506
click at [264, 325] on li "NO" at bounding box center [263, 326] width 60 height 17
type input "**"
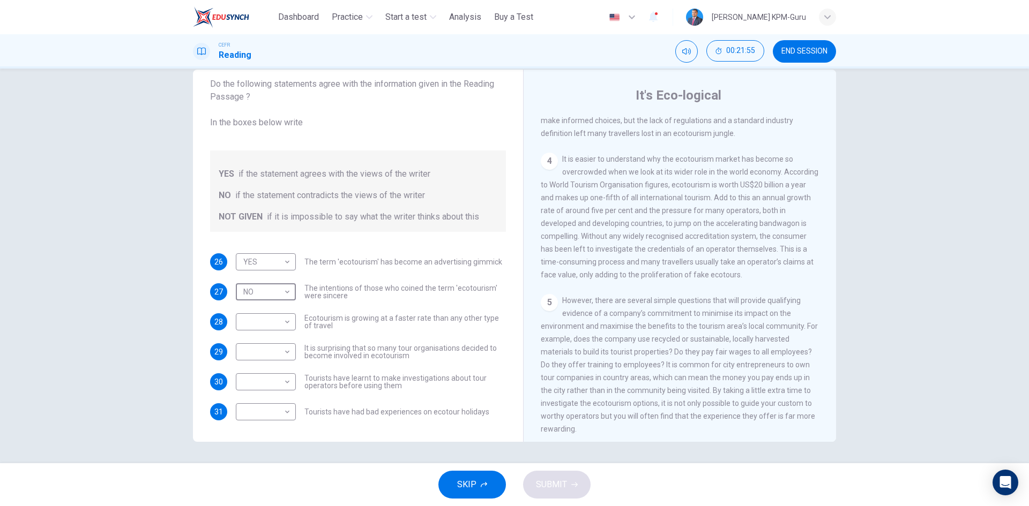
scroll to position [459, 0]
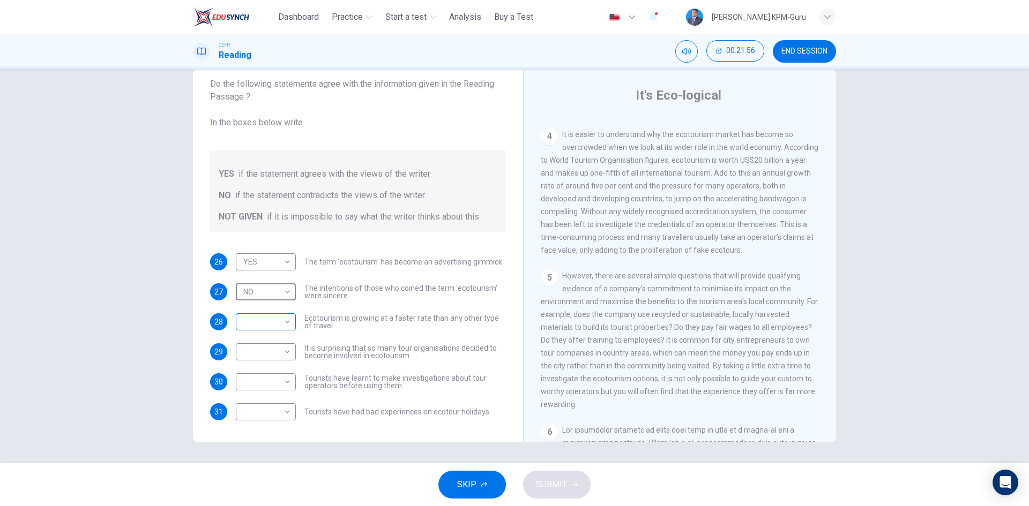
click at [282, 324] on body "This site uses cookies, as explained in our Privacy Policy . If you agree to th…" at bounding box center [514, 253] width 1029 height 506
click at [277, 341] on li "YES" at bounding box center [263, 339] width 60 height 17
type input "***"
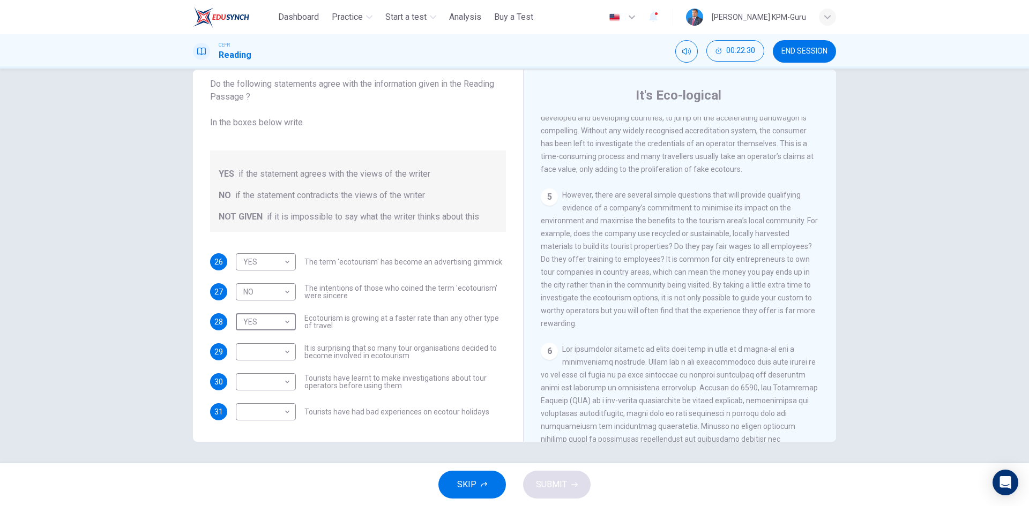
scroll to position [566, 0]
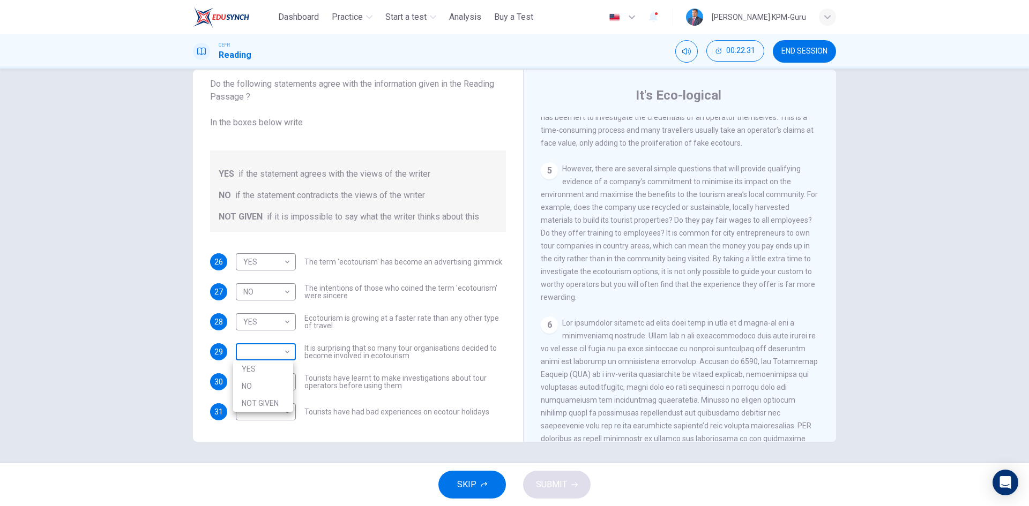
click at [284, 351] on body "This site uses cookies, as explained in our Privacy Policy . If you agree to th…" at bounding box center [514, 253] width 1029 height 506
click at [264, 400] on li "NOT GIVEN" at bounding box center [263, 403] width 60 height 17
type input "*********"
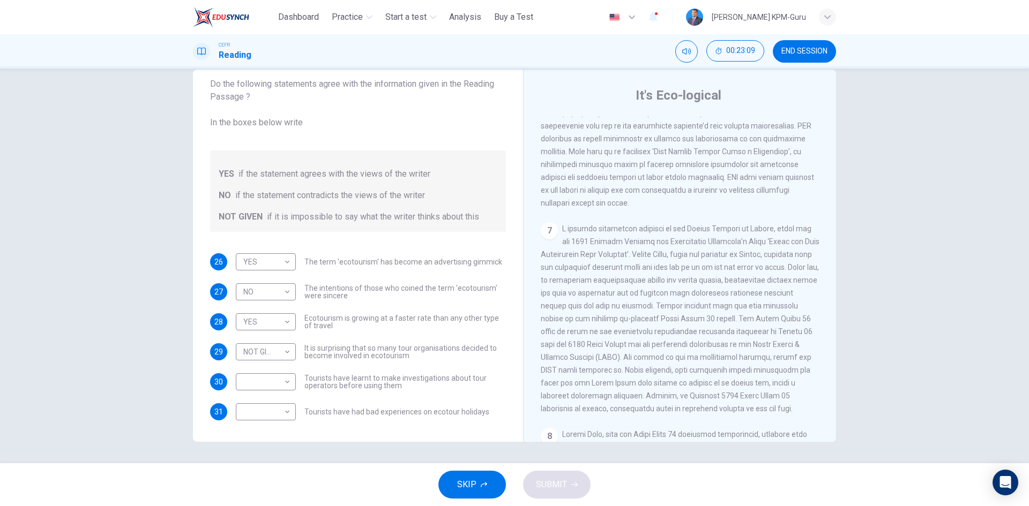
scroll to position [887, 0]
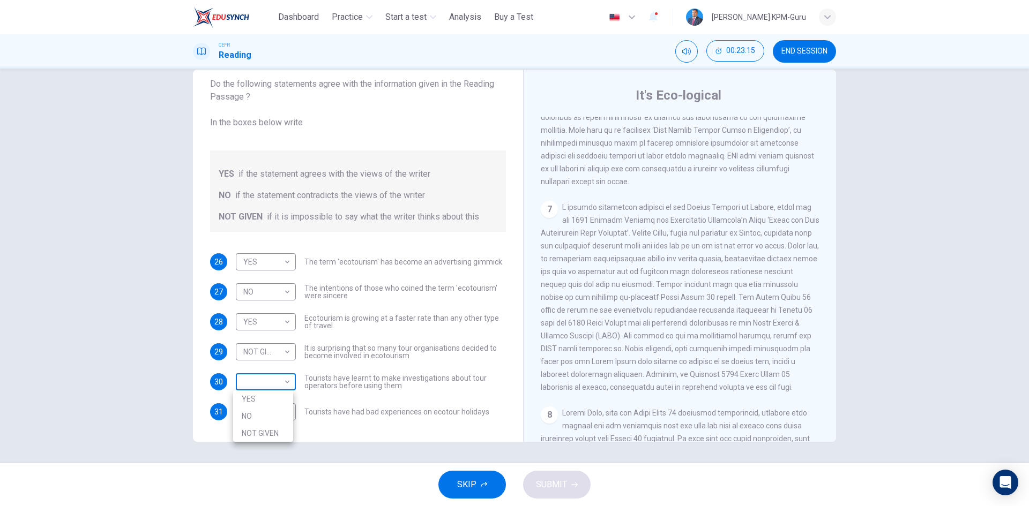
click at [276, 382] on body "This site uses cookies, as explained in our Privacy Policy . If you agree to th…" at bounding box center [514, 253] width 1029 height 506
click at [262, 434] on li "NOT GIVEN" at bounding box center [263, 433] width 60 height 17
type input "*********"
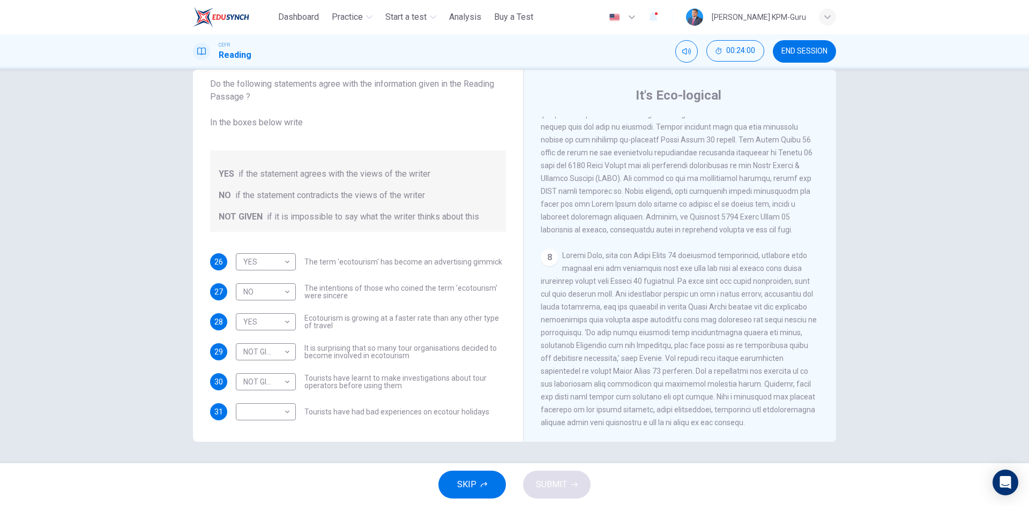
scroll to position [1101, 0]
drag, startPoint x: 490, startPoint y: 409, endPoint x: 342, endPoint y: 426, distance: 148.4
click at [265, 411] on body "This site uses cookies, as explained in our Privacy Policy . If you agree to th…" at bounding box center [514, 253] width 1029 height 506
click at [249, 437] on li "YES" at bounding box center [263, 429] width 60 height 17
click at [276, 416] on body "This site uses cookies, as explained in our Privacy Policy . If you agree to th…" at bounding box center [514, 253] width 1029 height 506
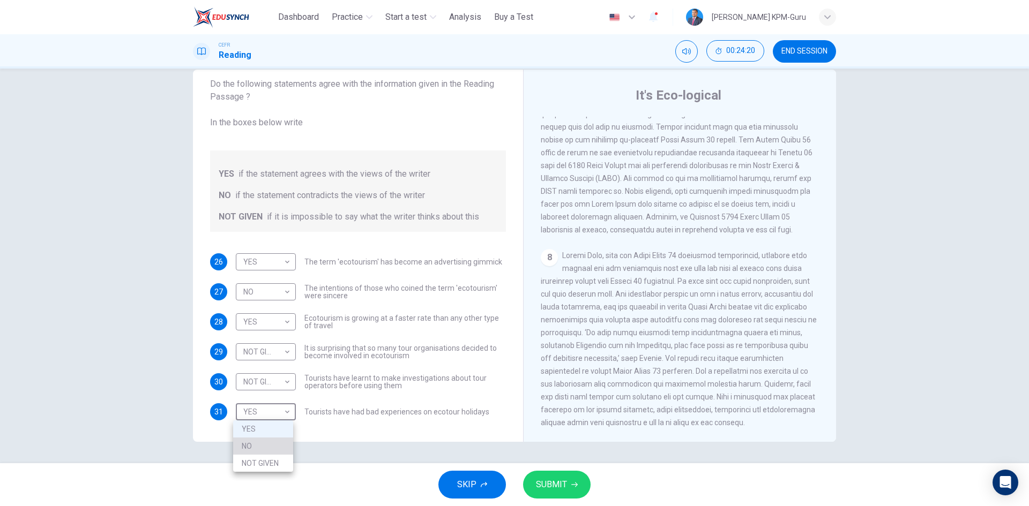
click at [259, 442] on li "NO" at bounding box center [263, 446] width 60 height 17
type input "**"
click at [589, 471] on div "SKIP SUBMIT" at bounding box center [514, 484] width 1029 height 43
click at [562, 477] on span "SUBMIT" at bounding box center [551, 484] width 31 height 15
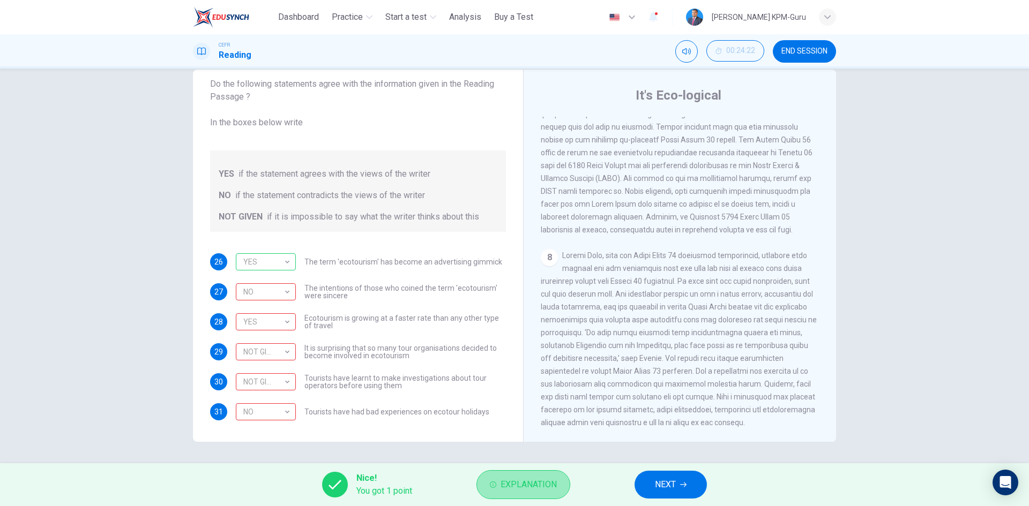
click at [515, 486] on span "Explanation" at bounding box center [528, 484] width 56 height 15
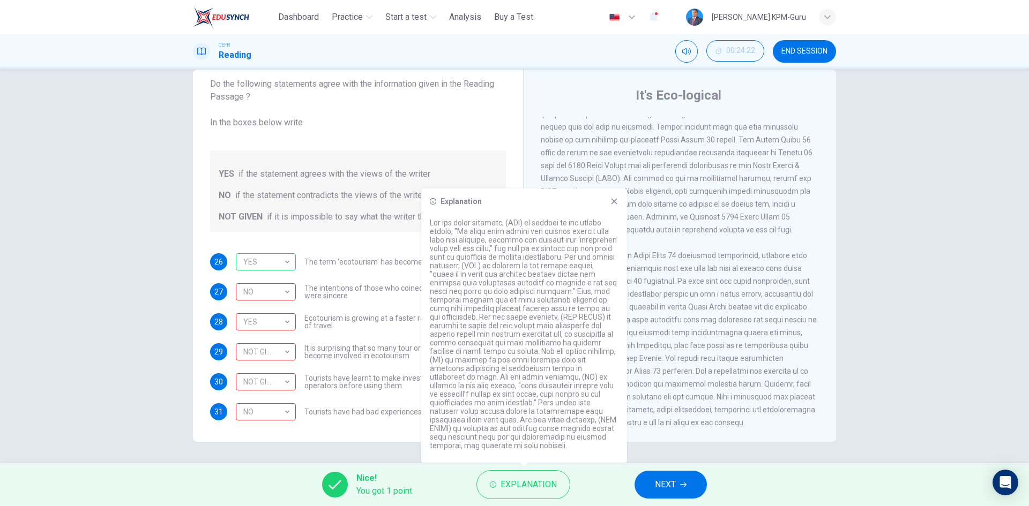
drag, startPoint x: 557, startPoint y: 272, endPoint x: 583, endPoint y: 269, distance: 26.4
click at [583, 269] on p at bounding box center [524, 334] width 189 height 231
drag, startPoint x: 544, startPoint y: 274, endPoint x: 542, endPoint y: 280, distance: 6.0
click at [544, 276] on p at bounding box center [524, 334] width 189 height 231
click at [682, 496] on button "NEXT" at bounding box center [670, 485] width 72 height 28
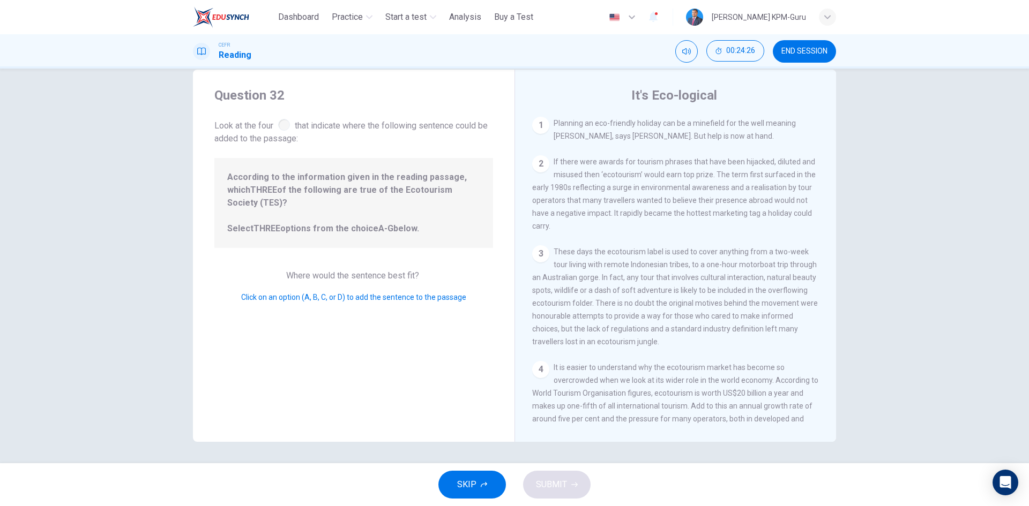
click at [811, 56] on button "END SESSION" at bounding box center [803, 51] width 63 height 22
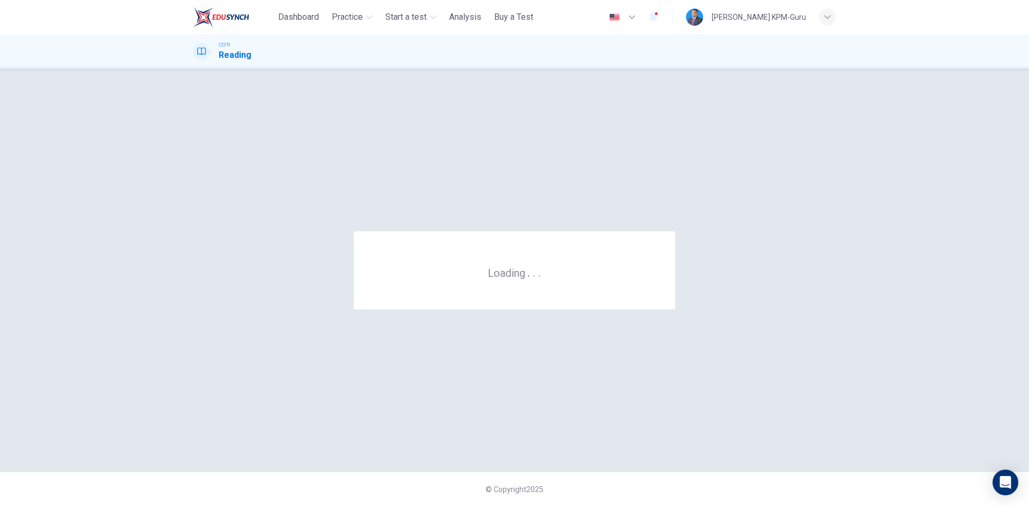
scroll to position [0, 0]
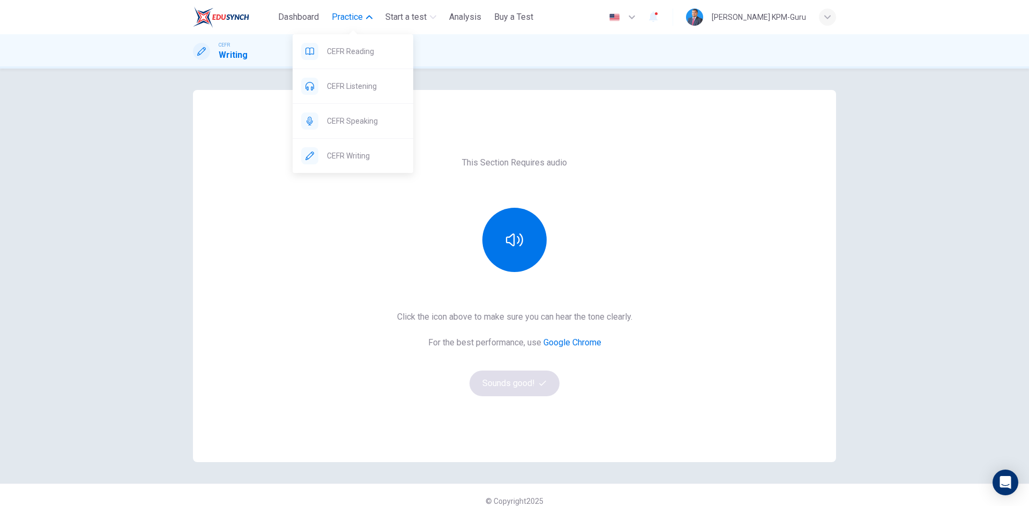
click at [339, 16] on span "Practice" at bounding box center [347, 17] width 31 height 13
click at [343, 83] on span "CEFR Listening" at bounding box center [366, 86] width 78 height 13
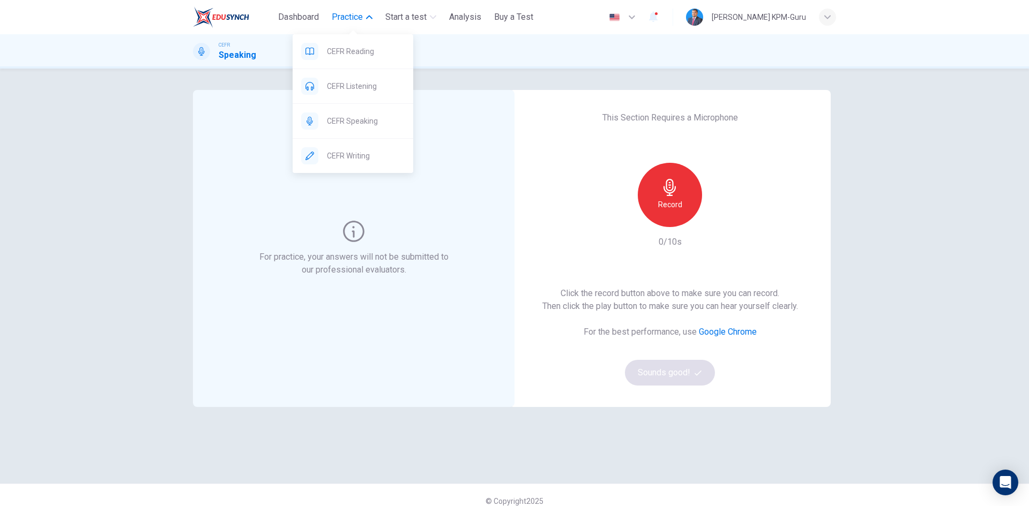
click at [351, 20] on span "Practice" at bounding box center [347, 17] width 31 height 13
click at [361, 22] on span "Practice" at bounding box center [347, 17] width 31 height 13
click at [361, 24] on button "Practice" at bounding box center [351, 16] width 49 height 19
click at [346, 85] on span "CEFR Listening" at bounding box center [366, 86] width 78 height 13
